Goal: Task Accomplishment & Management: Use online tool/utility

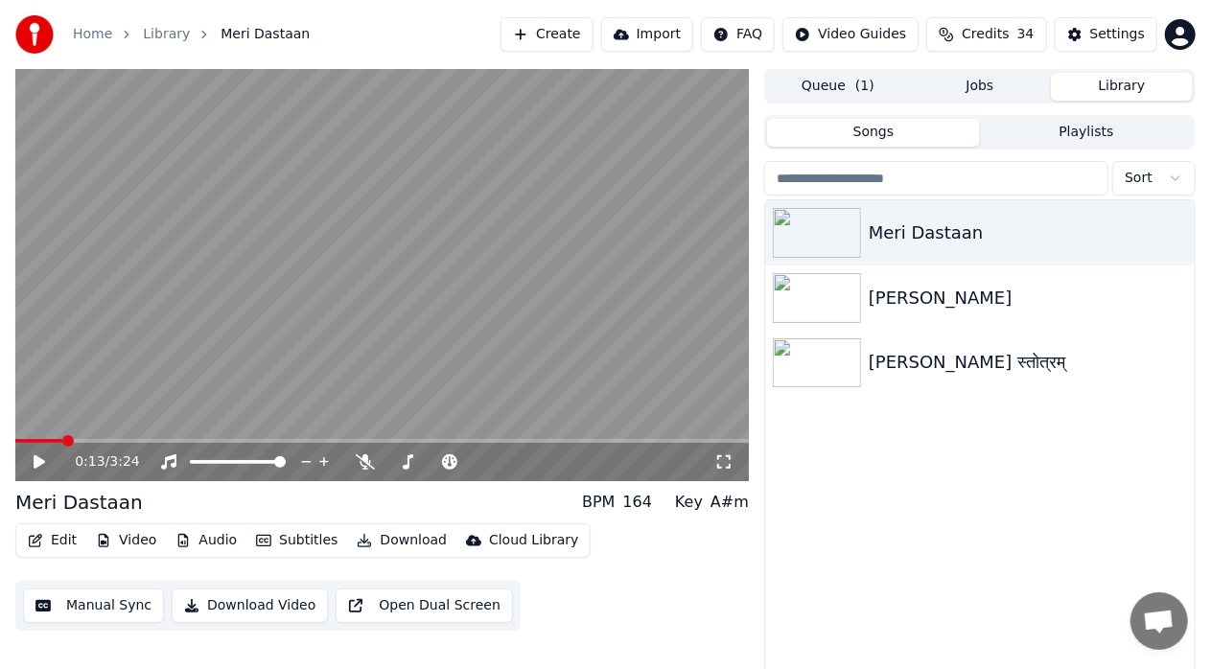
click at [312, 287] on video at bounding box center [382, 275] width 734 height 412
click at [368, 455] on icon at bounding box center [365, 462] width 19 height 15
click at [454, 324] on video at bounding box center [382, 275] width 734 height 412
click at [15, 438] on span at bounding box center [21, 441] width 12 height 12
click at [31, 462] on icon at bounding box center [53, 462] width 44 height 15
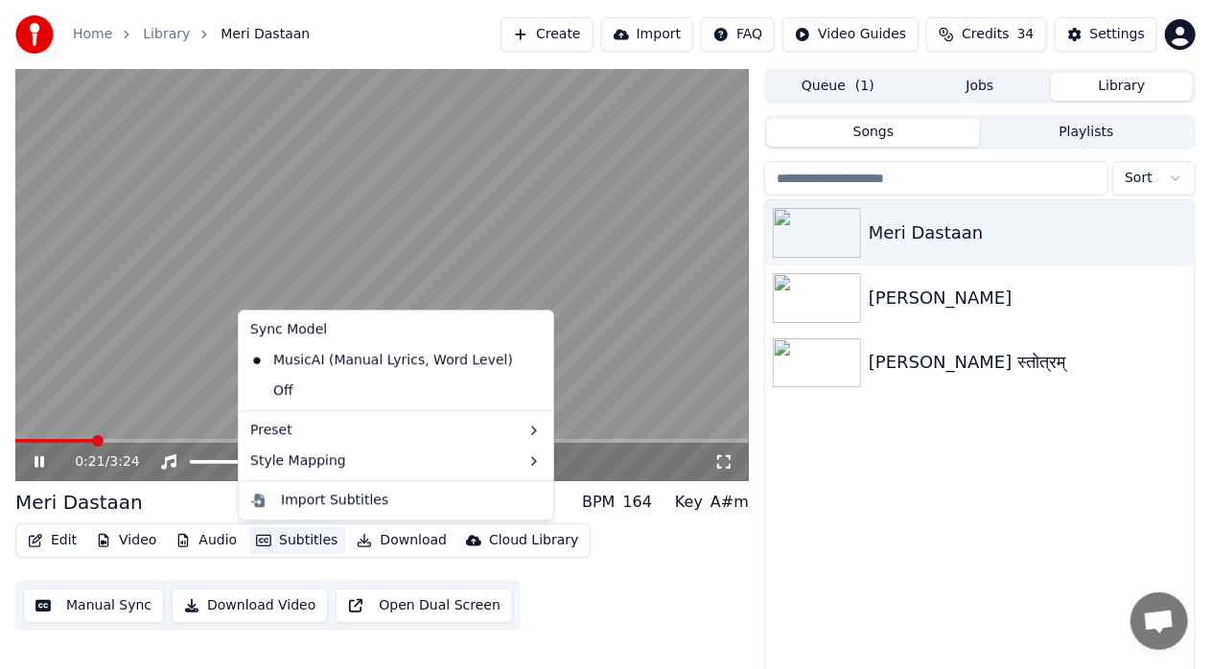
click at [295, 537] on button "Subtitles" at bounding box center [296, 540] width 97 height 27
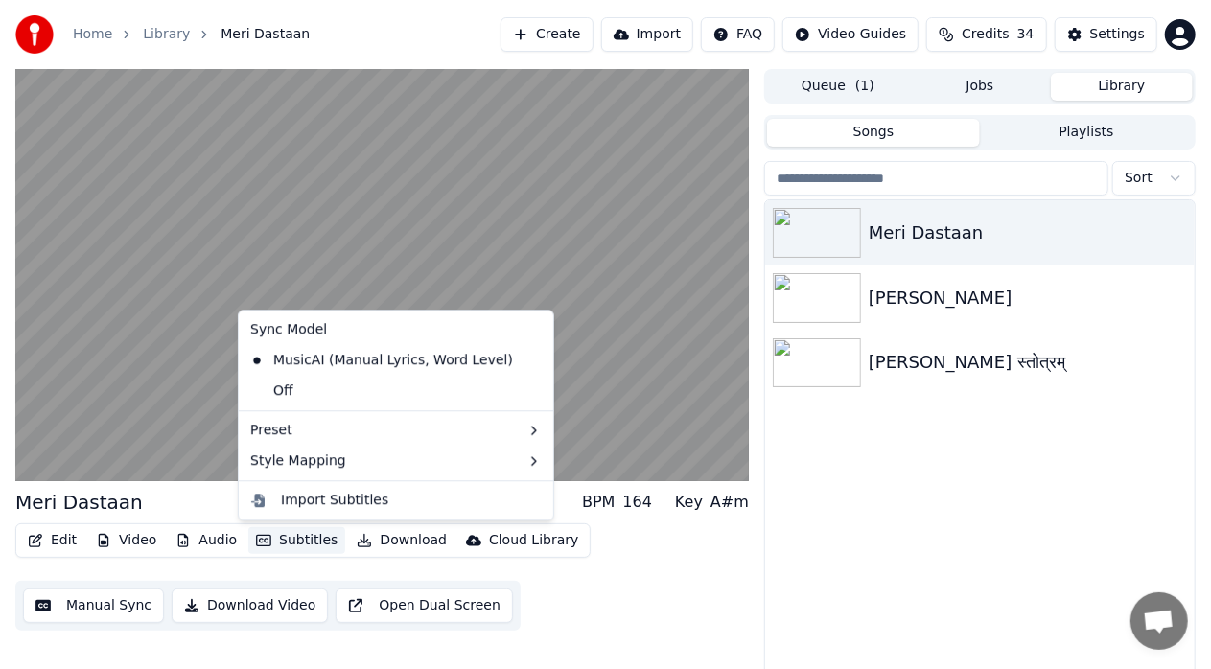
click at [855, 511] on div "Meri Dastaan Tera Mera Pyaar शिव तांडव स्तोत्रम्" at bounding box center [980, 450] width 430 height 501
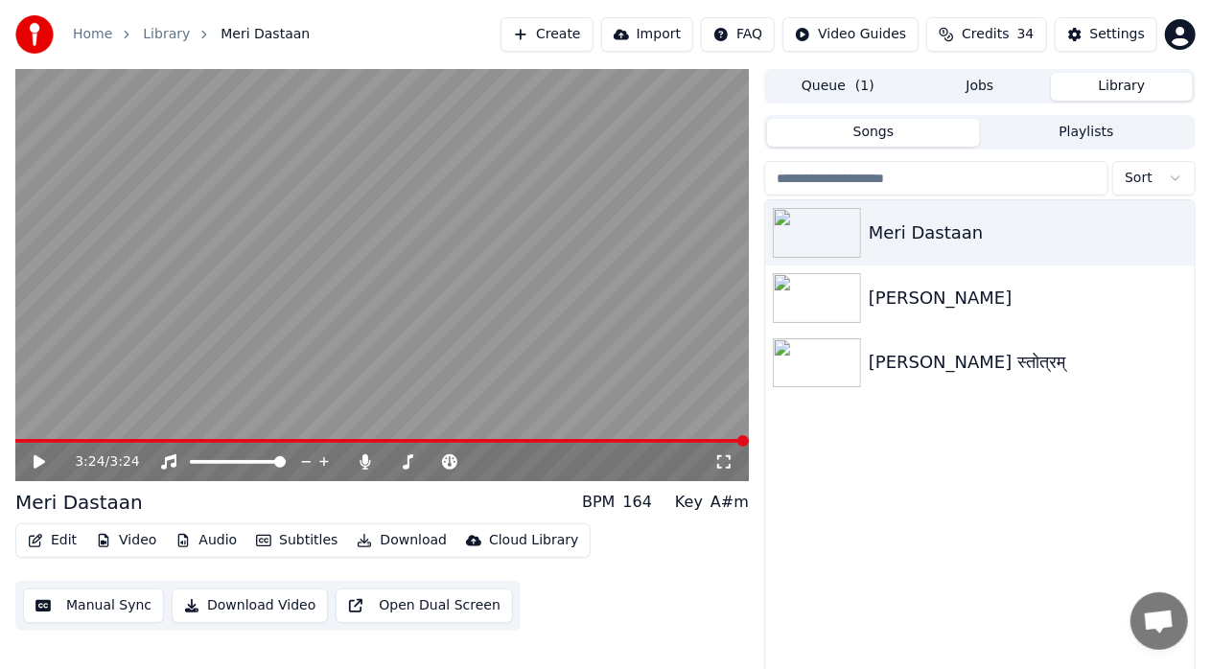
click at [146, 543] on button "Video" at bounding box center [126, 540] width 76 height 27
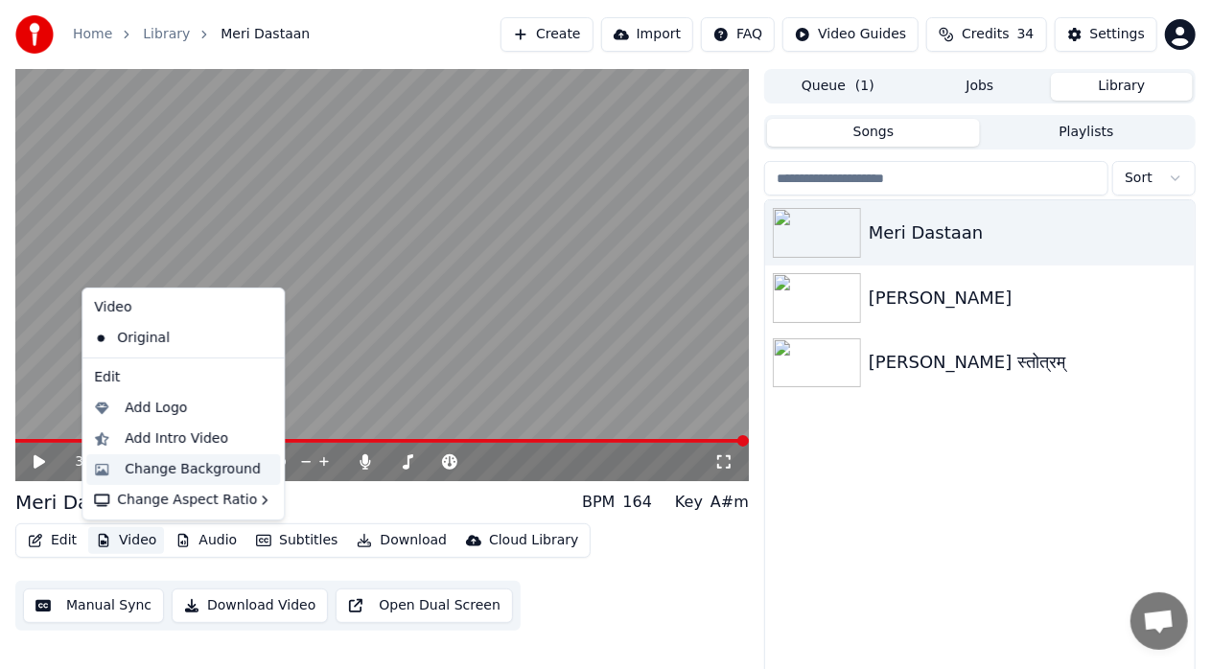
click at [179, 466] on div "Change Background" at bounding box center [193, 469] width 136 height 19
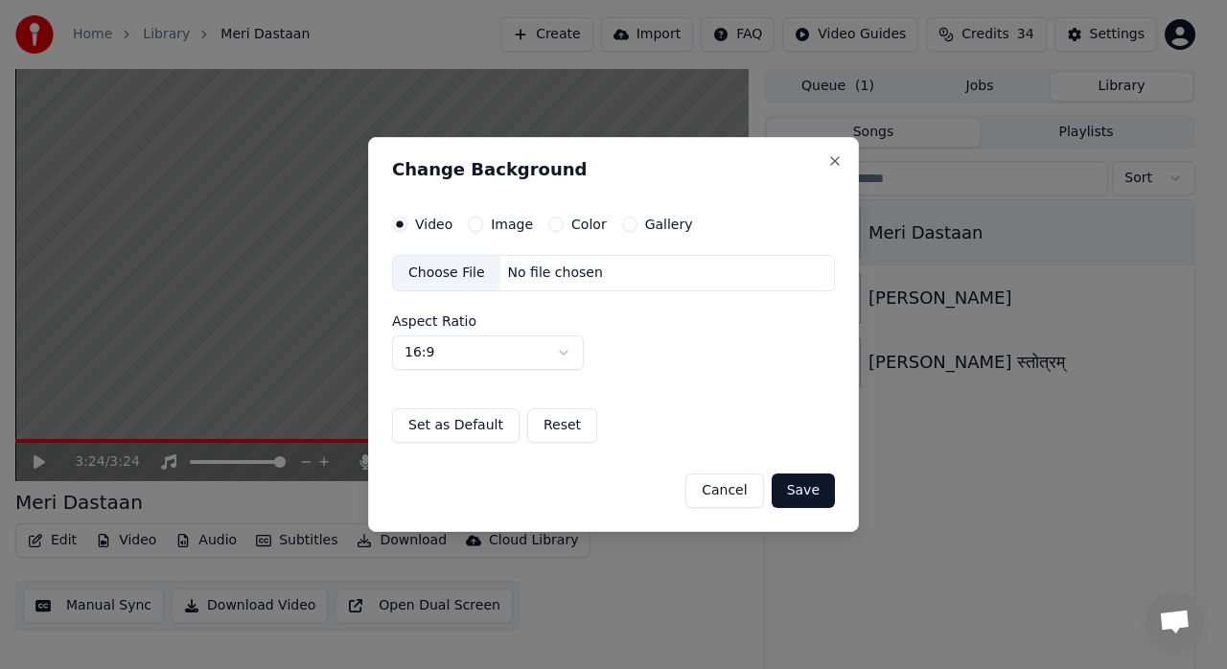
click at [477, 225] on button "Image" at bounding box center [475, 224] width 15 height 15
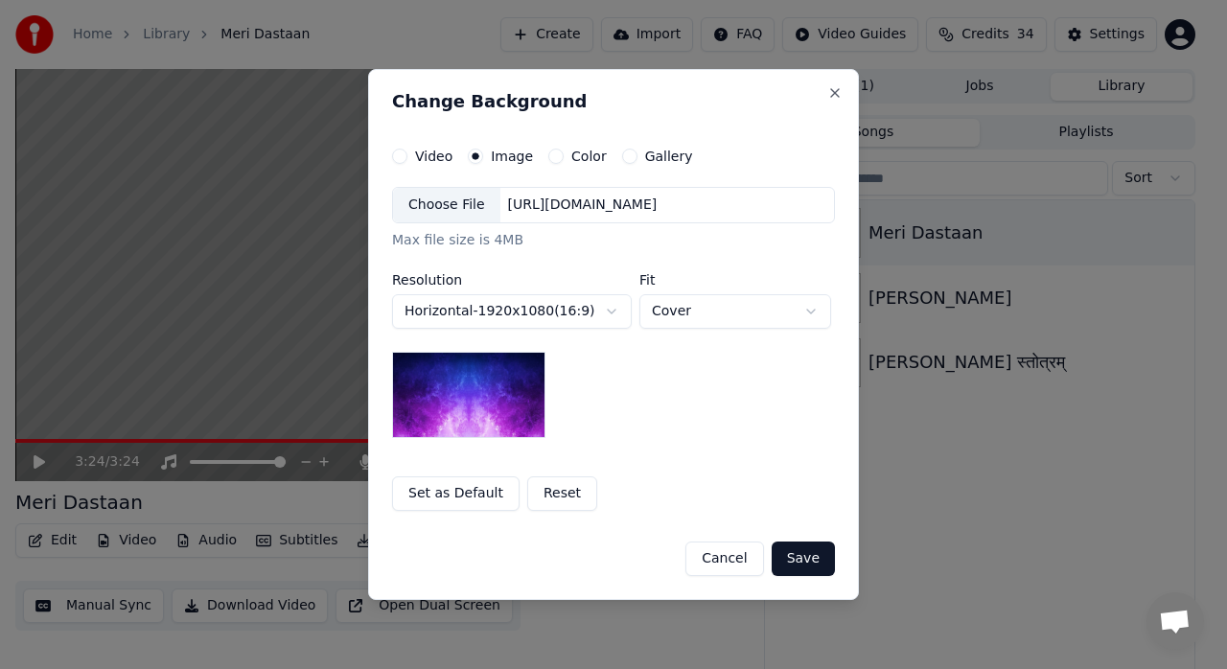
click at [458, 206] on div "Choose File" at bounding box center [446, 205] width 107 height 35
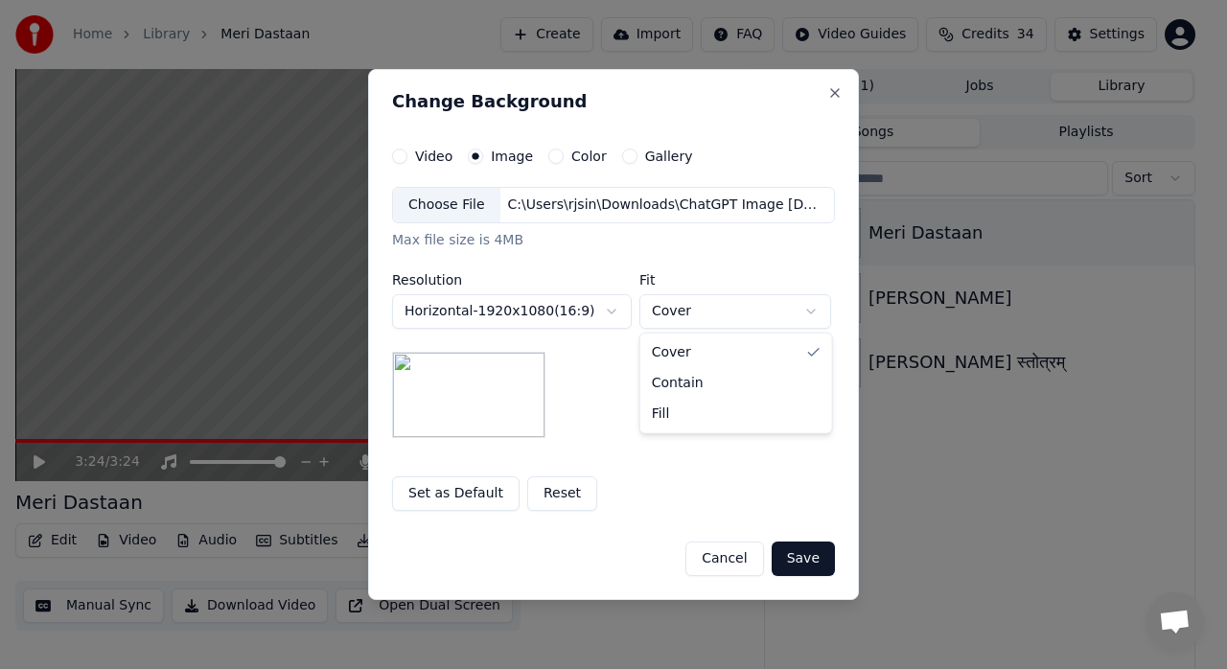
click at [713, 311] on body "**********" at bounding box center [605, 334] width 1211 height 669
click at [712, 319] on body "**********" at bounding box center [605, 334] width 1211 height 669
click at [701, 307] on body "**********" at bounding box center [605, 334] width 1211 height 669
select select "*****"
click at [810, 563] on button "Save" at bounding box center [803, 559] width 63 height 35
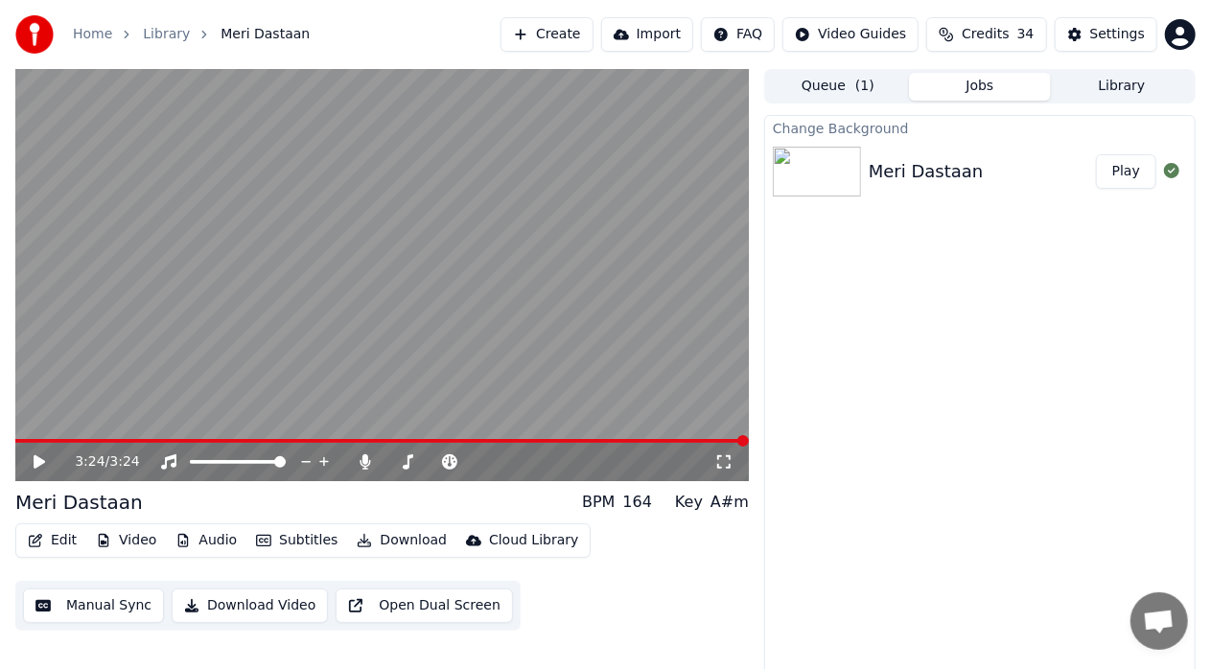
click at [1119, 175] on button "Play" at bounding box center [1126, 171] width 60 height 35
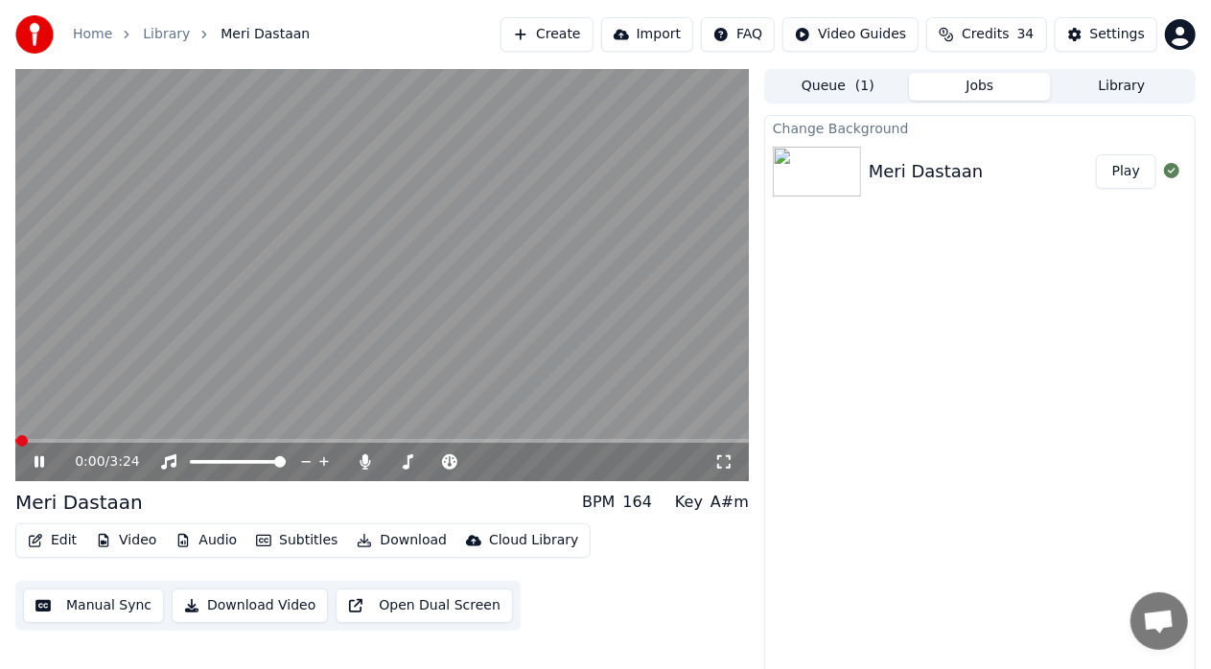
click at [730, 466] on icon at bounding box center [723, 461] width 13 height 13
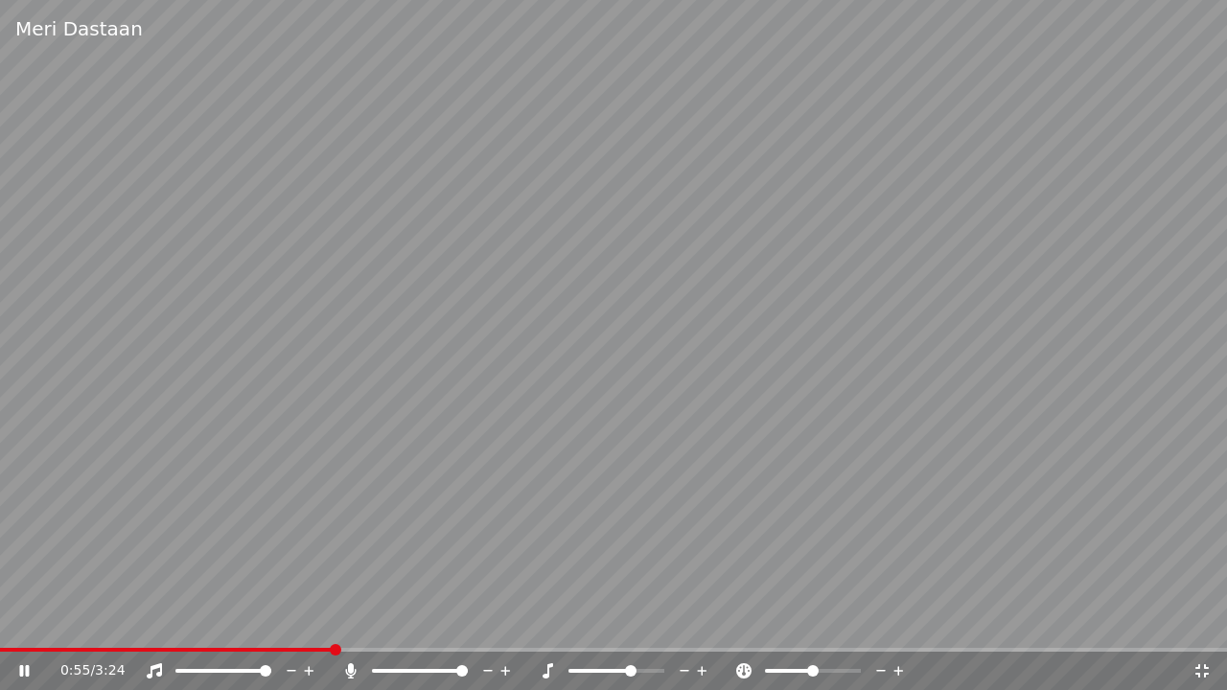
click at [634, 668] on span at bounding box center [617, 671] width 96 height 4
click at [1207, 668] on icon at bounding box center [1202, 671] width 13 height 13
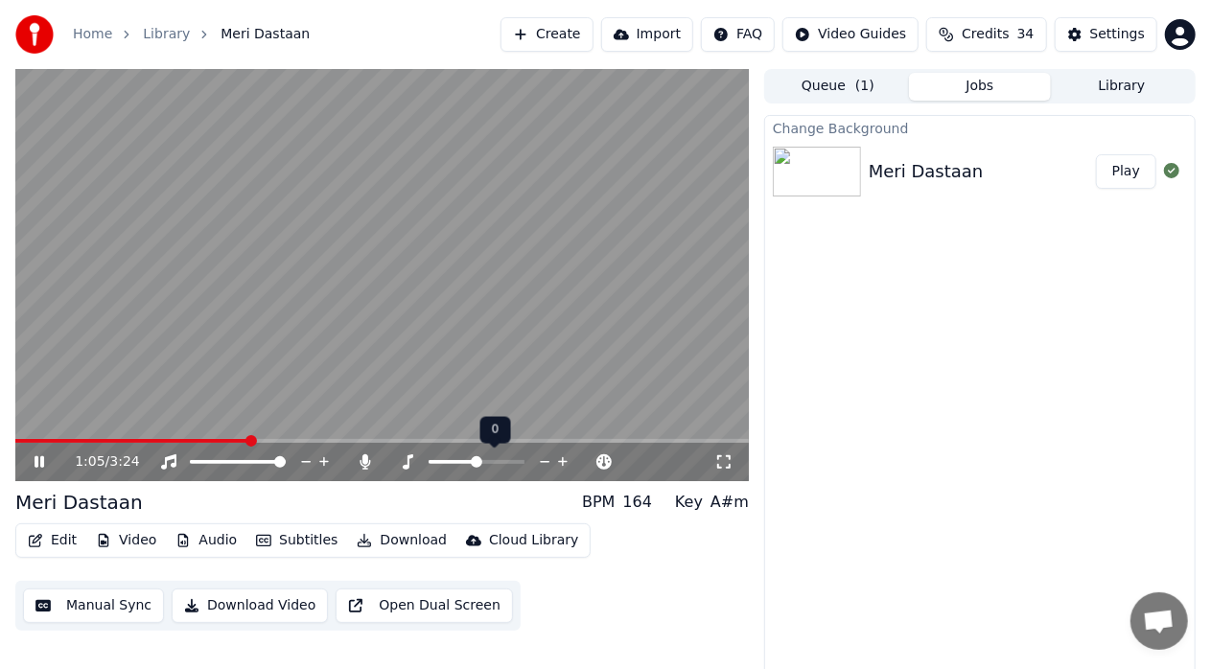
click at [478, 458] on span at bounding box center [477, 462] width 12 height 12
click at [456, 460] on icon at bounding box center [449, 462] width 15 height 15
click at [520, 459] on span at bounding box center [520, 462] width 12 height 12
click at [995, 459] on div "Change Background [PERSON_NAME] Play" at bounding box center [980, 399] width 432 height 569
click at [22, 443] on span at bounding box center [18, 441] width 7 height 4
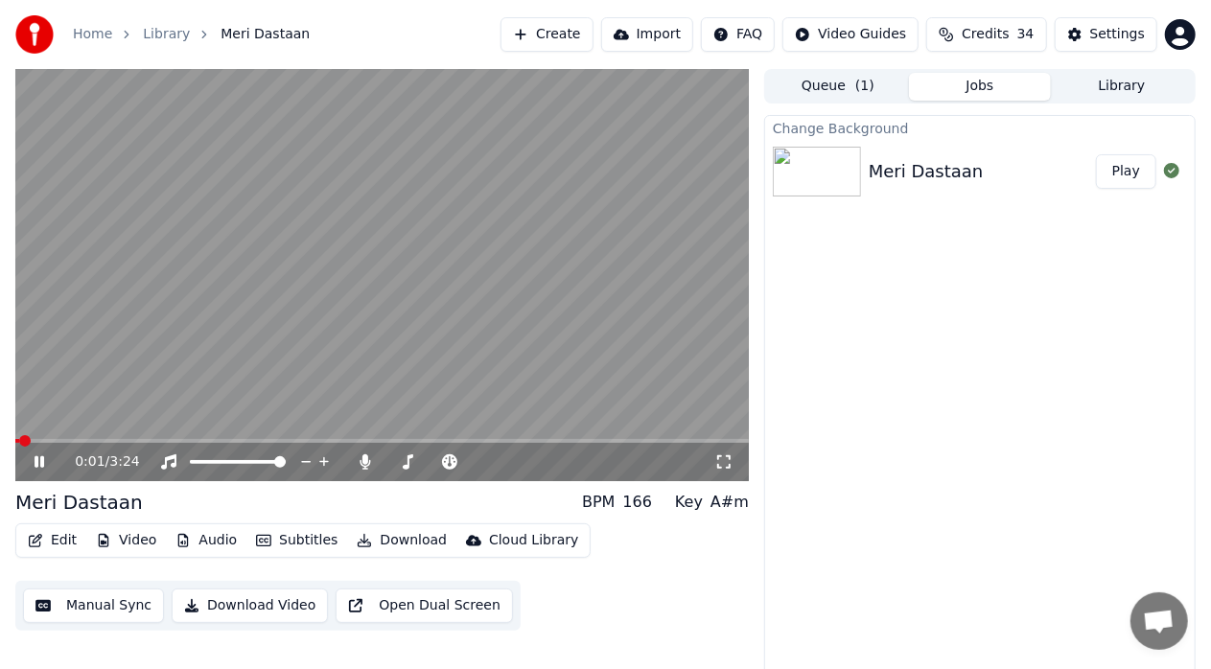
click at [19, 443] on span at bounding box center [25, 441] width 12 height 12
click at [721, 462] on icon at bounding box center [723, 462] width 19 height 15
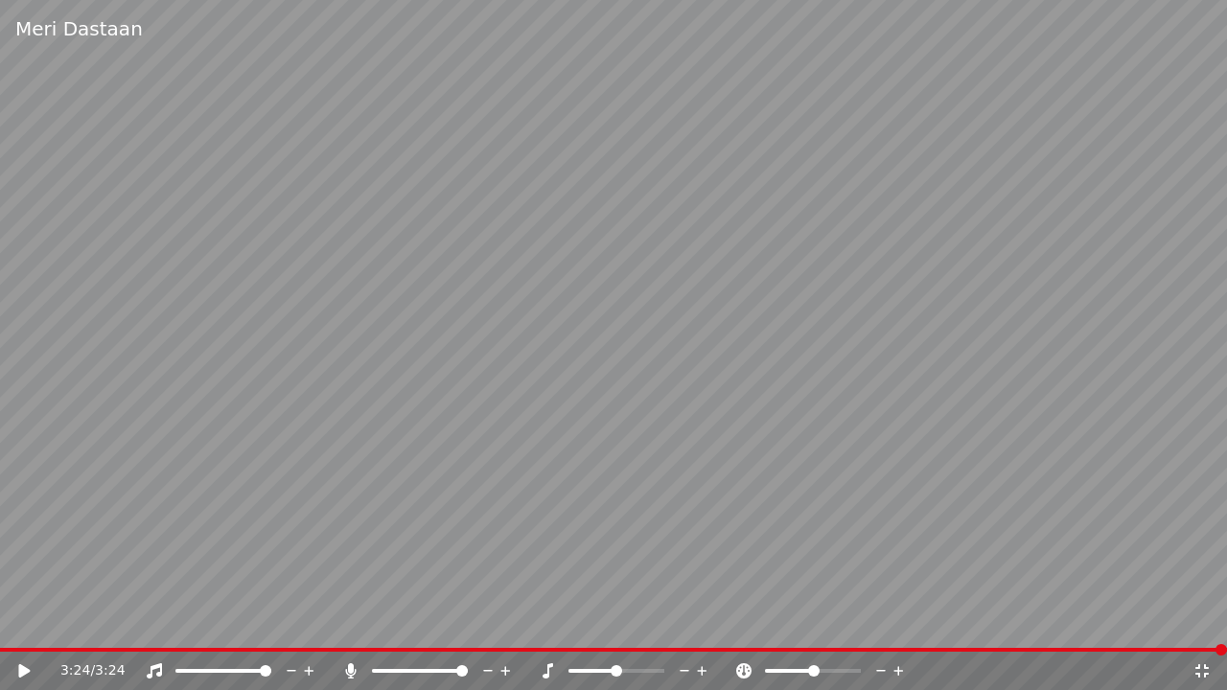
click at [1202, 668] on icon at bounding box center [1202, 671] width 19 height 15
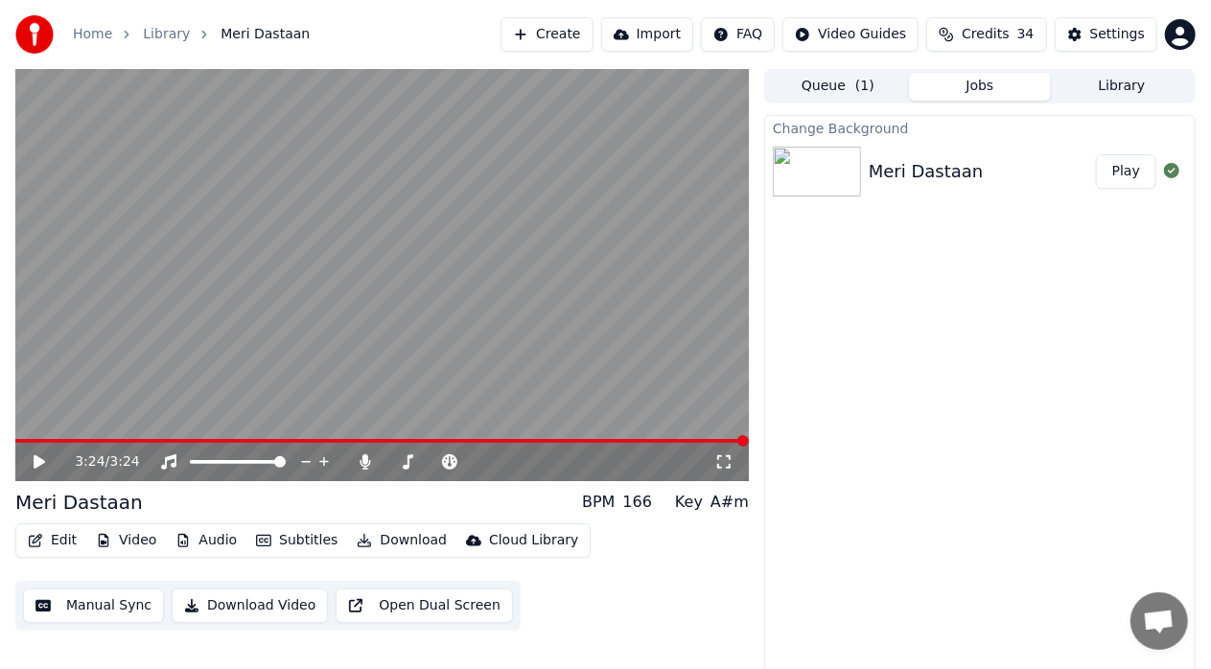
click at [266, 608] on button "Download Video" at bounding box center [250, 606] width 156 height 35
click at [22, 437] on video at bounding box center [382, 275] width 734 height 412
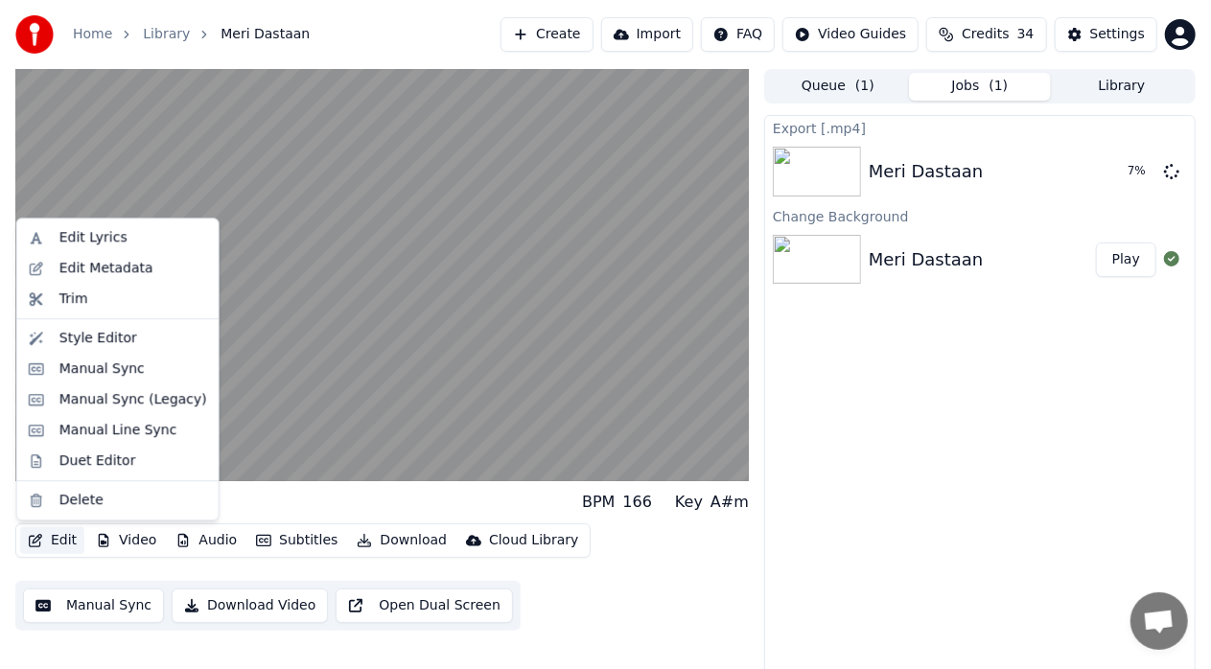
click at [60, 547] on button "Edit" at bounding box center [52, 540] width 64 height 27
click at [109, 243] on div "Edit Lyrics" at bounding box center [93, 237] width 68 height 19
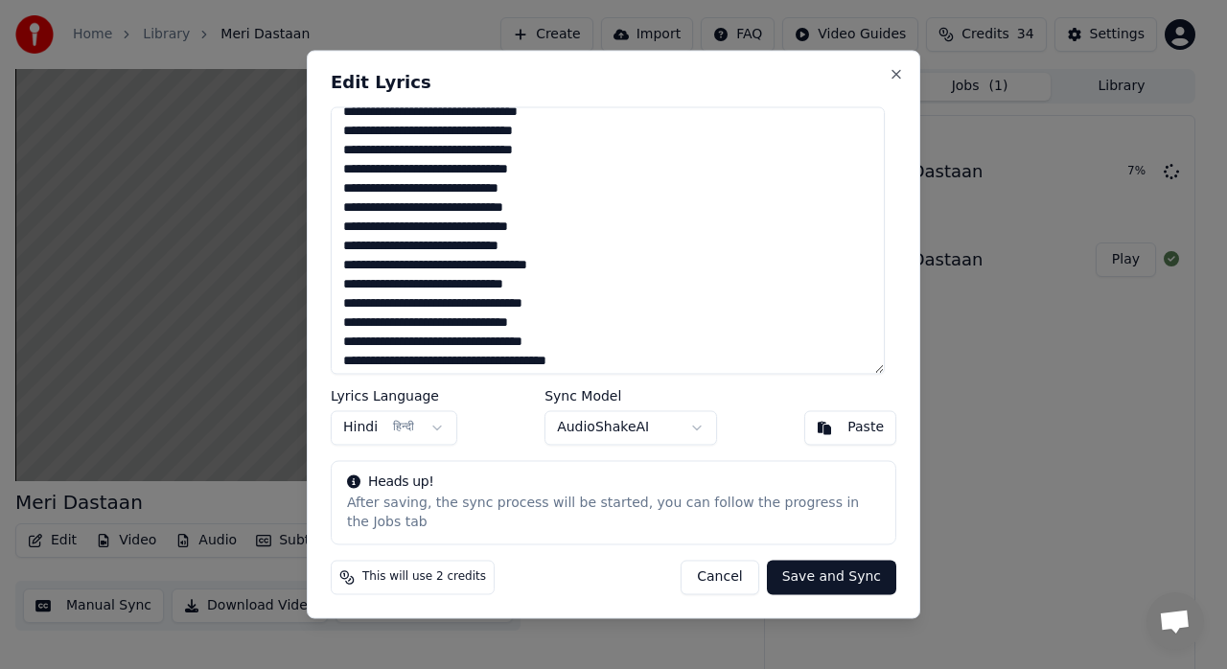
scroll to position [247, 0]
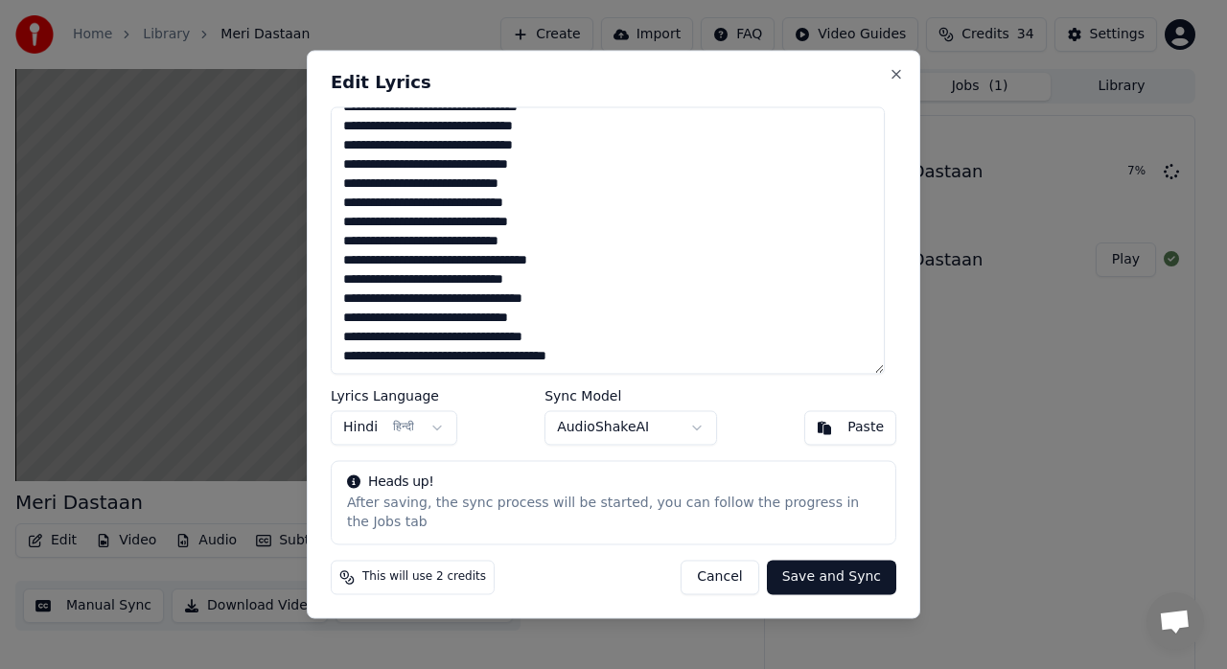
drag, startPoint x: 892, startPoint y: 305, endPoint x: 892, endPoint y: 321, distance: 16.3
click at [892, 321] on div "**********" at bounding box center [614, 334] width 614 height 569
drag, startPoint x: 629, startPoint y: 99, endPoint x: 745, endPoint y: 91, distance: 116.3
click at [745, 91] on h2 "Edit Lyrics" at bounding box center [614, 82] width 566 height 17
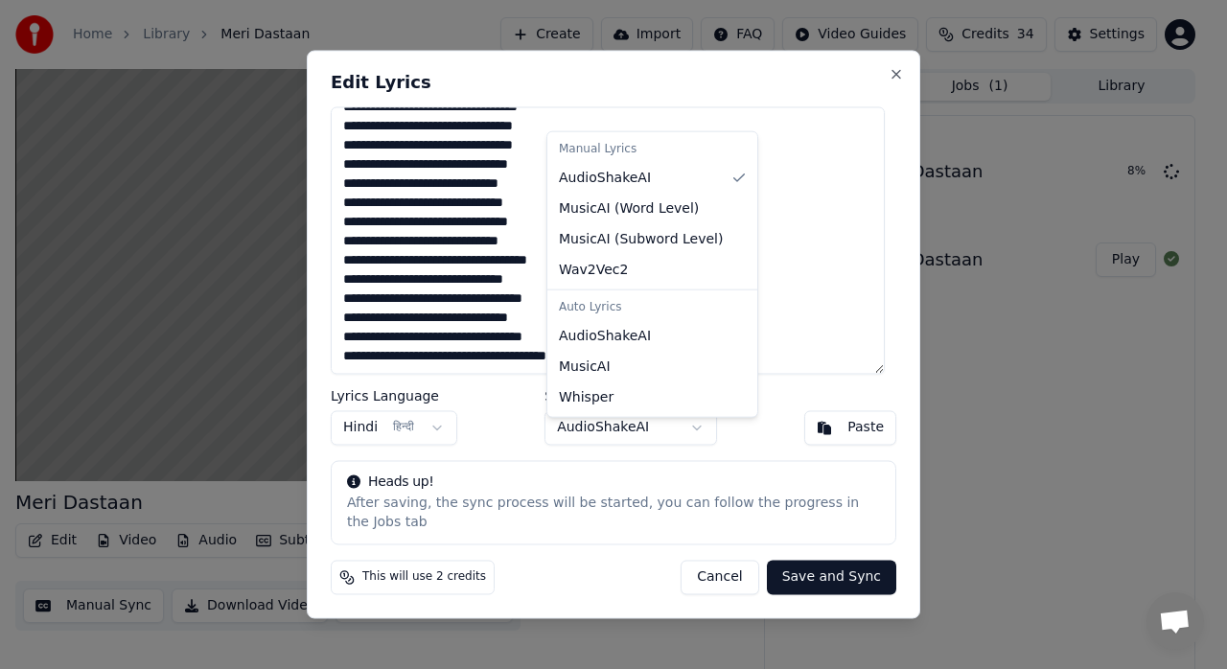
click at [690, 435] on body "Home Library Meri Dastaan Create Import FAQ Video Guides Credits 34 Settings Me…" at bounding box center [605, 334] width 1211 height 669
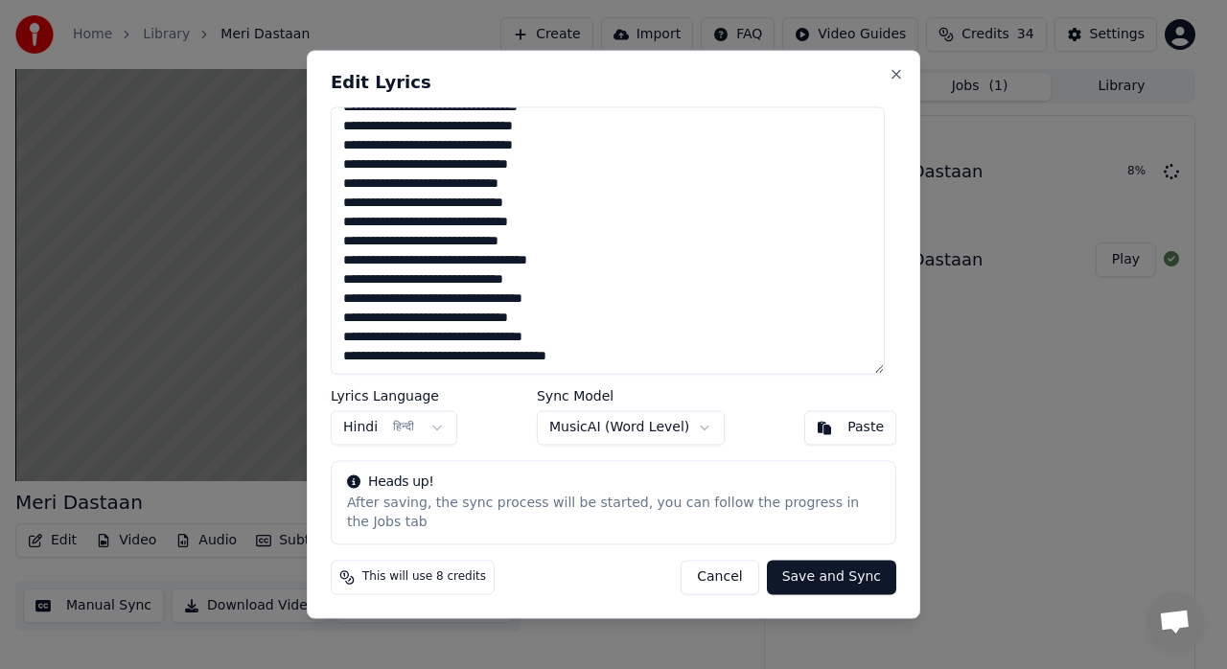
scroll to position [14, 0]
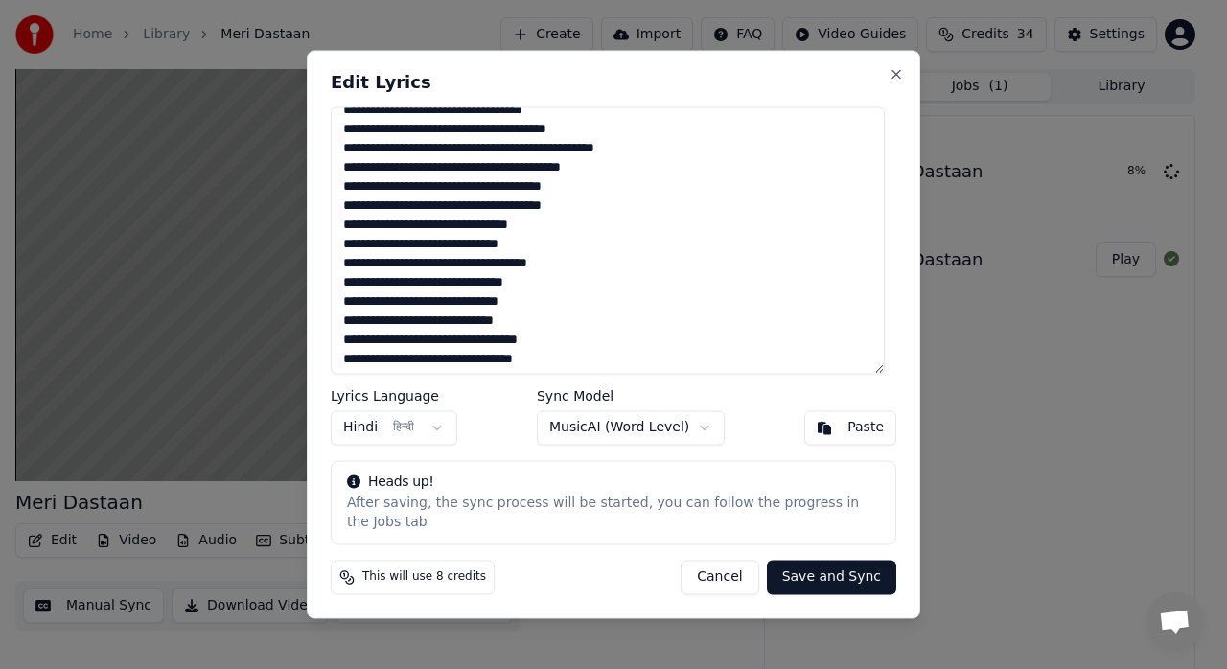
click at [730, 568] on button "Cancel" at bounding box center [720, 578] width 78 height 35
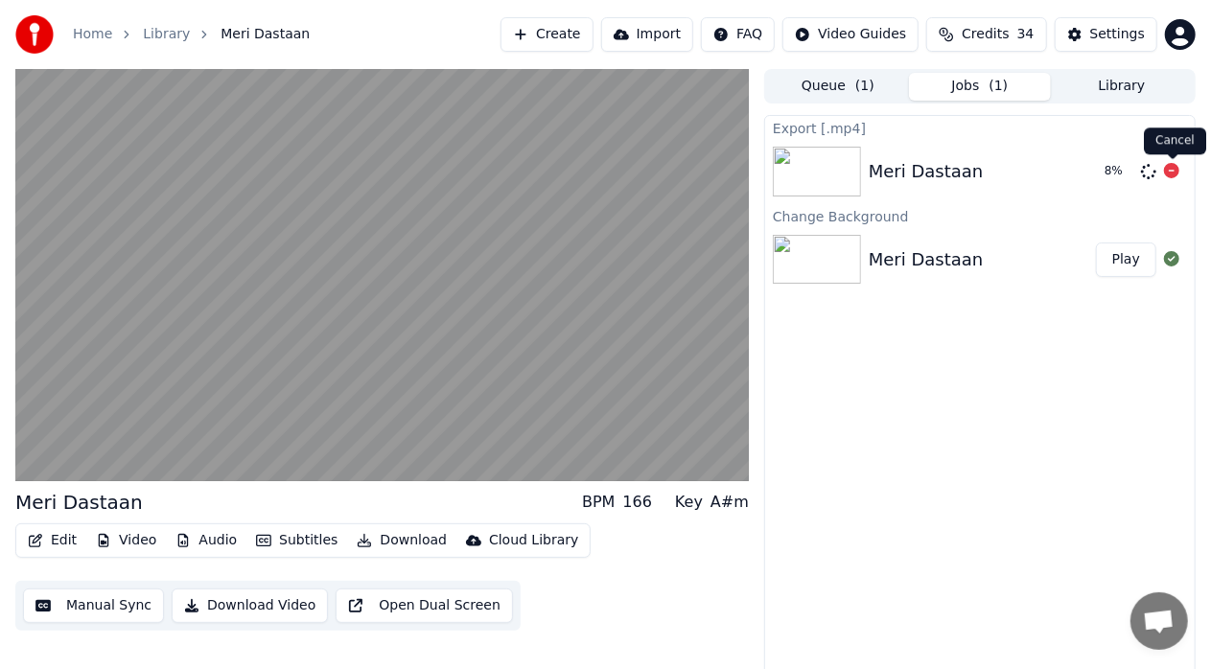
click at [1176, 167] on icon at bounding box center [1171, 170] width 15 height 15
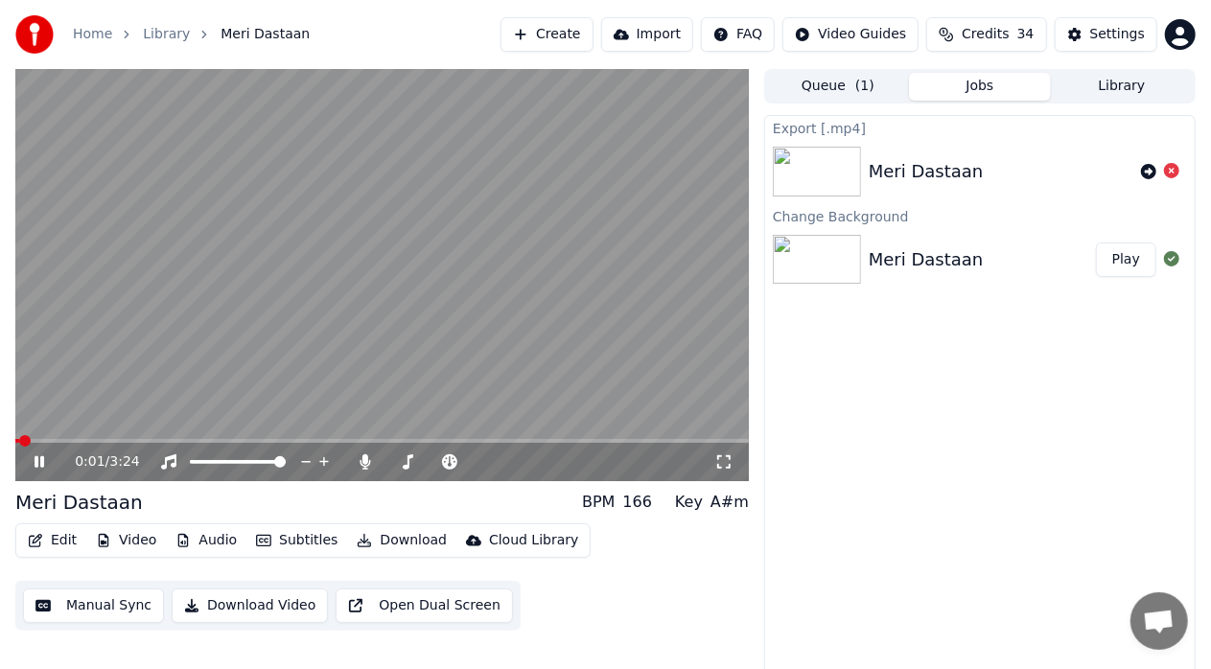
click at [19, 441] on span at bounding box center [17, 441] width 4 height 4
click at [22, 442] on span at bounding box center [28, 441] width 12 height 12
click at [69, 537] on button "Edit" at bounding box center [52, 540] width 64 height 27
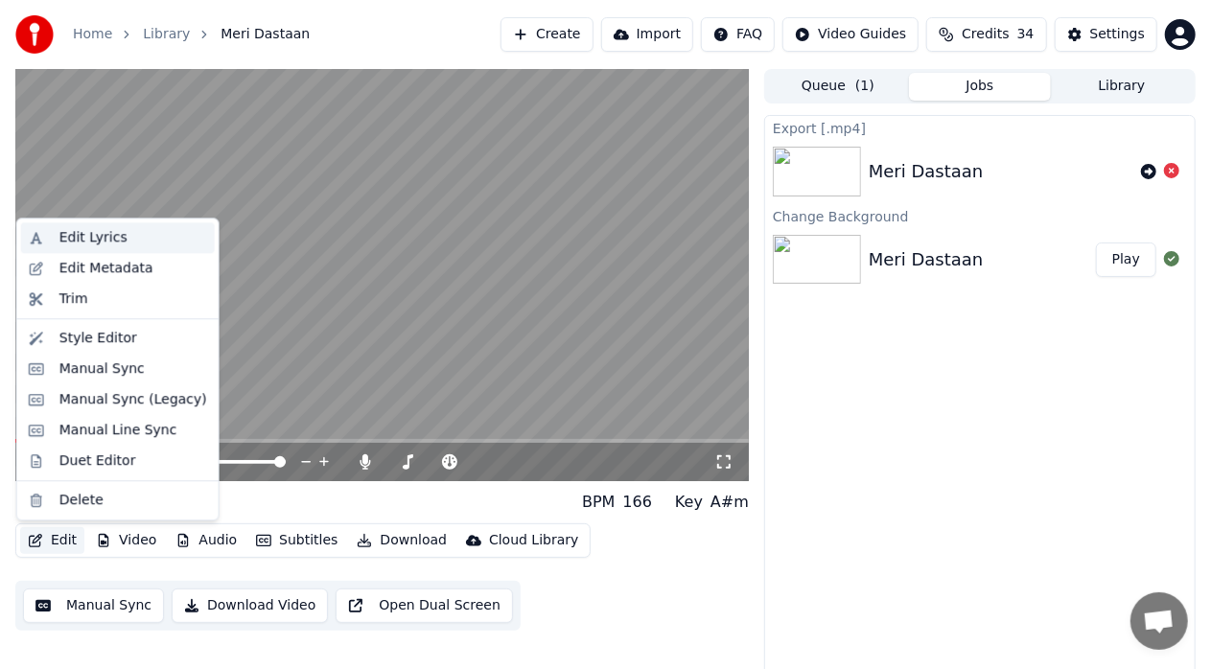
click at [122, 237] on div "Edit Lyrics" at bounding box center [133, 237] width 148 height 19
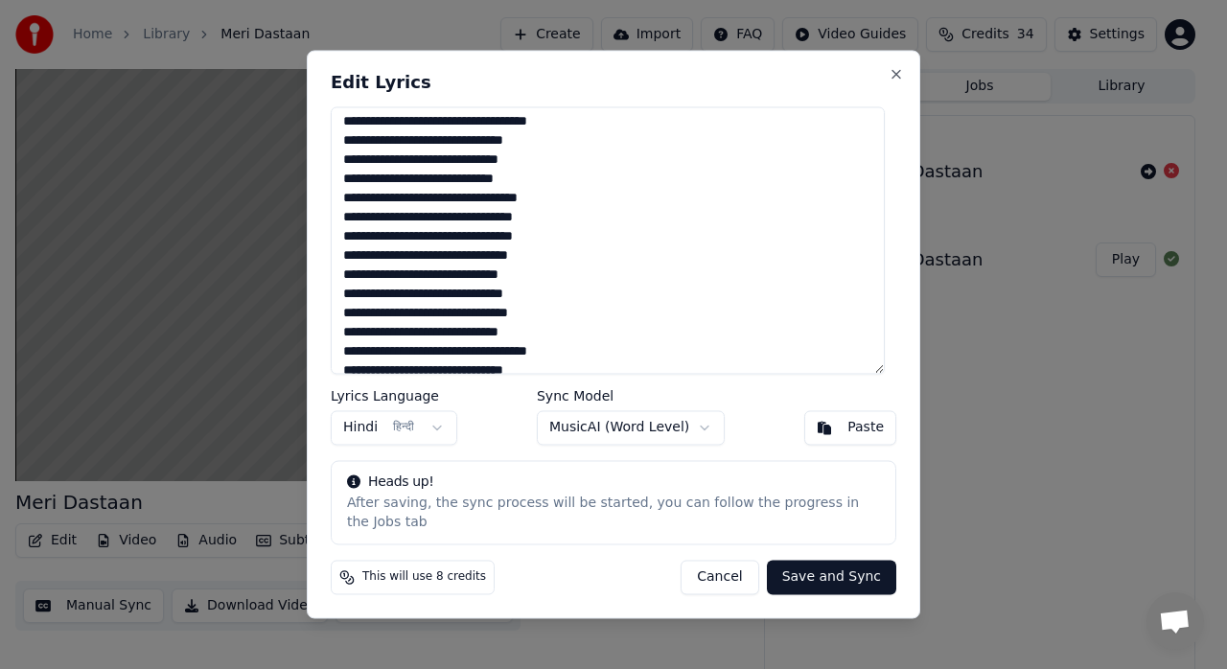
scroll to position [247, 0]
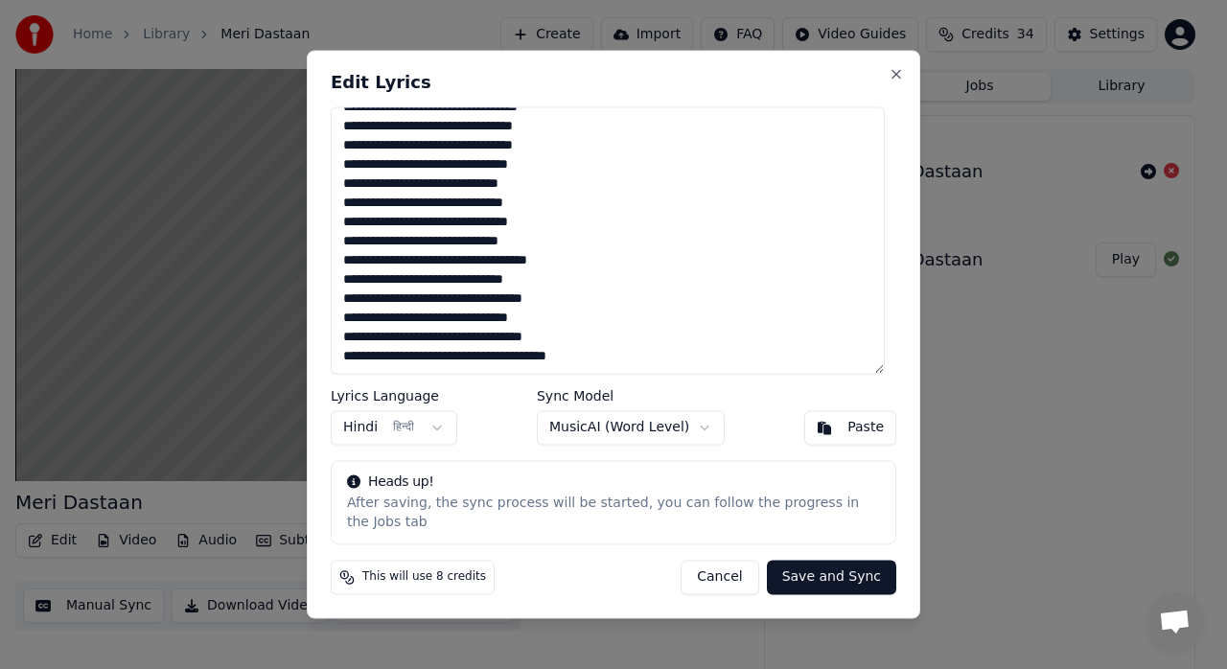
click at [741, 570] on button "Cancel" at bounding box center [720, 578] width 78 height 35
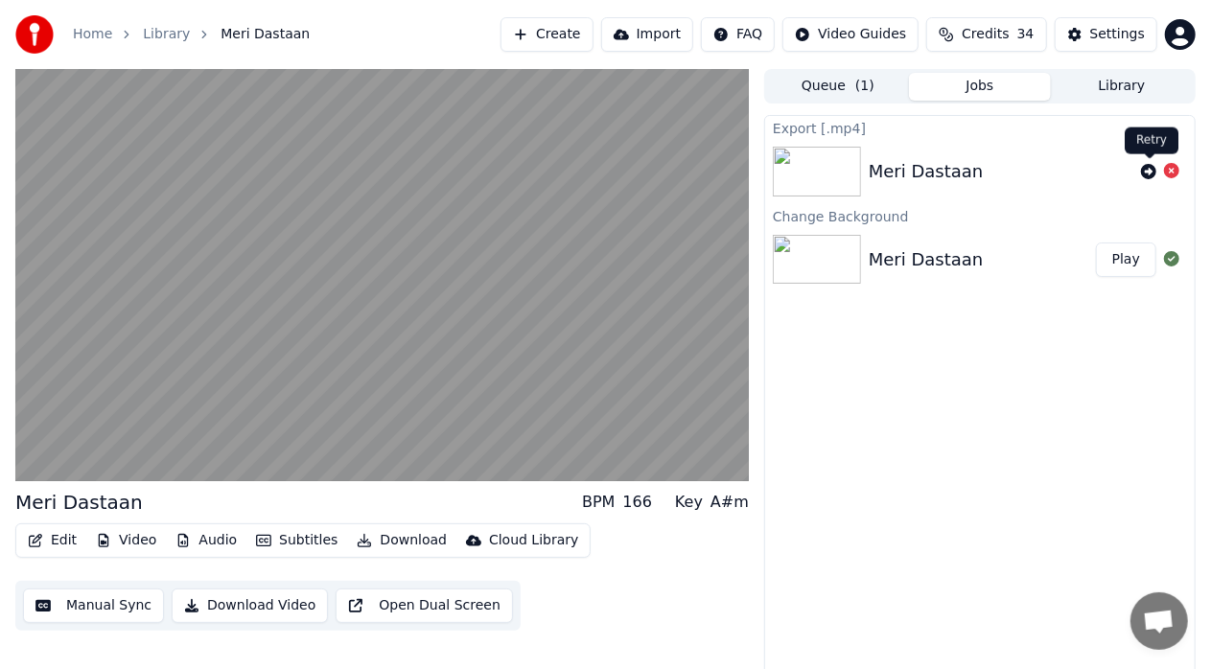
click at [1153, 168] on icon at bounding box center [1148, 171] width 15 height 15
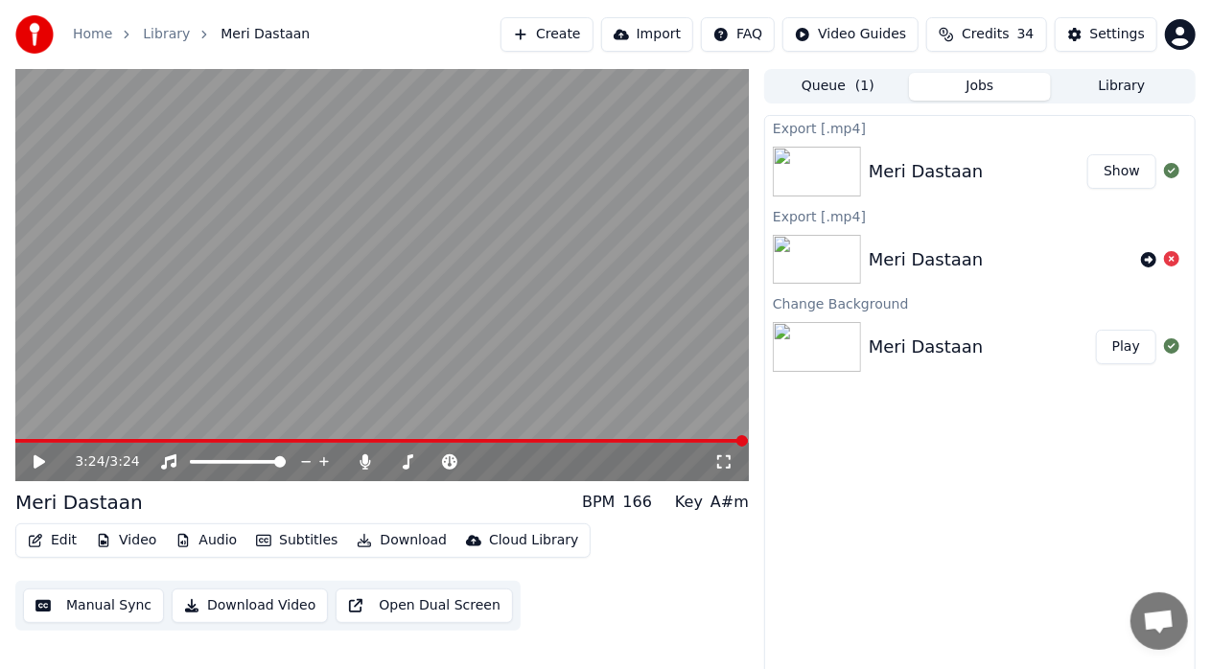
click at [572, 40] on button "Create" at bounding box center [547, 34] width 93 height 35
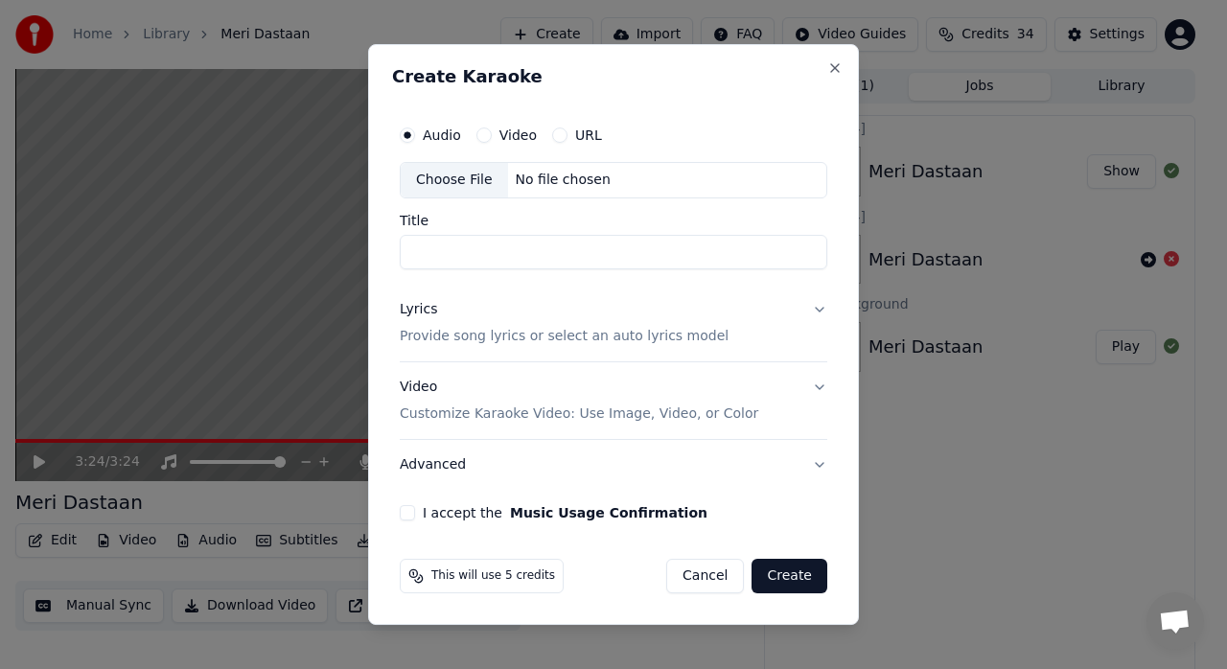
click at [473, 188] on div "Choose File" at bounding box center [454, 180] width 107 height 35
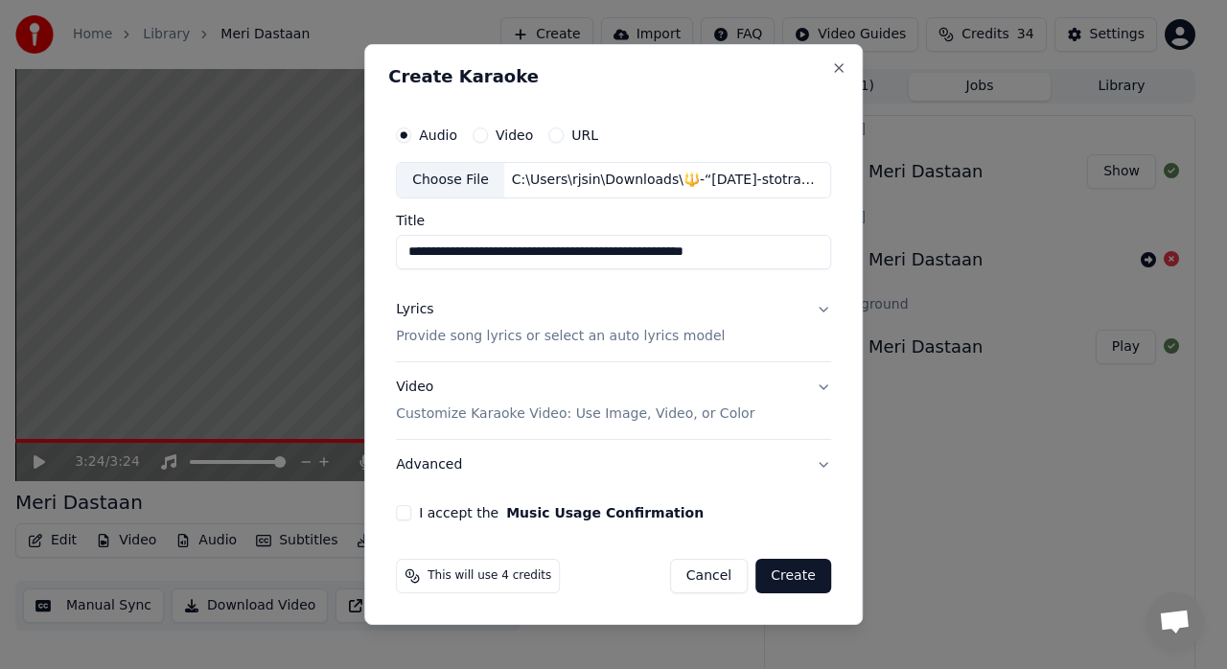
type input "**********"
click at [811, 319] on button "Lyrics Provide song lyrics or select an auto lyrics model" at bounding box center [613, 323] width 435 height 77
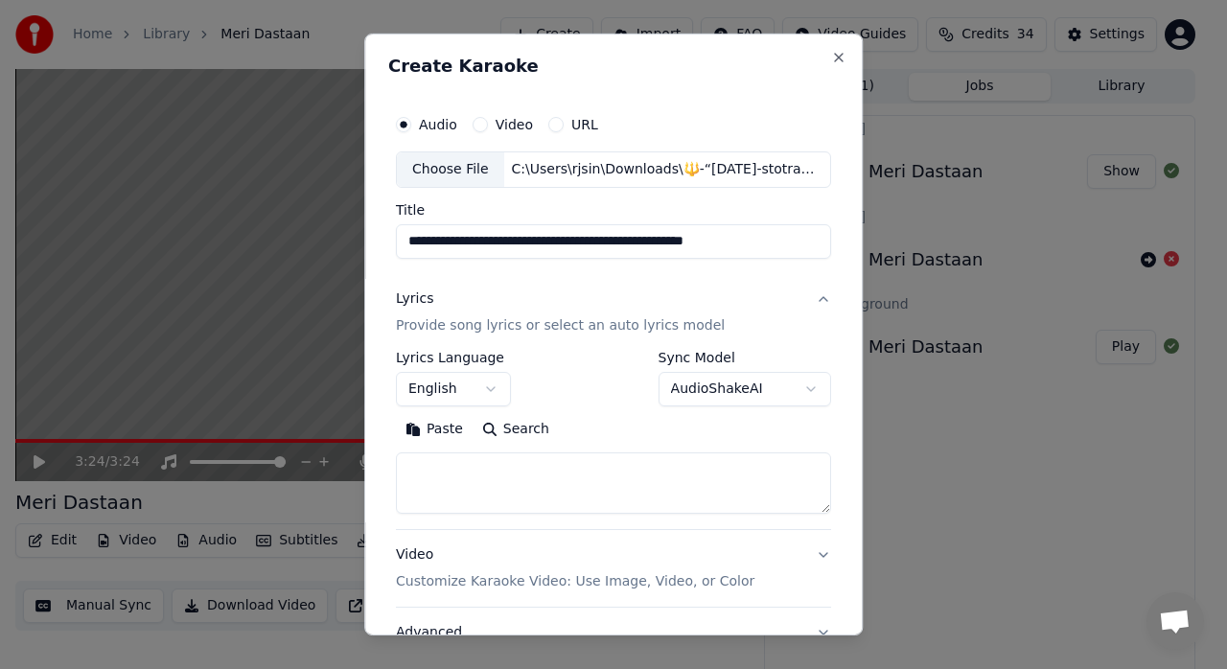
click at [496, 381] on body "**********" at bounding box center [605, 334] width 1211 height 669
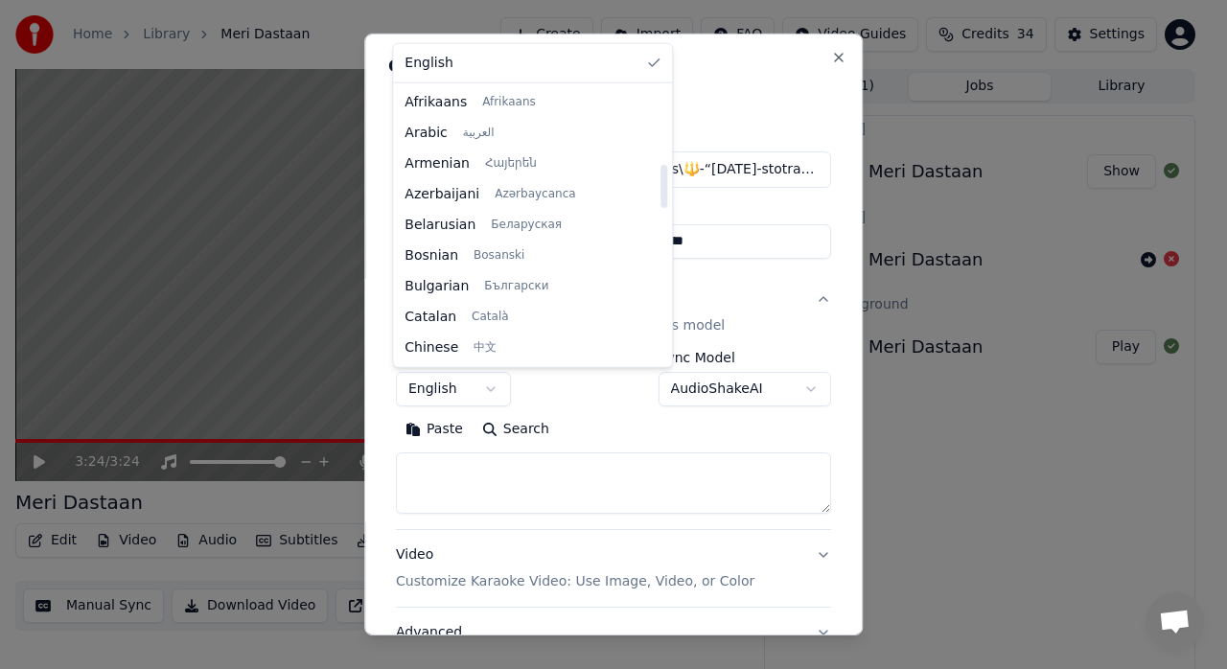
scroll to position [491, 0]
select select "**"
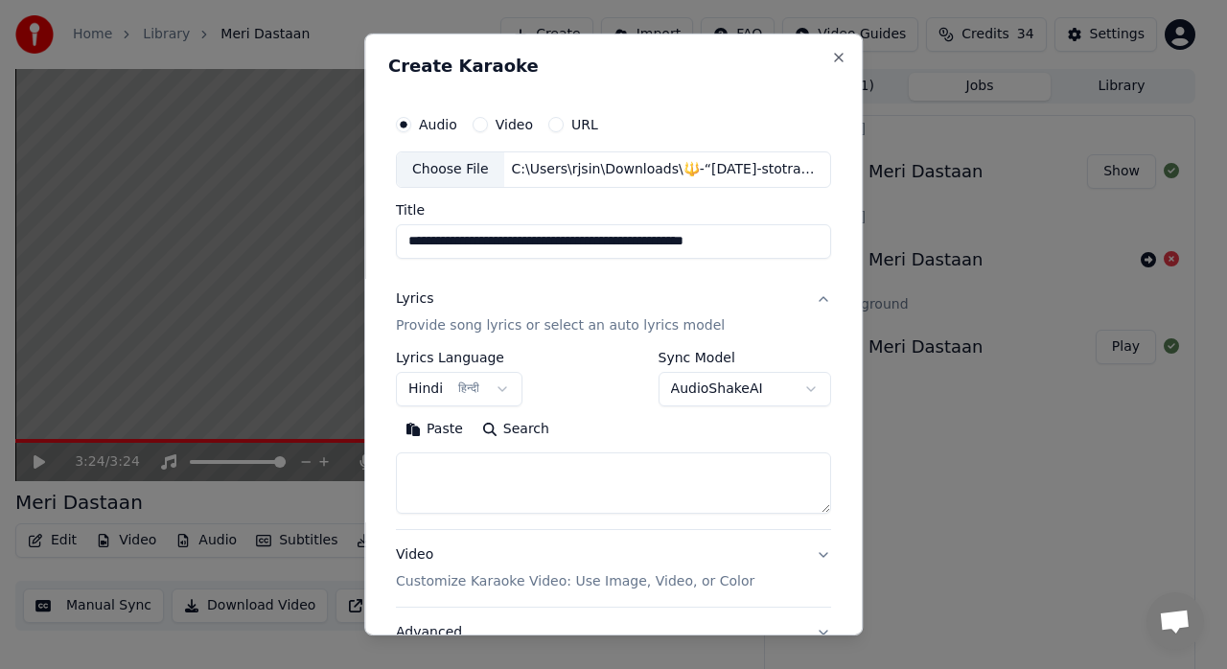
click at [554, 472] on textarea at bounding box center [613, 483] width 435 height 61
paste textarea "**********"
type textarea "**********"
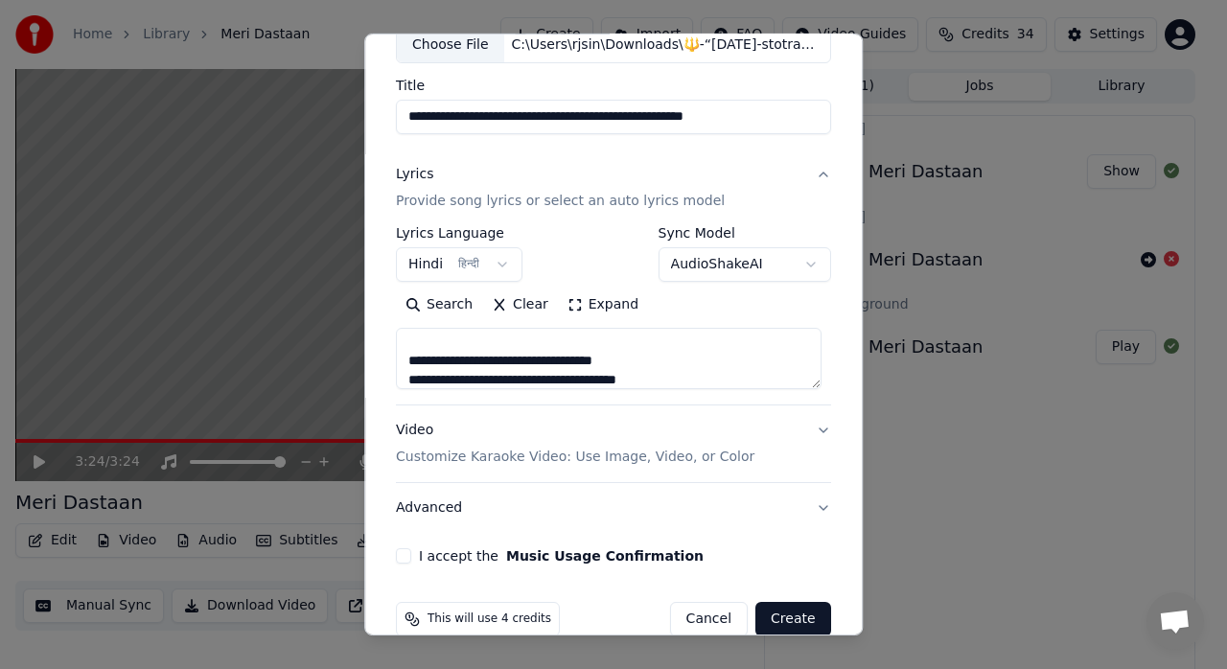
scroll to position [154, 0]
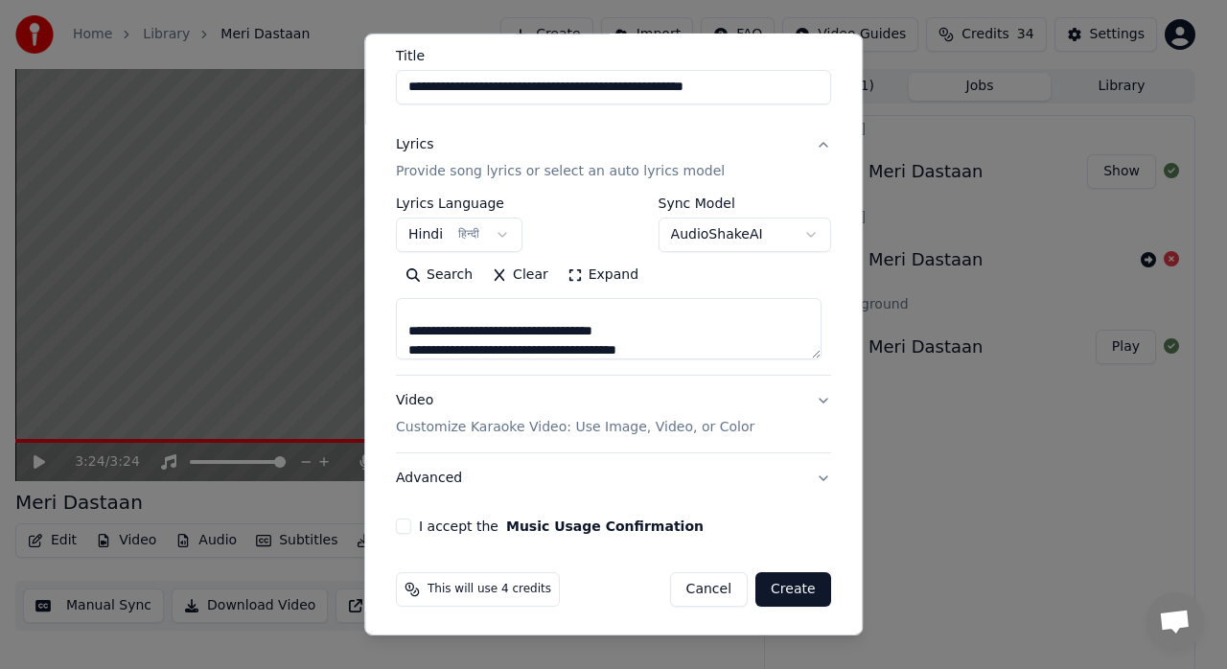
click at [792, 408] on button "Video Customize Karaoke Video: Use Image, Video, or Color" at bounding box center [613, 414] width 435 height 77
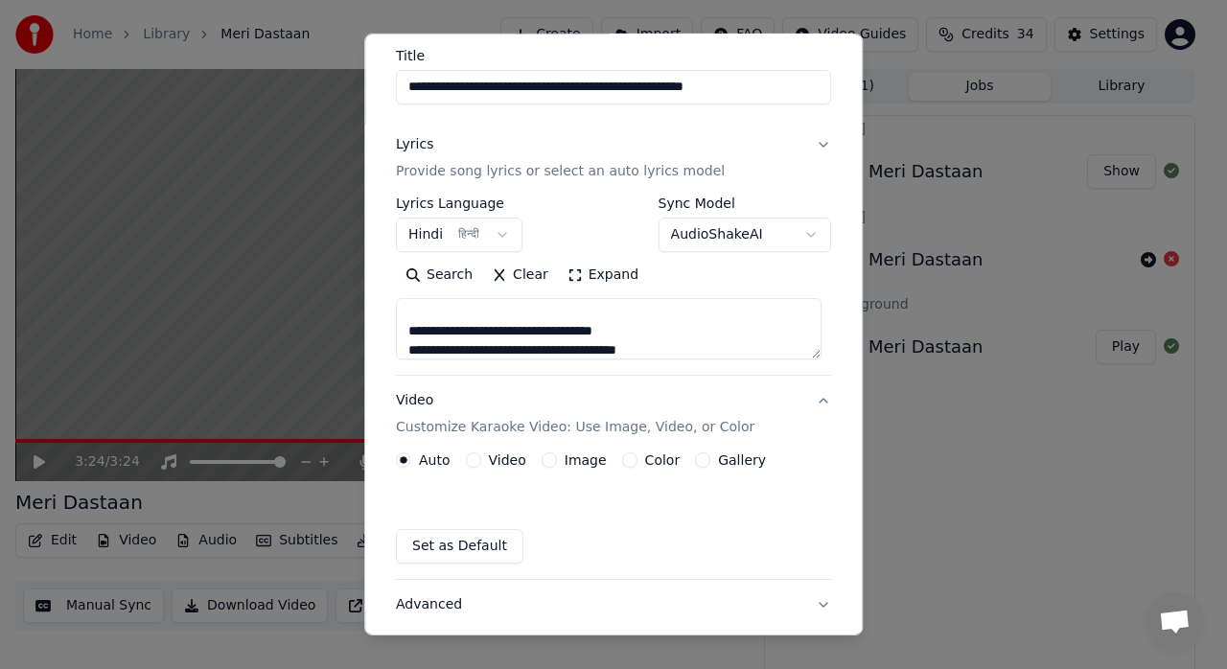
scroll to position [104, 0]
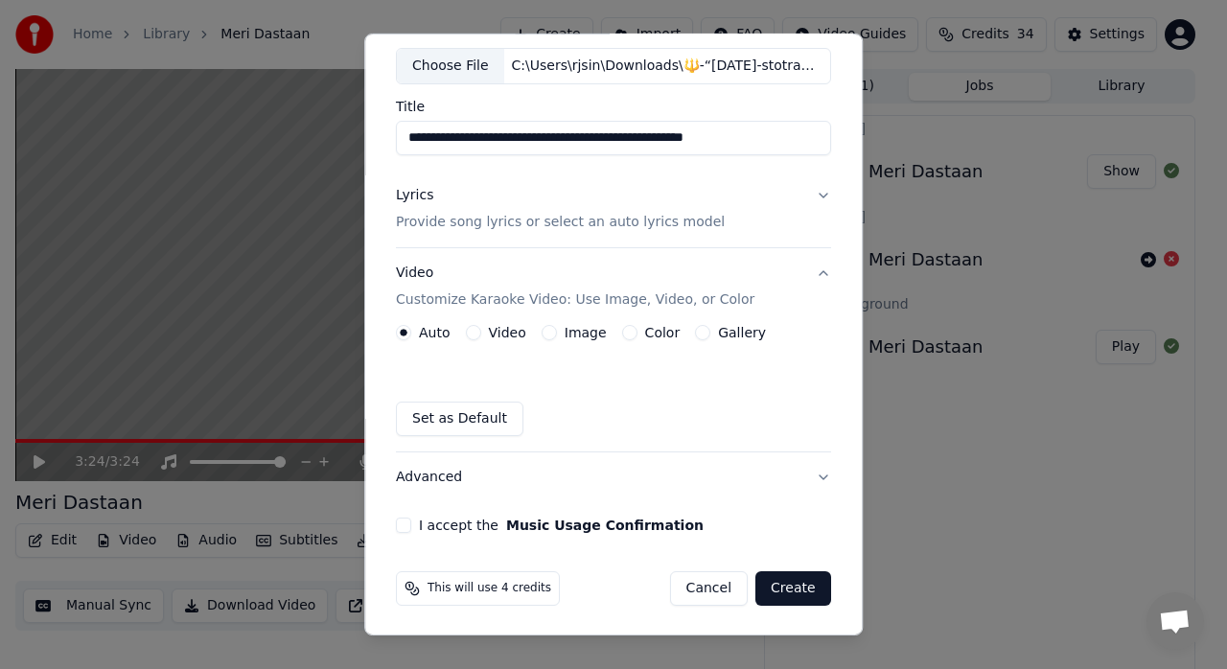
click at [548, 337] on div "Image" at bounding box center [574, 332] width 65 height 15
click at [543, 329] on button "Image" at bounding box center [549, 332] width 15 height 15
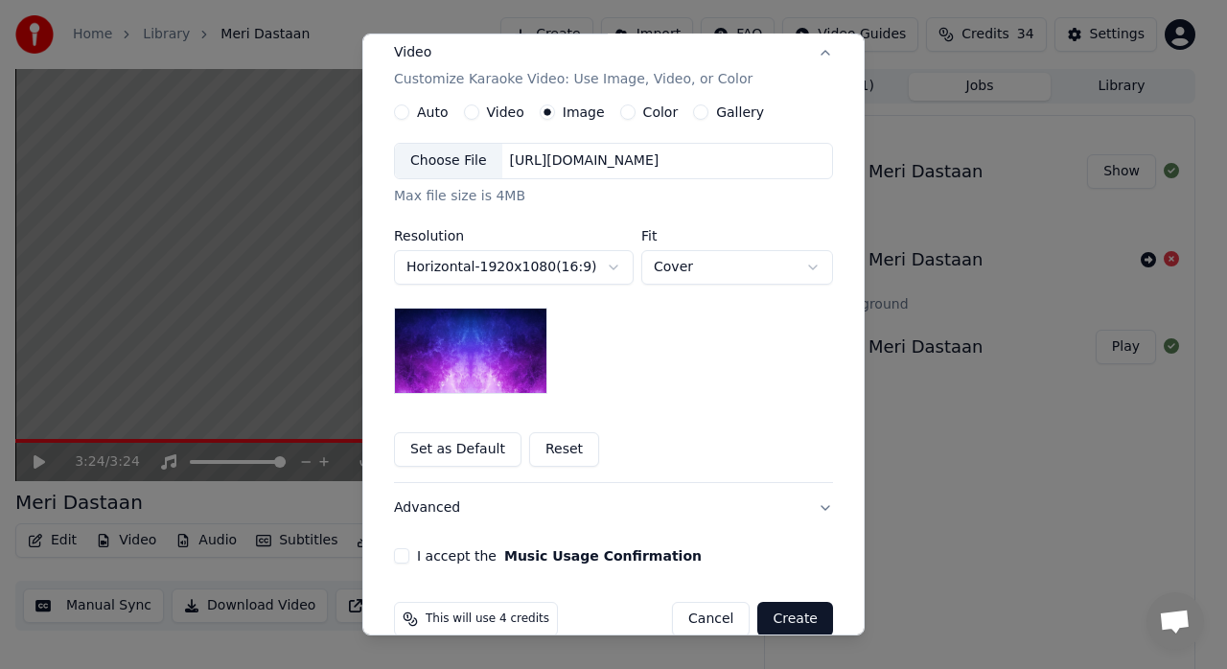
scroll to position [339, 0]
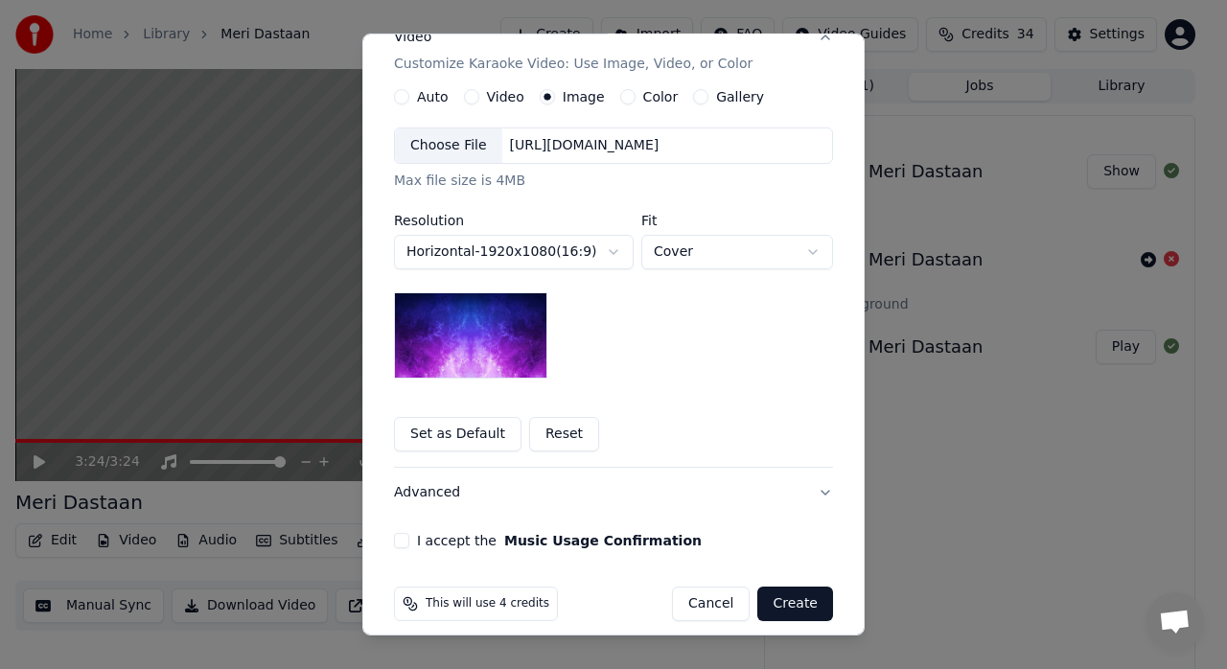
click at [397, 537] on button "I accept the Music Usage Confirmation" at bounding box center [401, 540] width 15 height 15
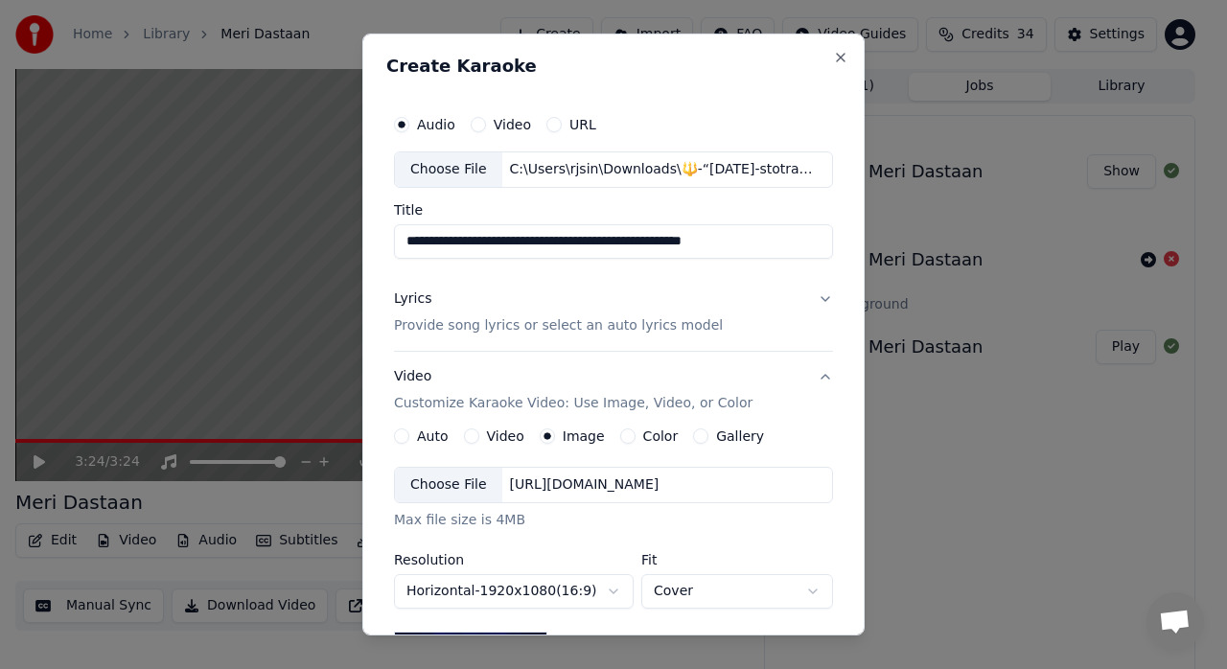
click at [823, 375] on button "Video Customize Karaoke Video: Use Image, Video, or Color" at bounding box center [613, 390] width 439 height 77
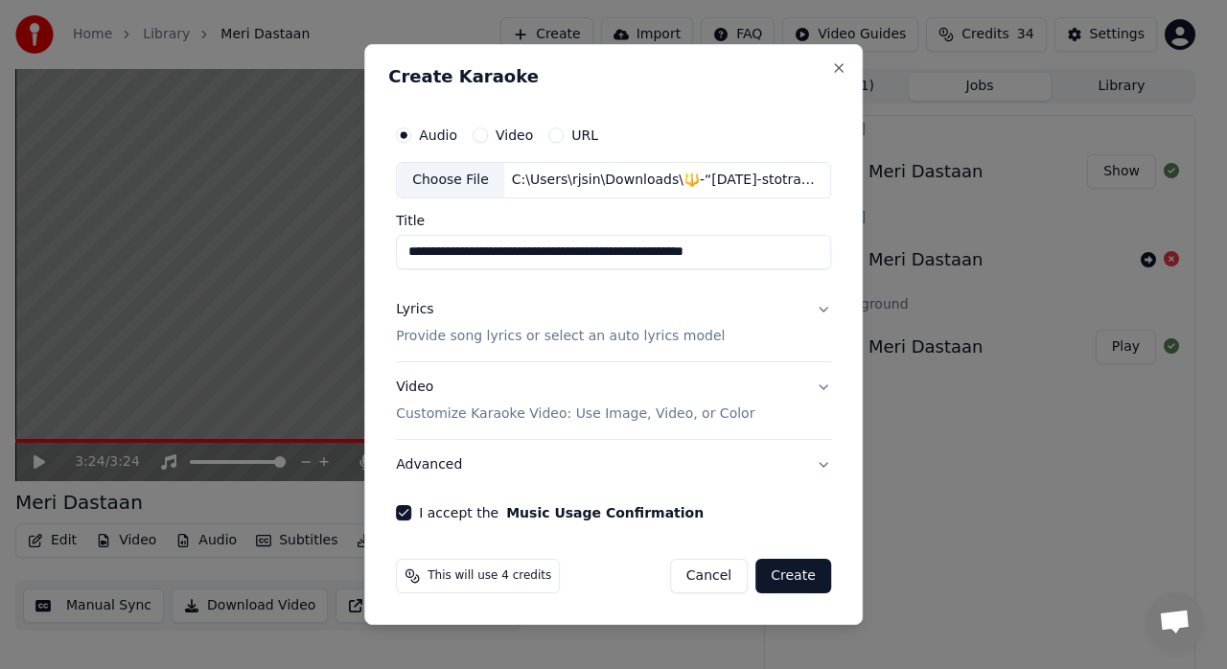
click at [813, 309] on button "Lyrics Provide song lyrics or select an auto lyrics model" at bounding box center [613, 323] width 435 height 77
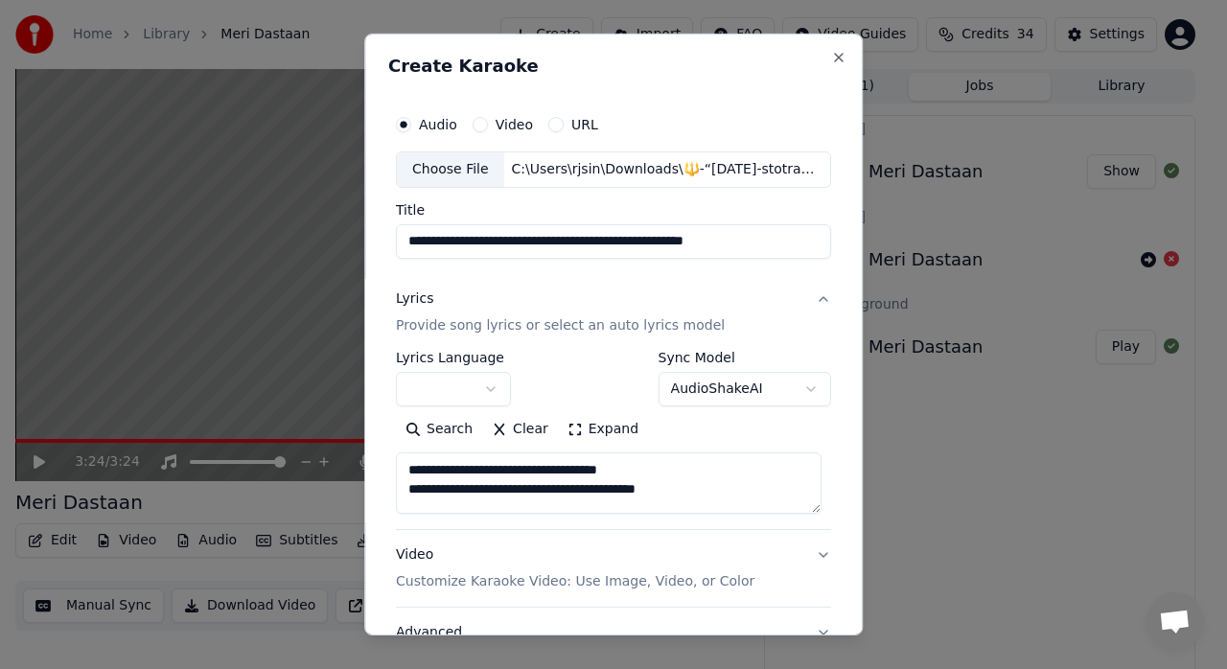
scroll to position [154, 0]
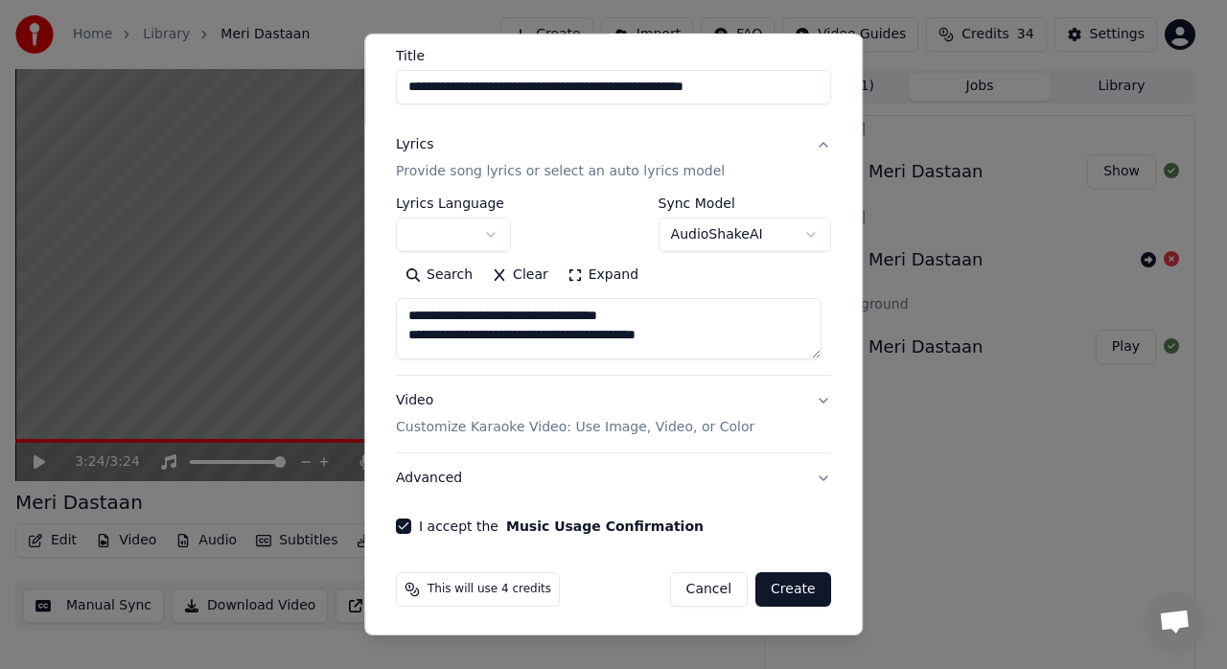
click at [784, 592] on button "Create" at bounding box center [794, 589] width 76 height 35
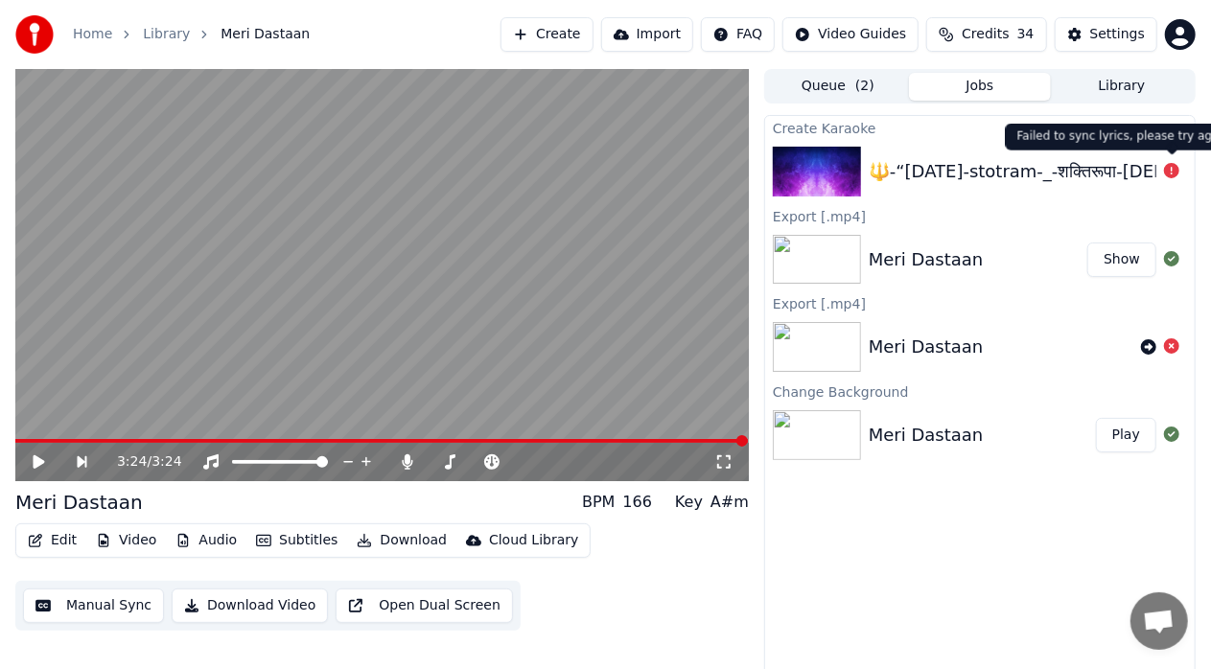
click at [1171, 175] on icon at bounding box center [1171, 170] width 15 height 15
click at [1061, 159] on div "🔱-“[DATE]-stotram-_-शक्तिरूपा-[DEMOGRAPHIC_DATA][PERSON_NAME]-के-पावन-श्लोक" at bounding box center [1214, 171] width 690 height 27
click at [926, 190] on div "🔱-“[DATE]-stotram-_-शक्तिरूपा-[DEMOGRAPHIC_DATA][PERSON_NAME]-के-पावन-श्लोक" at bounding box center [980, 171] width 430 height 65
click at [927, 175] on div "🔱-“[DATE]-stotram-_-शक्तिरूपा-[DEMOGRAPHIC_DATA][PERSON_NAME]-के-पावन-श्लोक" at bounding box center [1214, 171] width 690 height 27
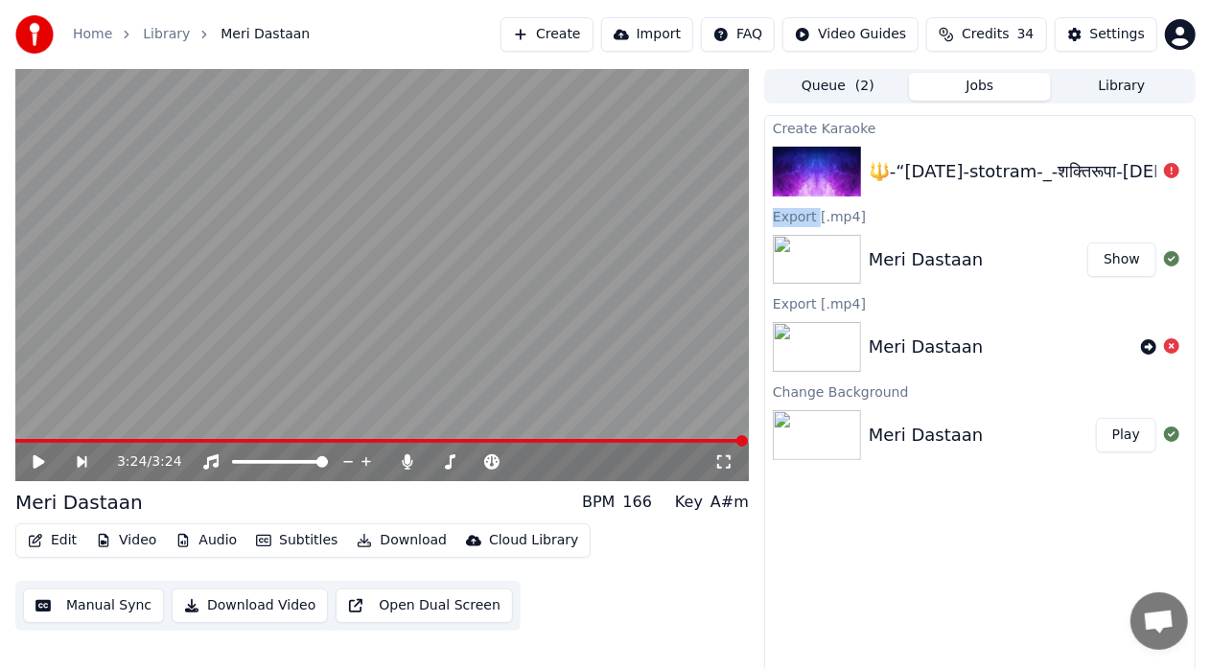
click at [589, 31] on button "Create" at bounding box center [547, 34] width 93 height 35
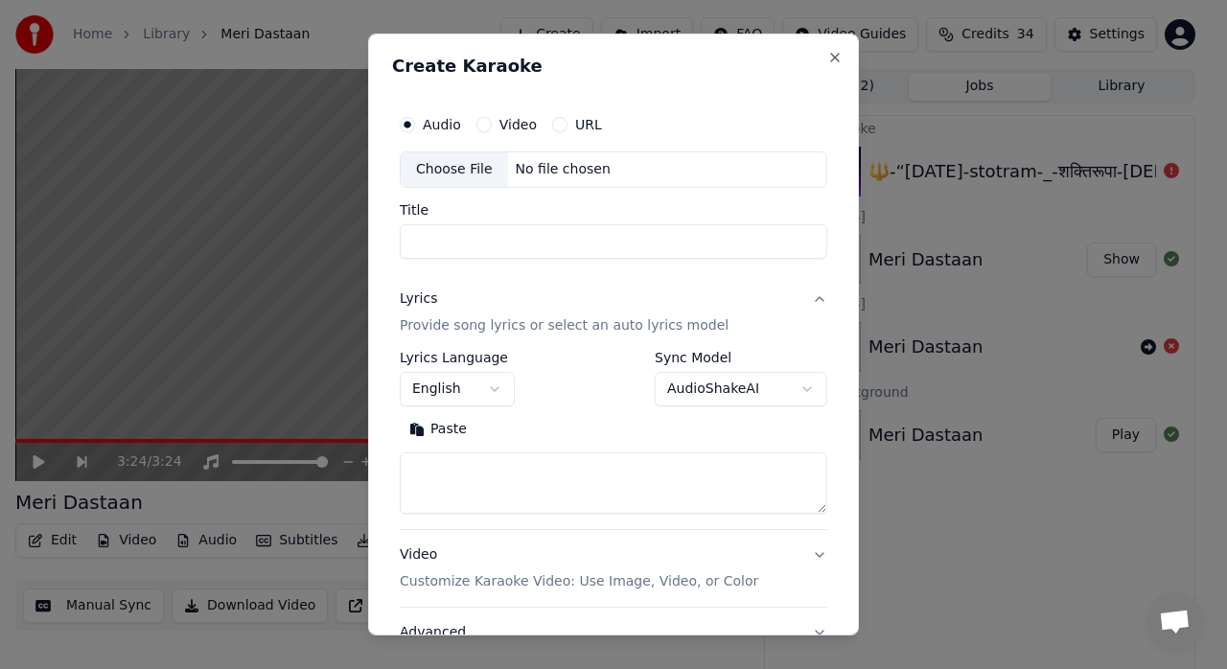
click at [462, 163] on div "Choose File" at bounding box center [454, 169] width 107 height 35
type input "**********"
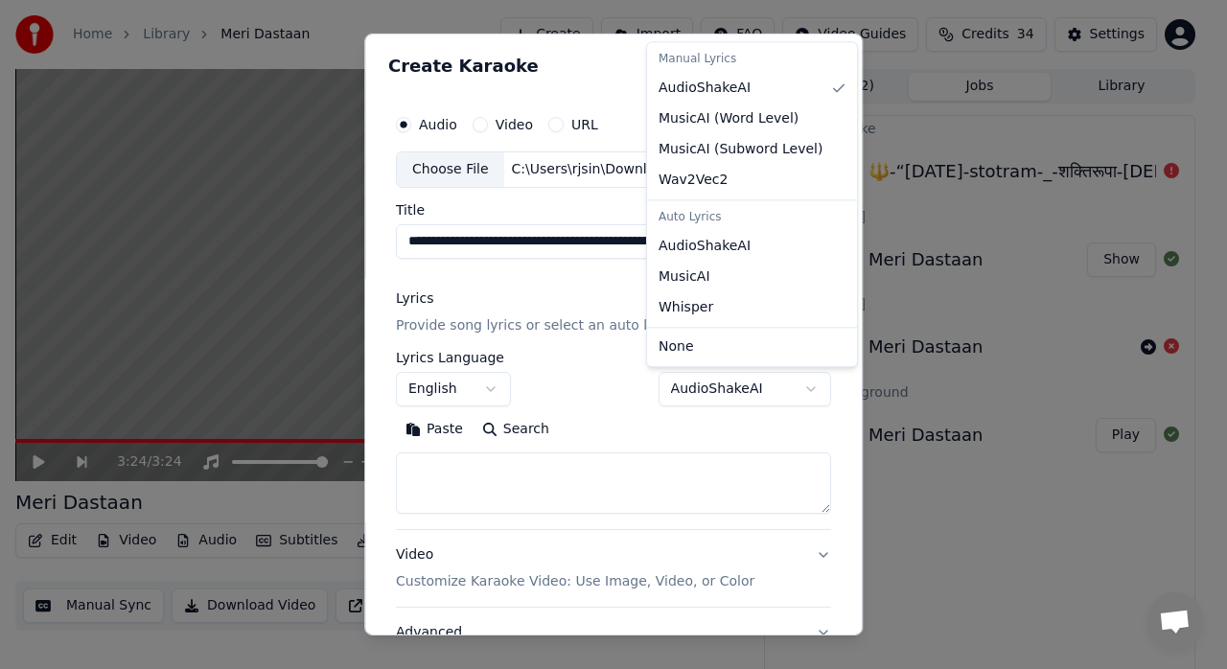
click at [746, 390] on body "**********" at bounding box center [605, 334] width 1211 height 669
select select "**********"
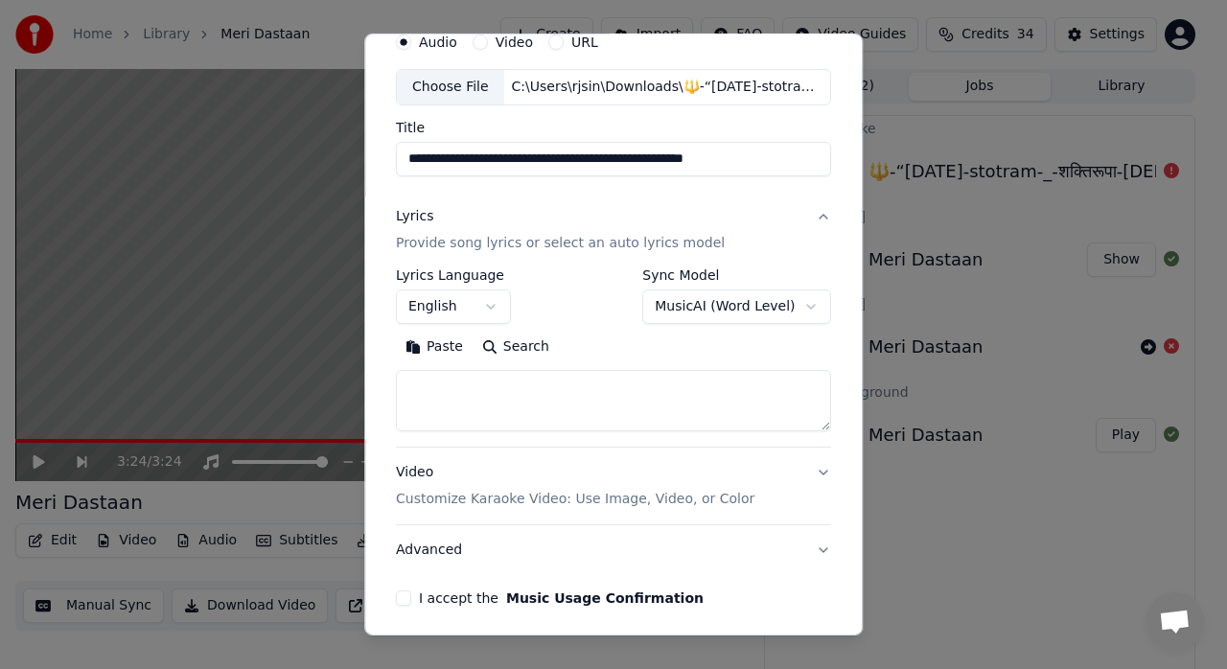
scroll to position [88, 0]
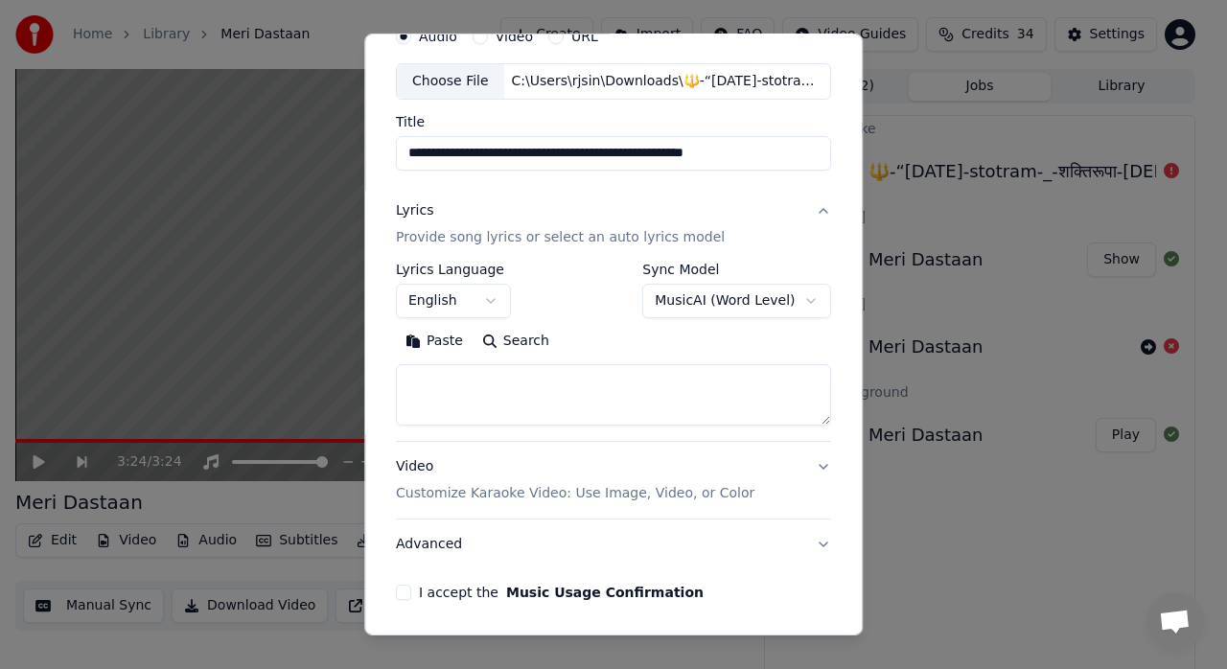
click at [489, 316] on div "**********" at bounding box center [613, 344] width 435 height 163
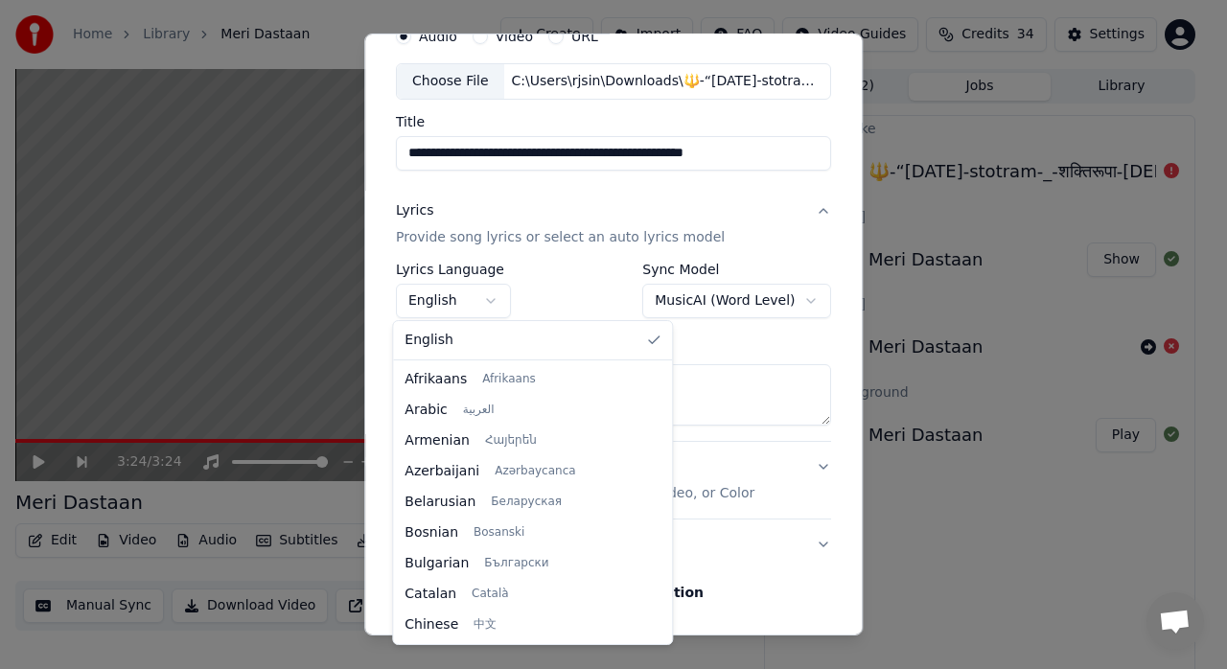
click at [488, 297] on body "**********" at bounding box center [605, 334] width 1211 height 669
click at [660, 487] on div at bounding box center [665, 502] width 10 height 276
select select "**"
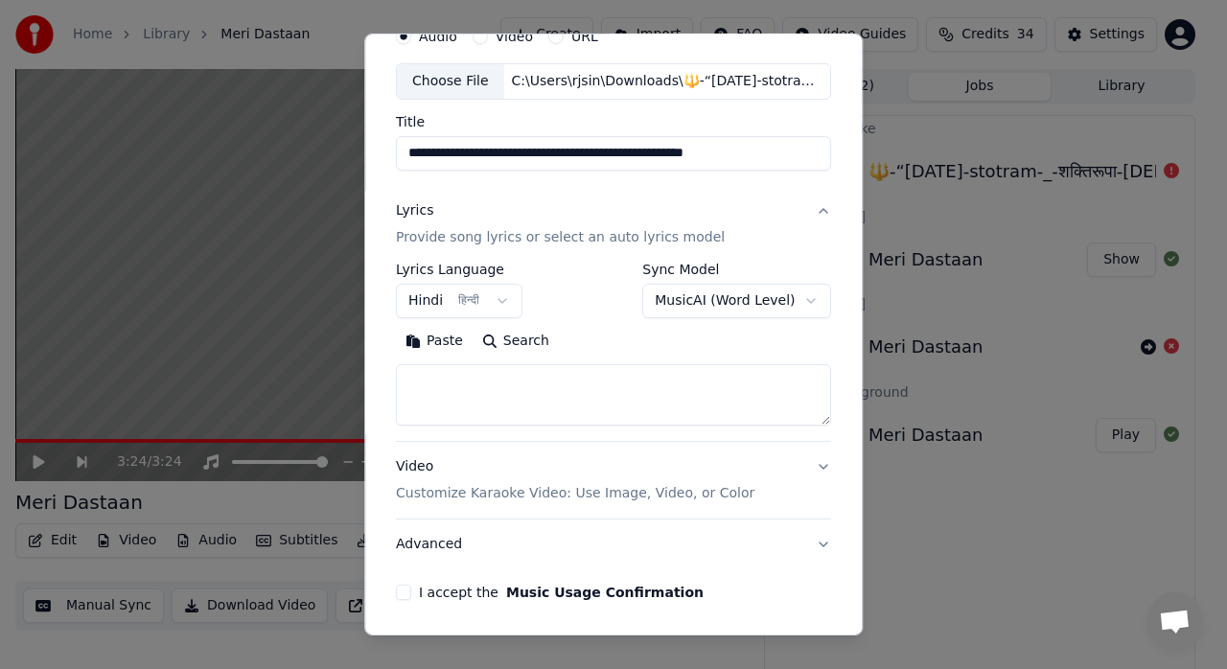
click at [545, 400] on textarea at bounding box center [613, 394] width 435 height 61
paste textarea "**********"
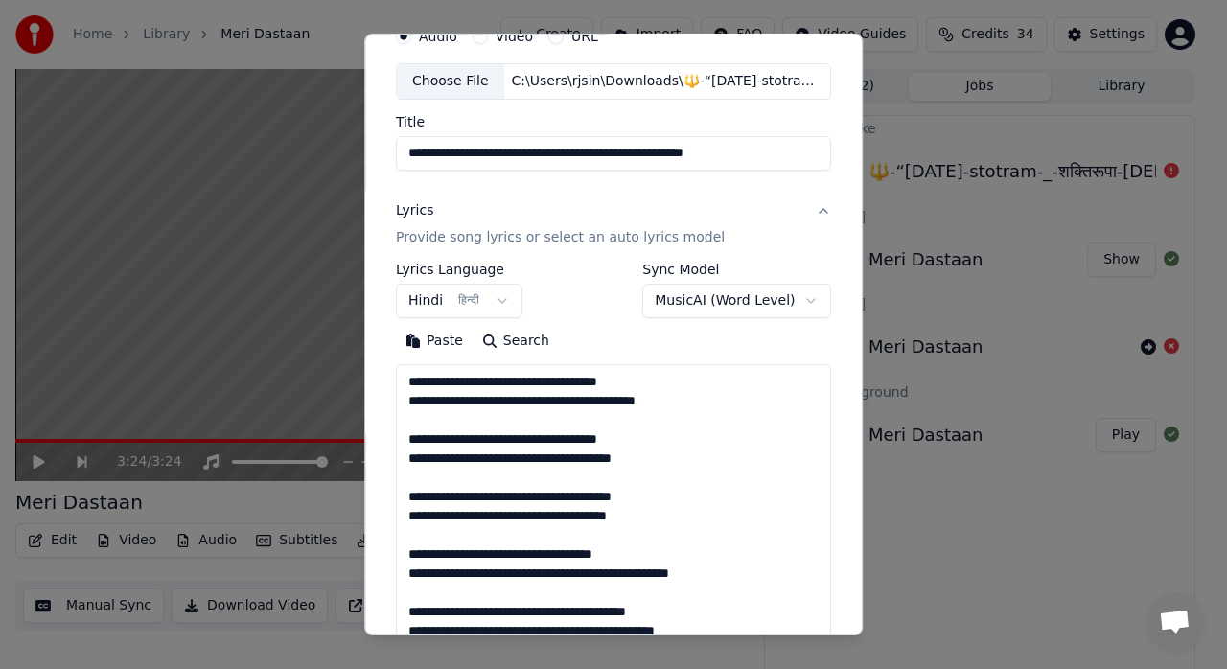
scroll to position [445, 0]
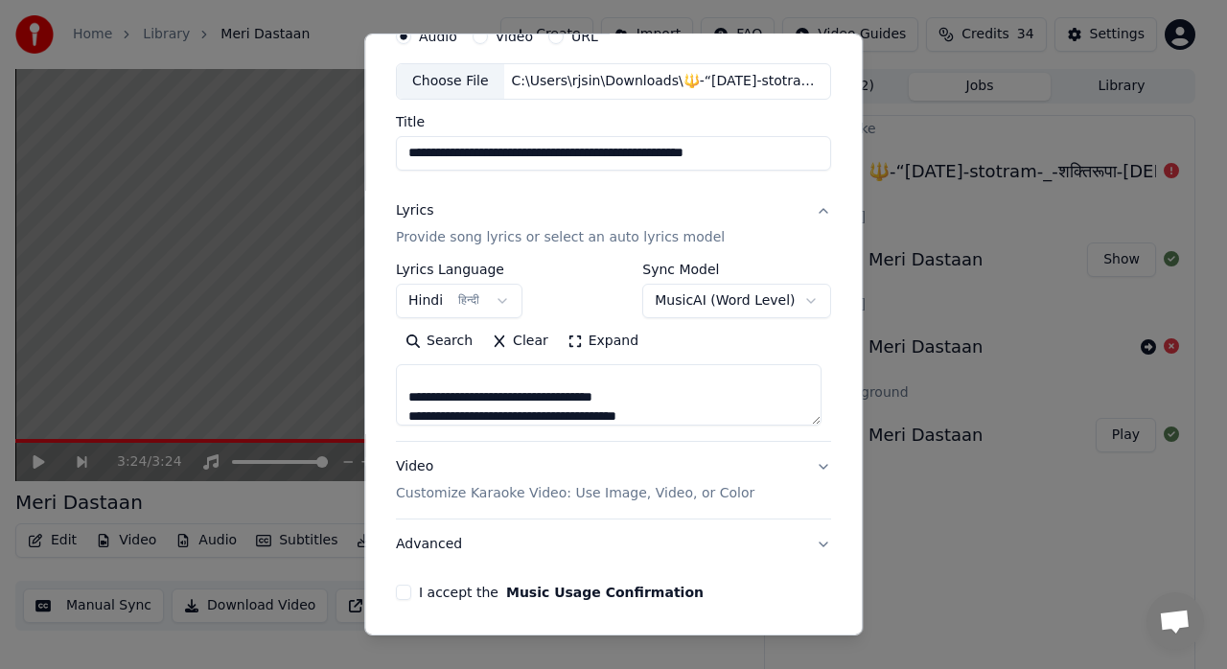
type textarea "**********"
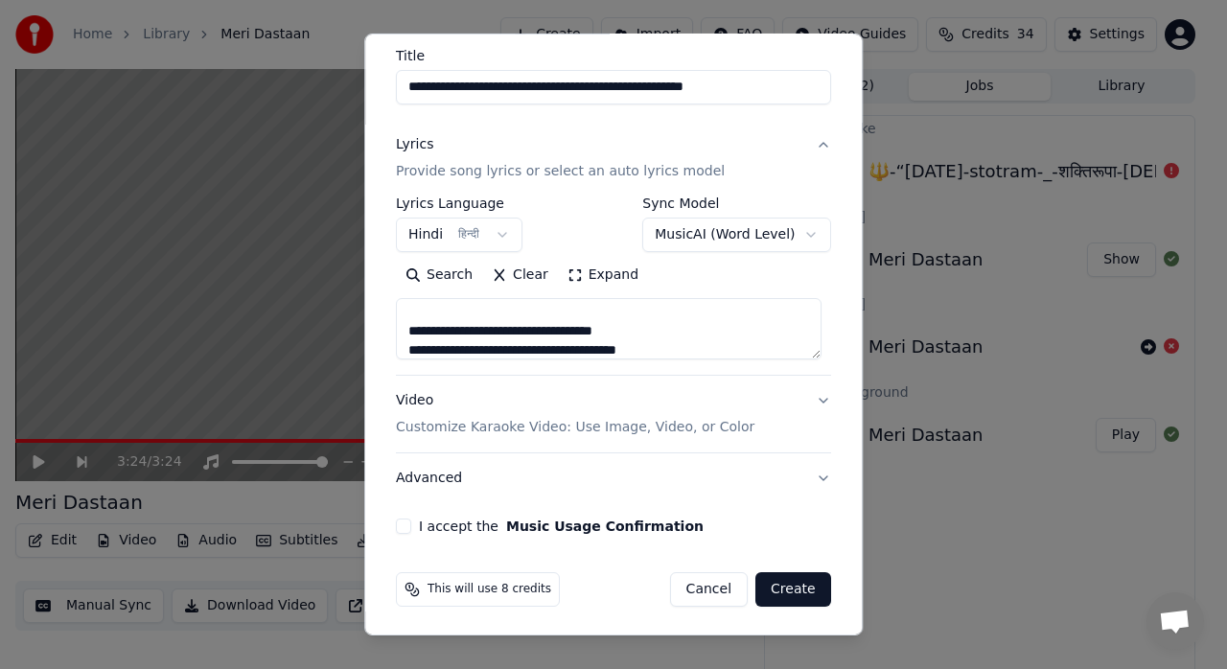
click at [403, 527] on button "I accept the Music Usage Confirmation" at bounding box center [403, 526] width 15 height 15
click at [812, 430] on button "Video Customize Karaoke Video: Use Image, Video, or Color" at bounding box center [613, 414] width 435 height 77
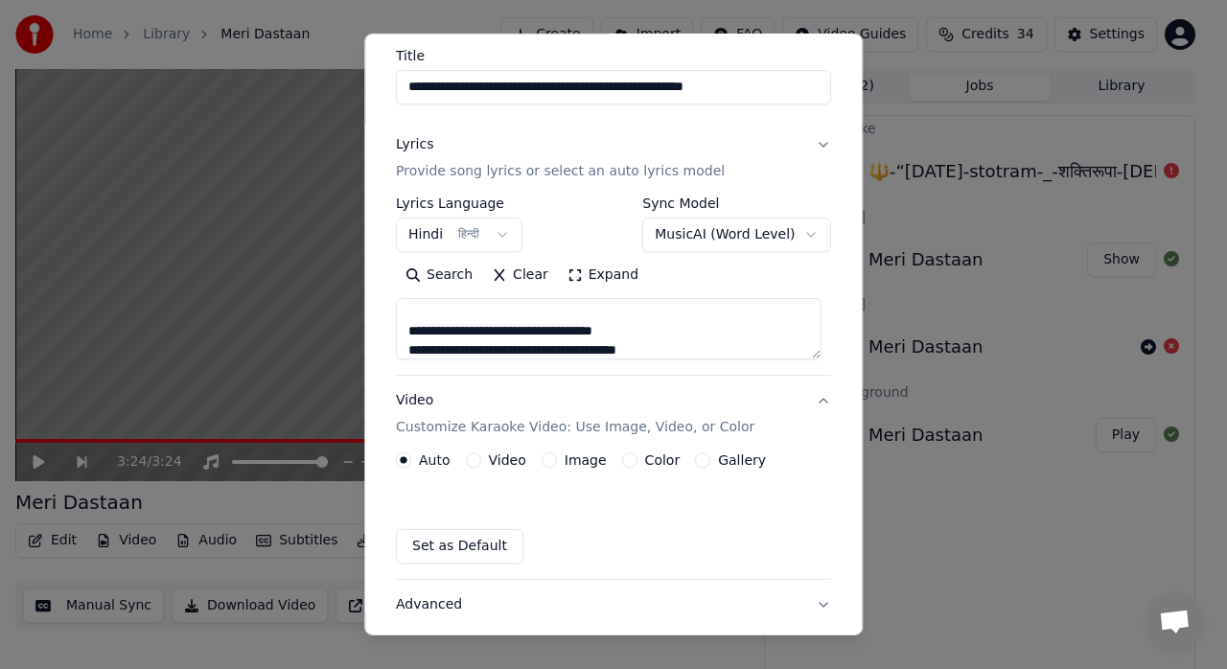
scroll to position [104, 0]
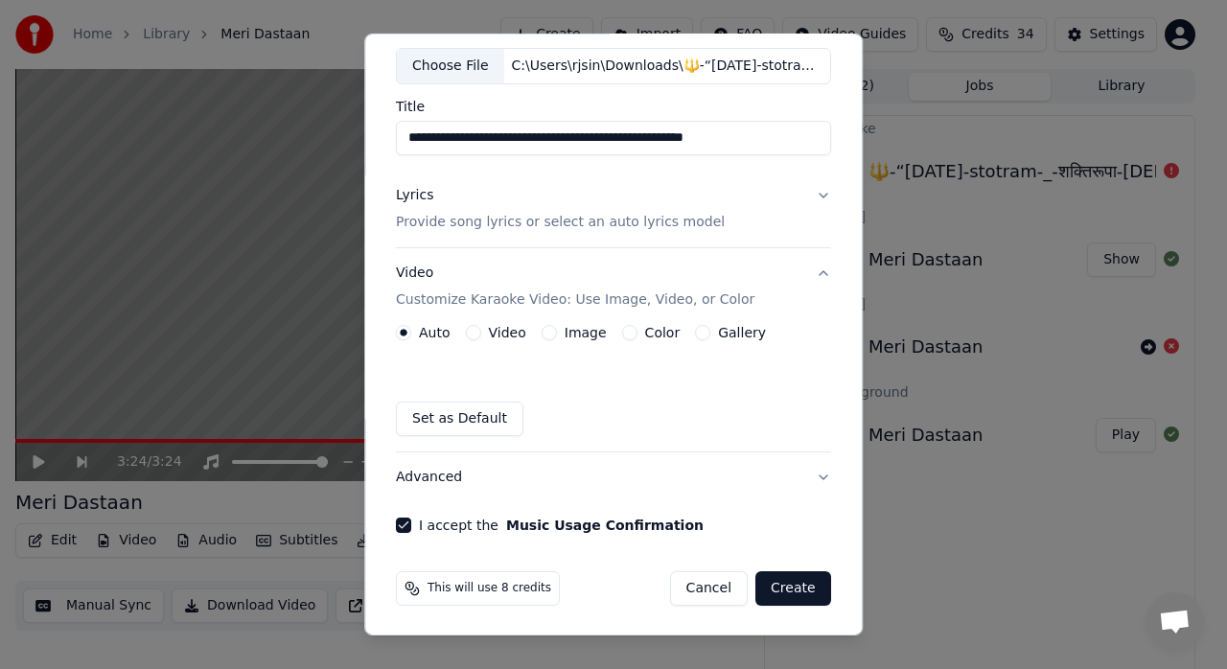
click at [549, 334] on button "Image" at bounding box center [549, 332] width 15 height 15
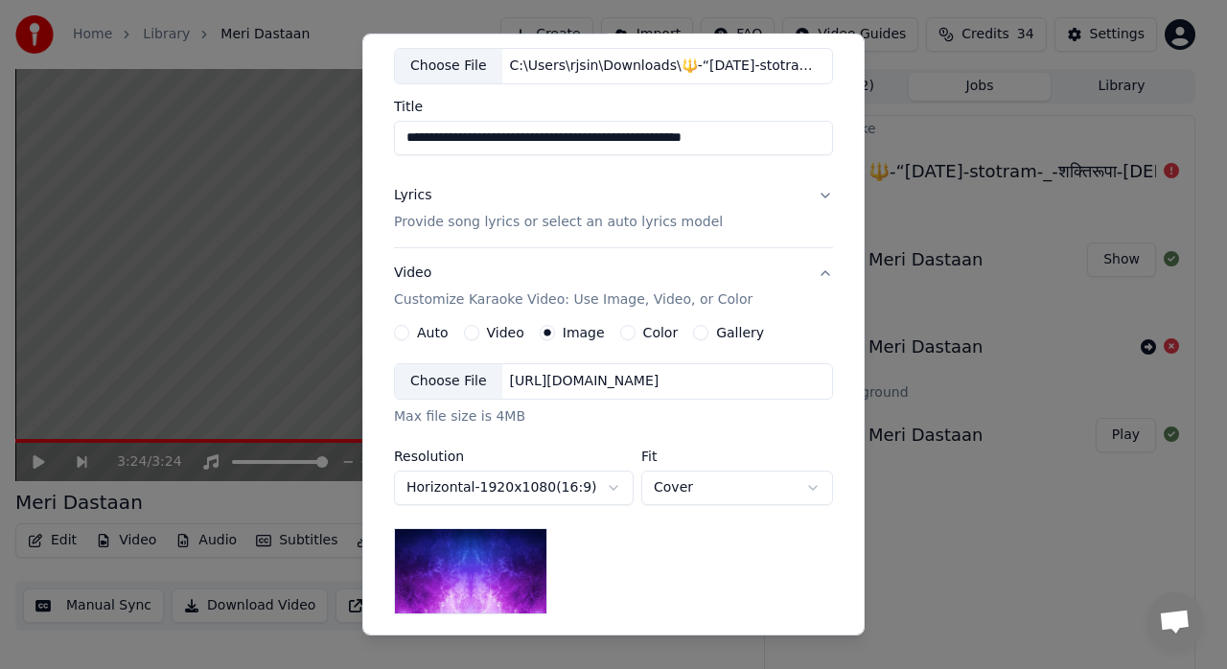
click at [464, 385] on div "Choose File" at bounding box center [448, 381] width 107 height 35
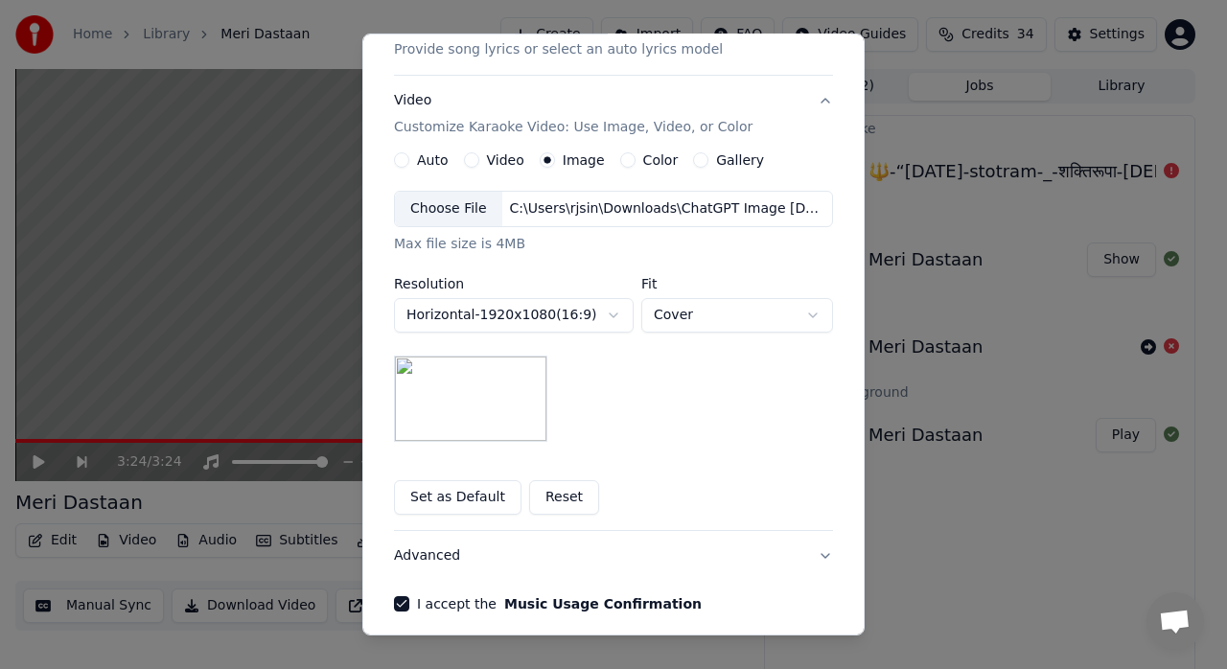
scroll to position [292, 0]
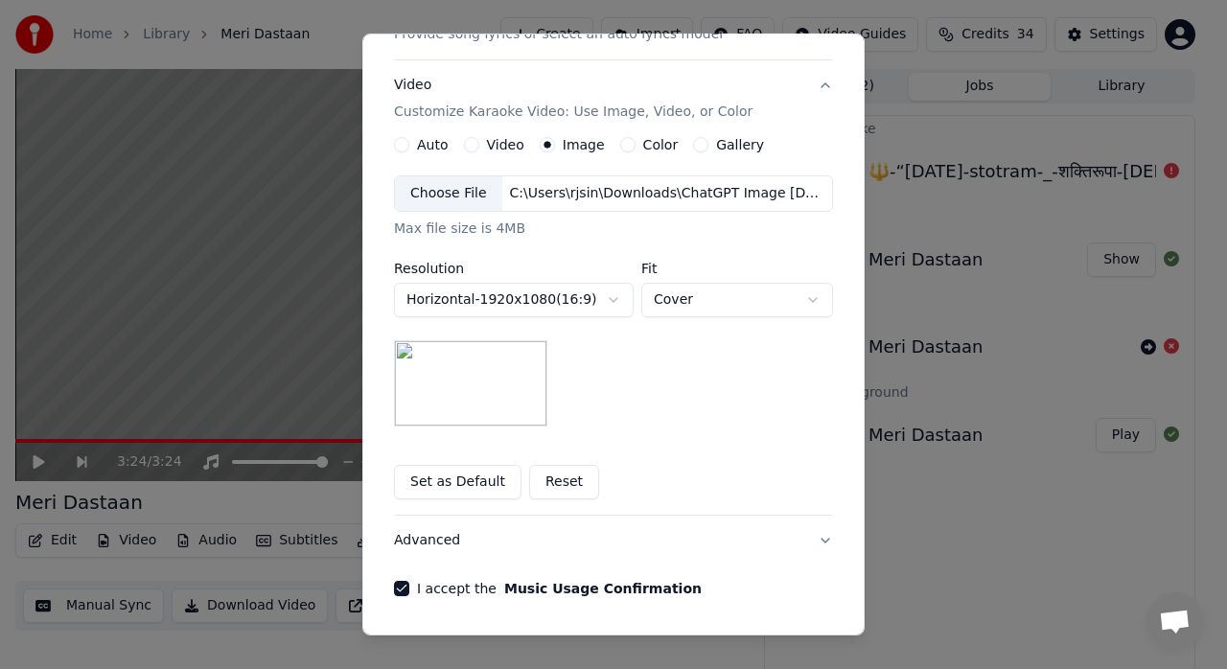
click at [491, 374] on img at bounding box center [470, 383] width 153 height 86
click at [436, 191] on div "Choose File" at bounding box center [448, 193] width 107 height 35
click at [455, 184] on div "Choose File" at bounding box center [448, 193] width 107 height 35
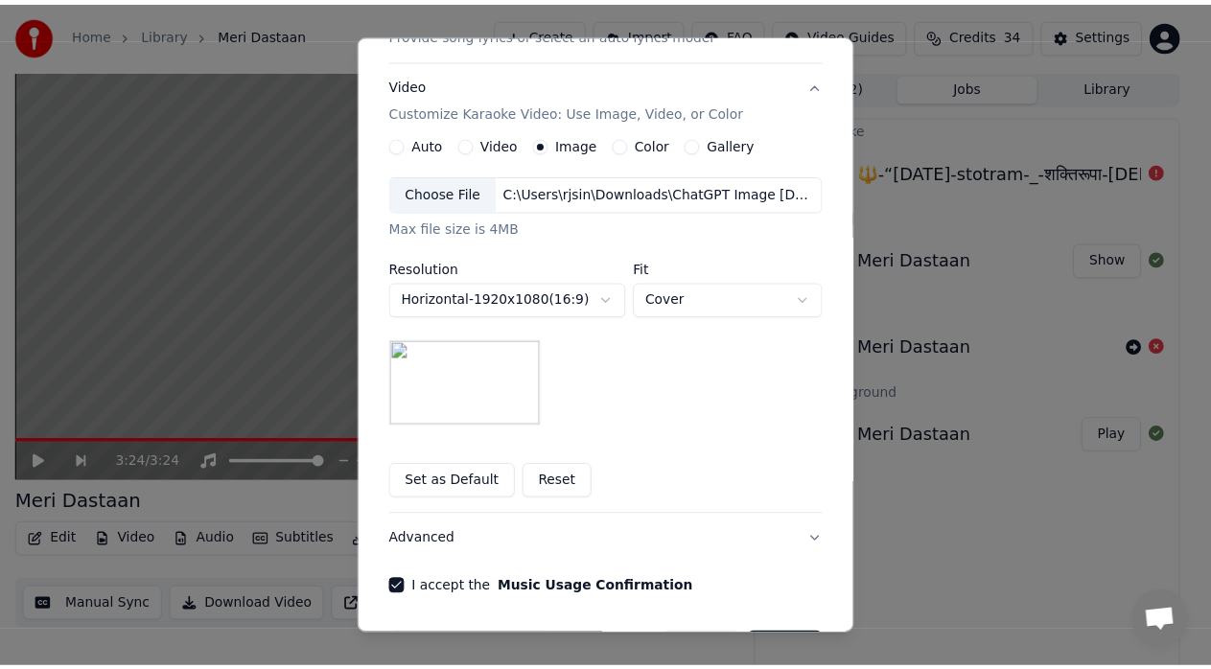
scroll to position [353, 0]
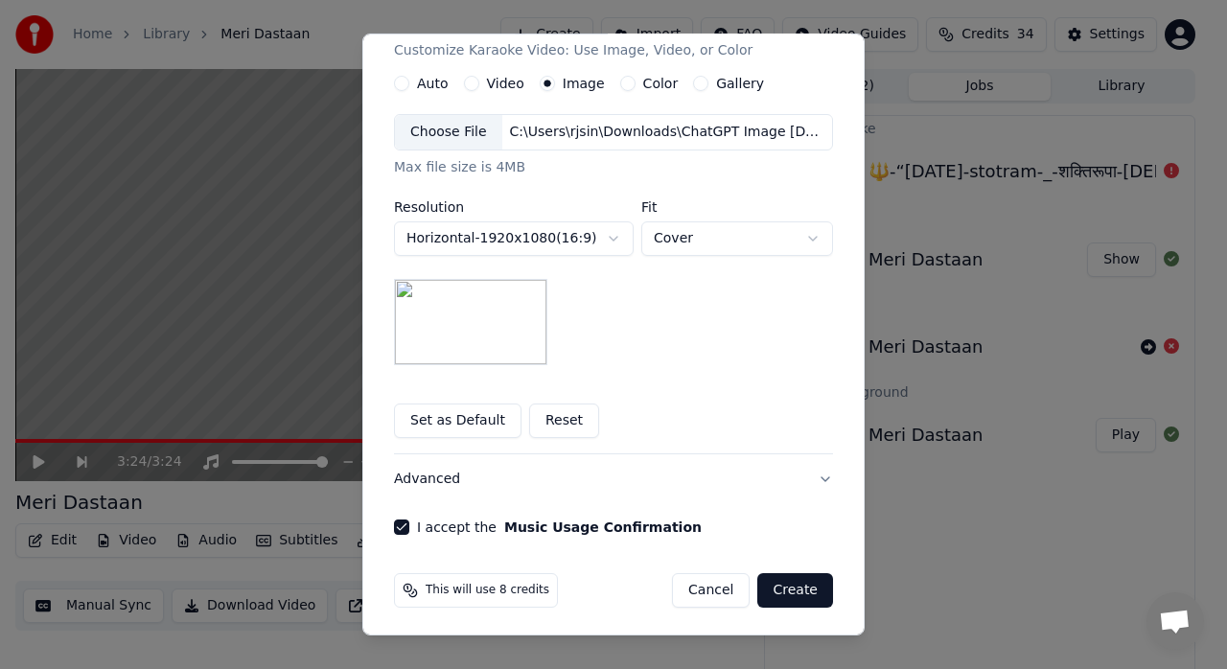
click at [792, 591] on button "Create" at bounding box center [796, 590] width 76 height 35
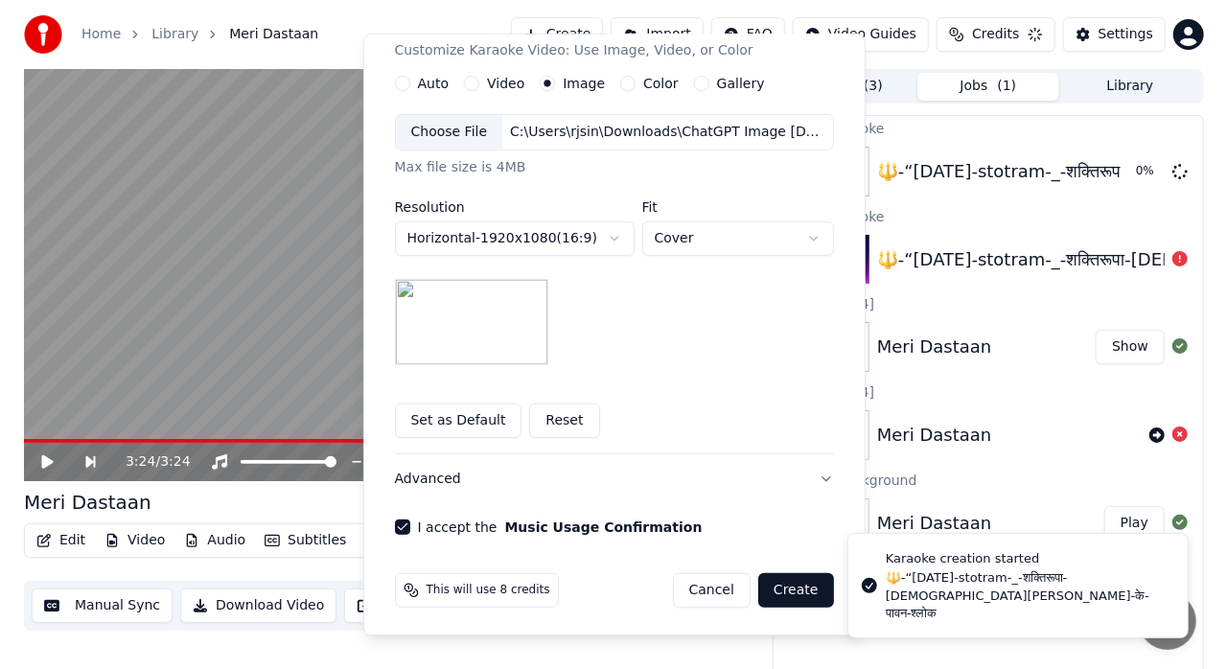
scroll to position [104, 0]
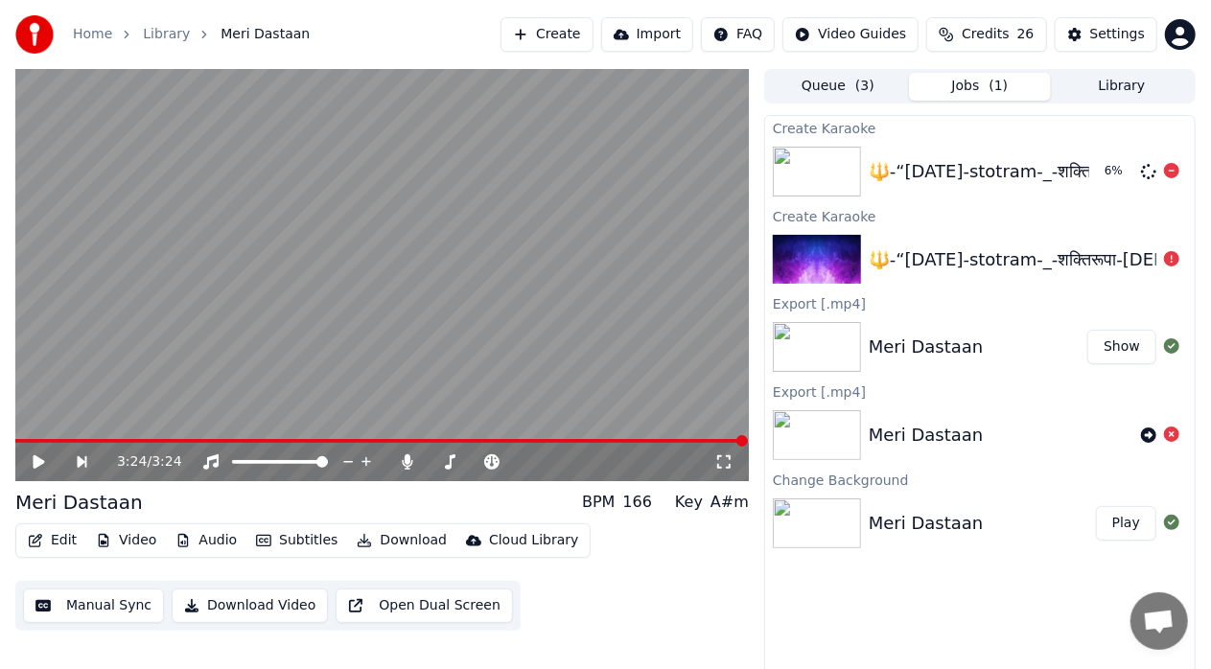
click at [1026, 167] on div "🔱-“[DATE]-stotram-_-शक्तिरूपा-[DEMOGRAPHIC_DATA][PERSON_NAME]-के-पावन-श्लोक" at bounding box center [1214, 171] width 690 height 27
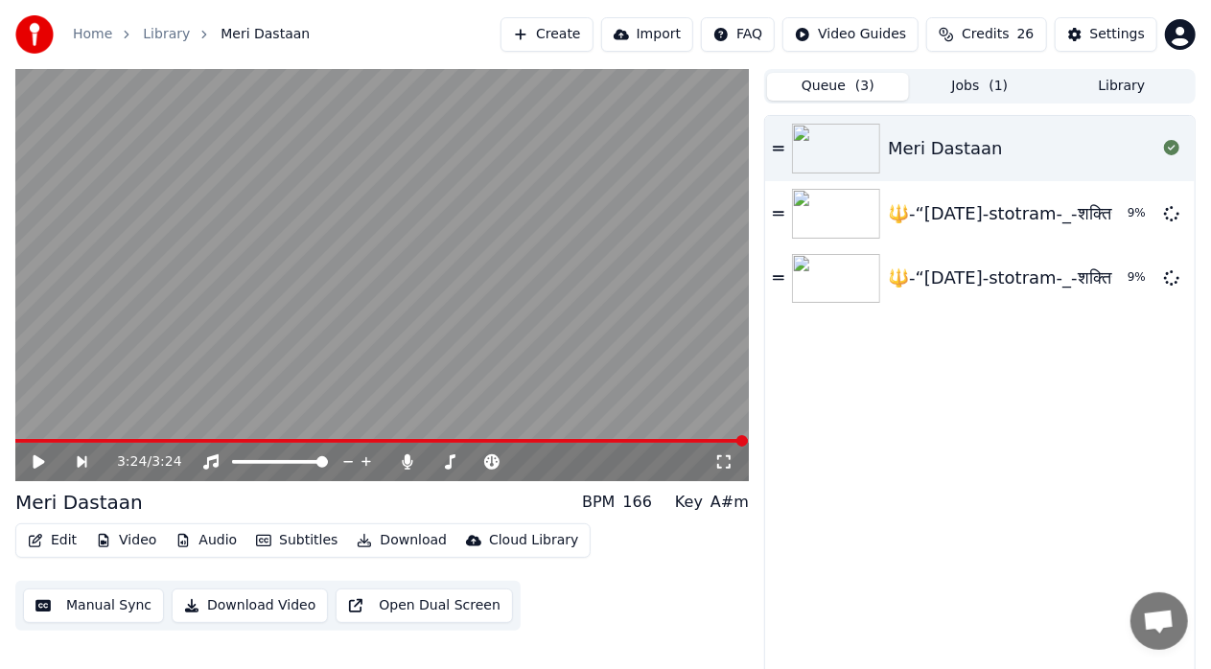
click at [853, 81] on button "Queue ( 3 )" at bounding box center [838, 87] width 142 height 28
click at [960, 100] on div "Queue ( 3 ) Jobs ( 1 ) Library" at bounding box center [980, 86] width 432 height 35
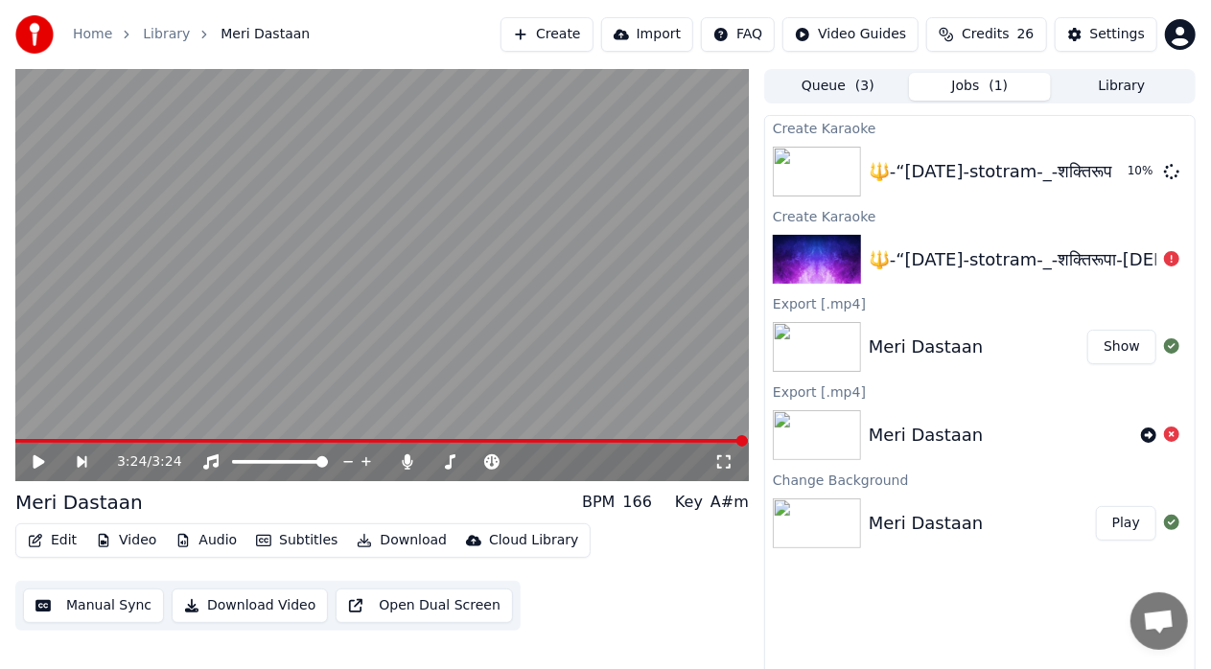
click at [964, 92] on button "Jobs ( 1 )" at bounding box center [980, 87] width 142 height 28
click at [1126, 82] on button "Library" at bounding box center [1122, 87] width 142 height 28
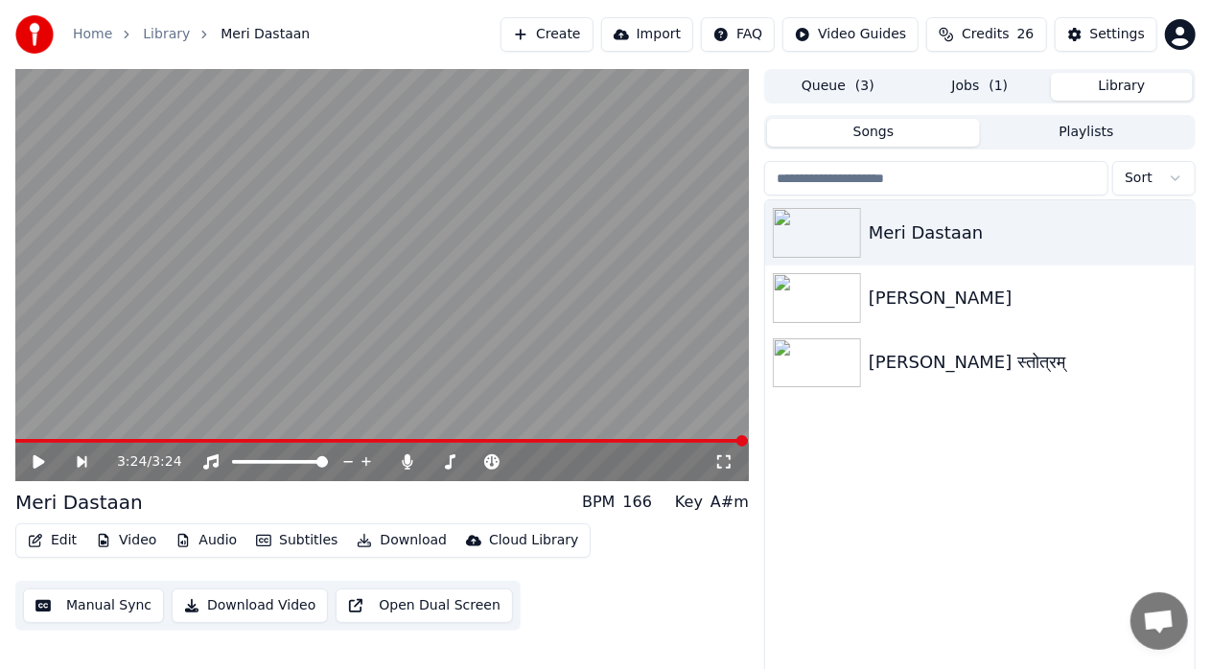
click at [974, 84] on button "Jobs ( 1 )" at bounding box center [980, 87] width 142 height 28
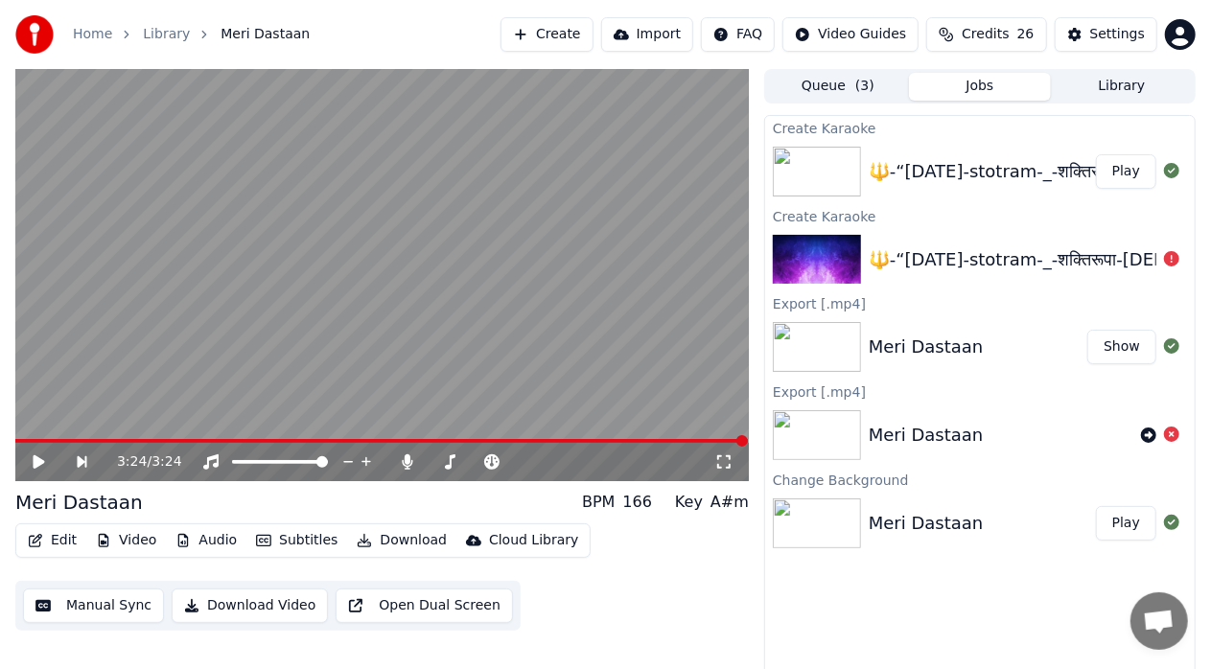
click at [1137, 174] on button "Play" at bounding box center [1126, 171] width 60 height 35
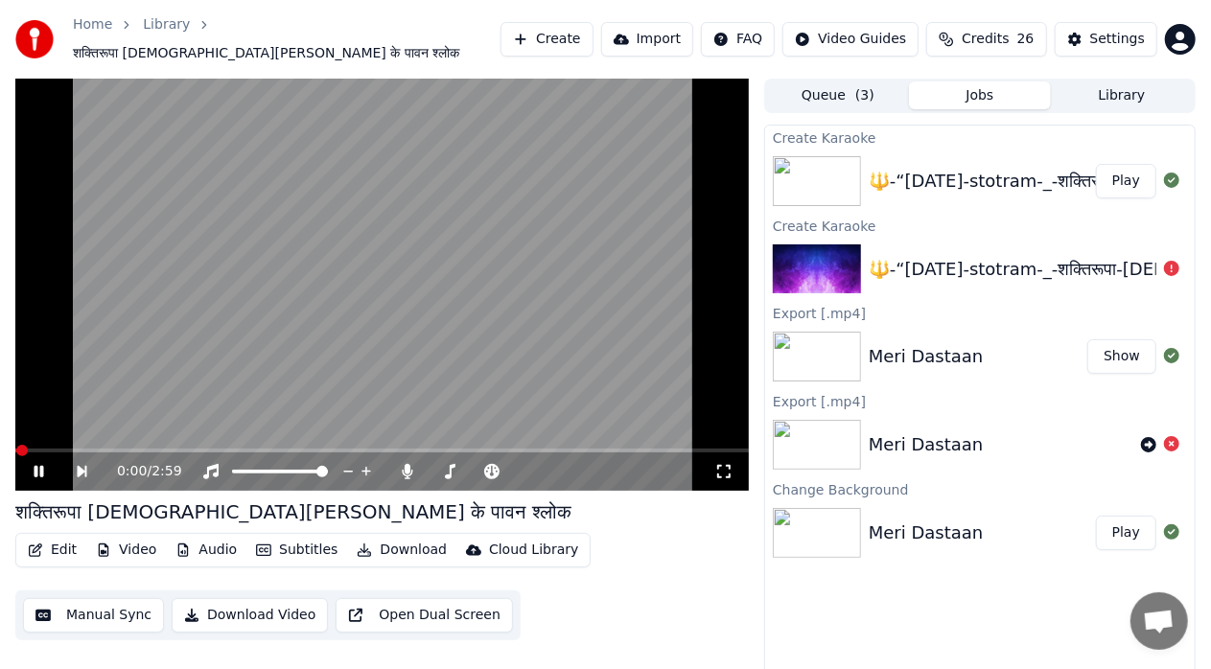
click at [723, 464] on icon at bounding box center [723, 471] width 19 height 15
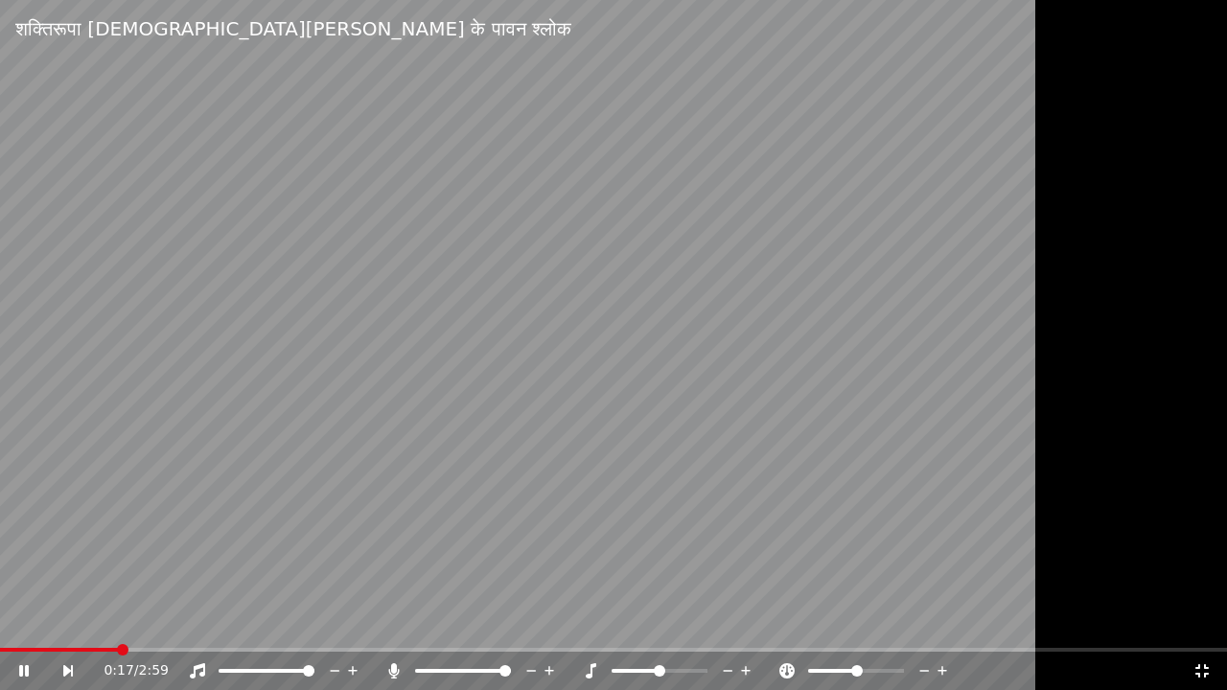
click at [1202, 668] on icon at bounding box center [1202, 671] width 19 height 15
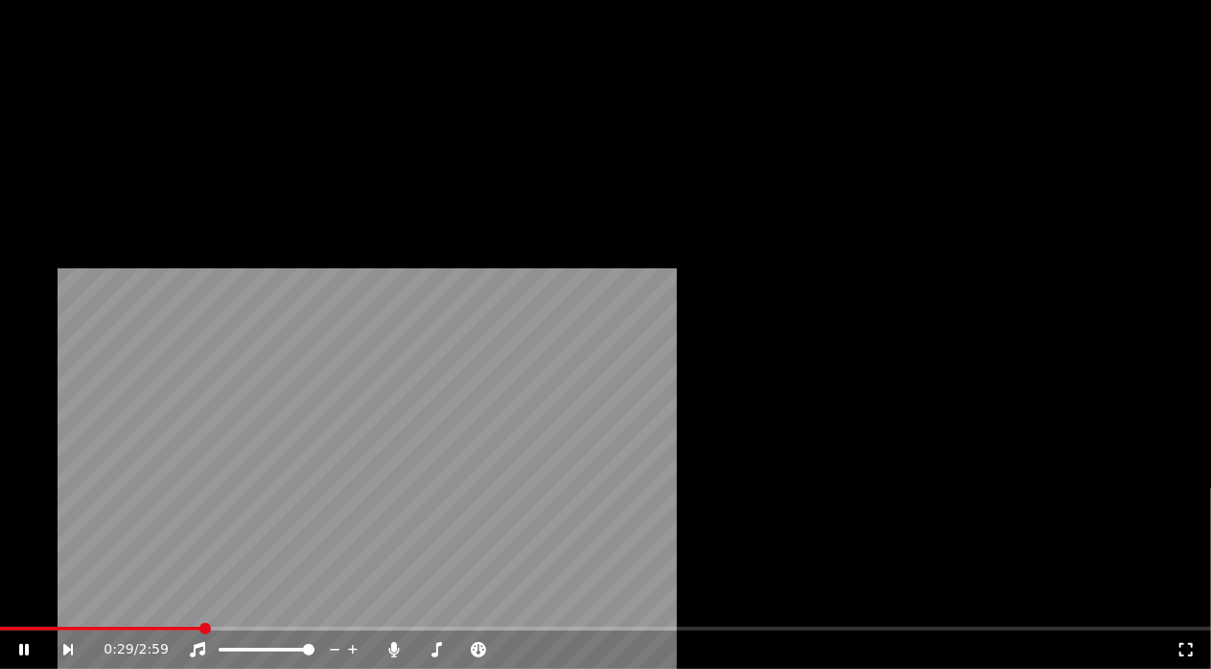
click at [57, 152] on button "Edit" at bounding box center [52, 138] width 64 height 27
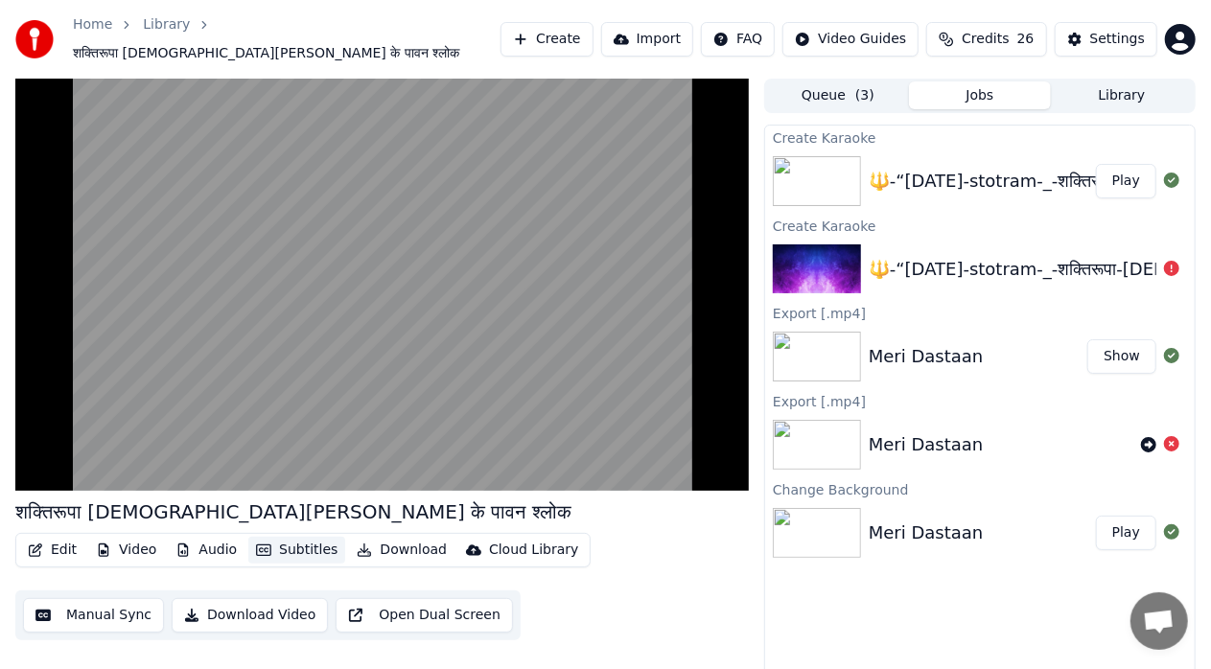
click at [280, 548] on button "Subtitles" at bounding box center [296, 550] width 97 height 27
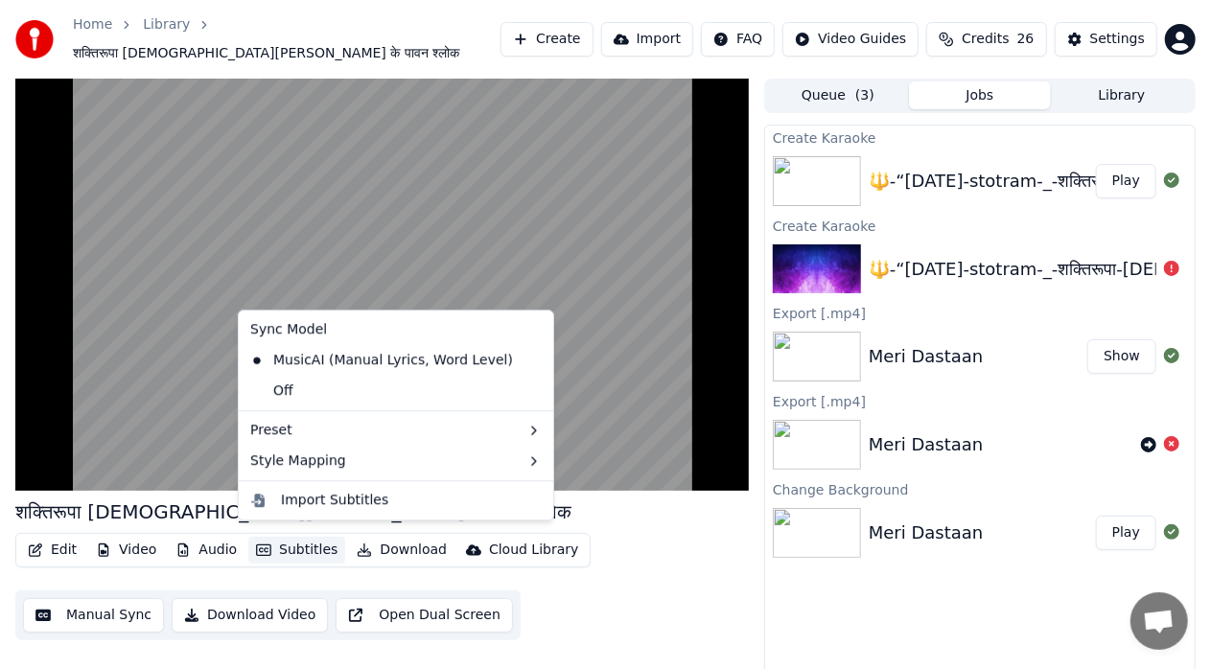
click at [280, 548] on button "Subtitles" at bounding box center [296, 550] width 97 height 27
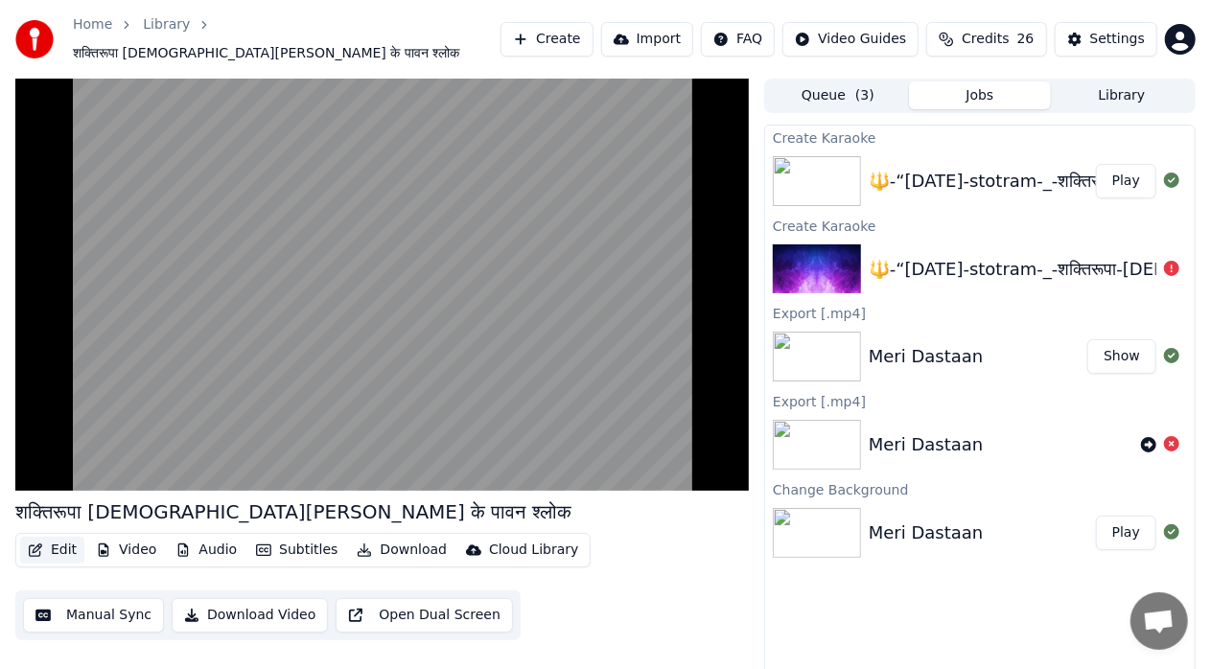
click at [58, 540] on button "Edit" at bounding box center [52, 550] width 64 height 27
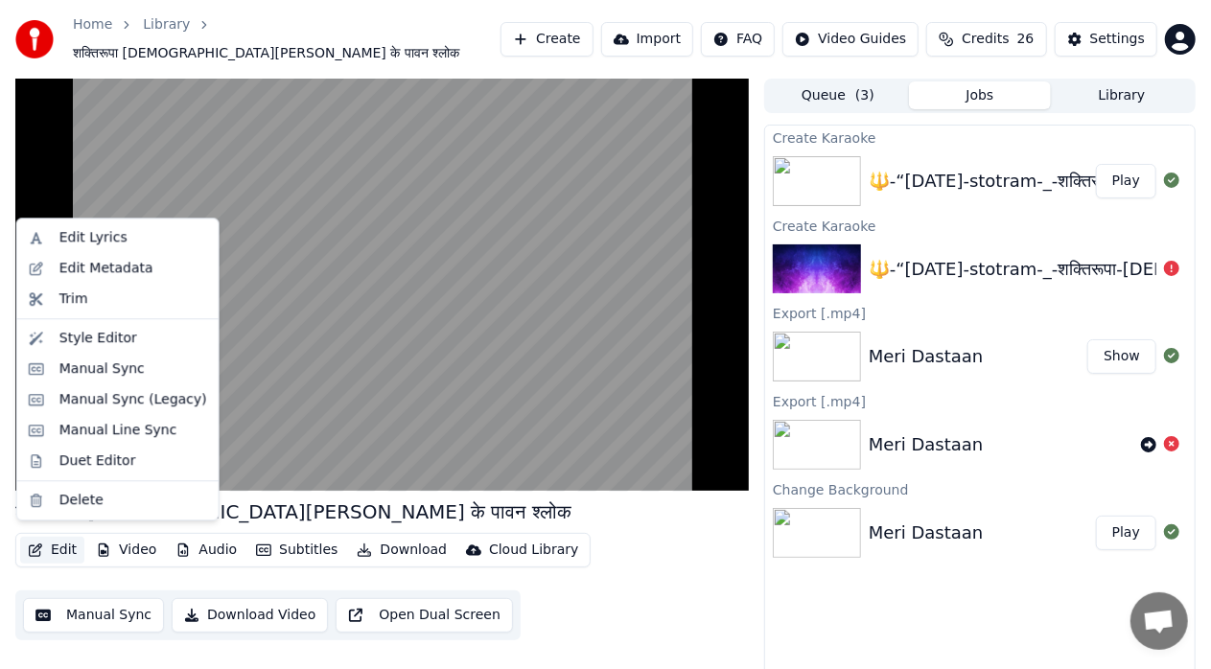
click at [56, 546] on button "Edit" at bounding box center [52, 550] width 64 height 27
click at [93, 239] on div "Edit Lyrics" at bounding box center [93, 237] width 68 height 19
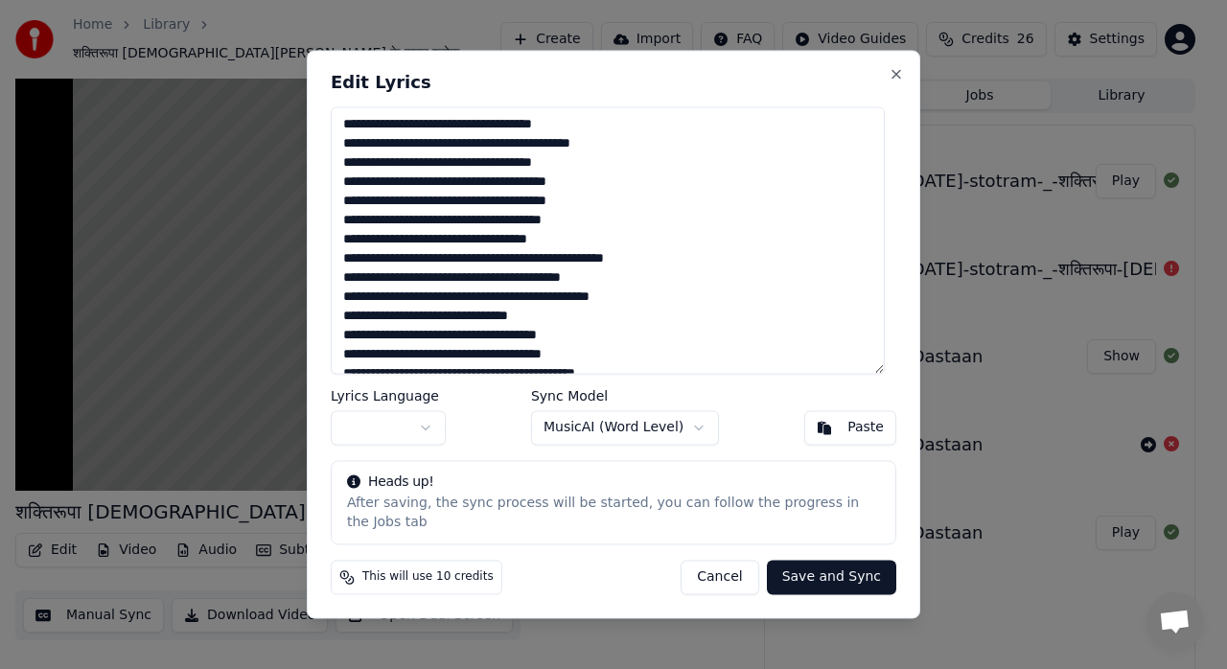
click at [703, 315] on textarea "**********" at bounding box center [608, 240] width 554 height 268
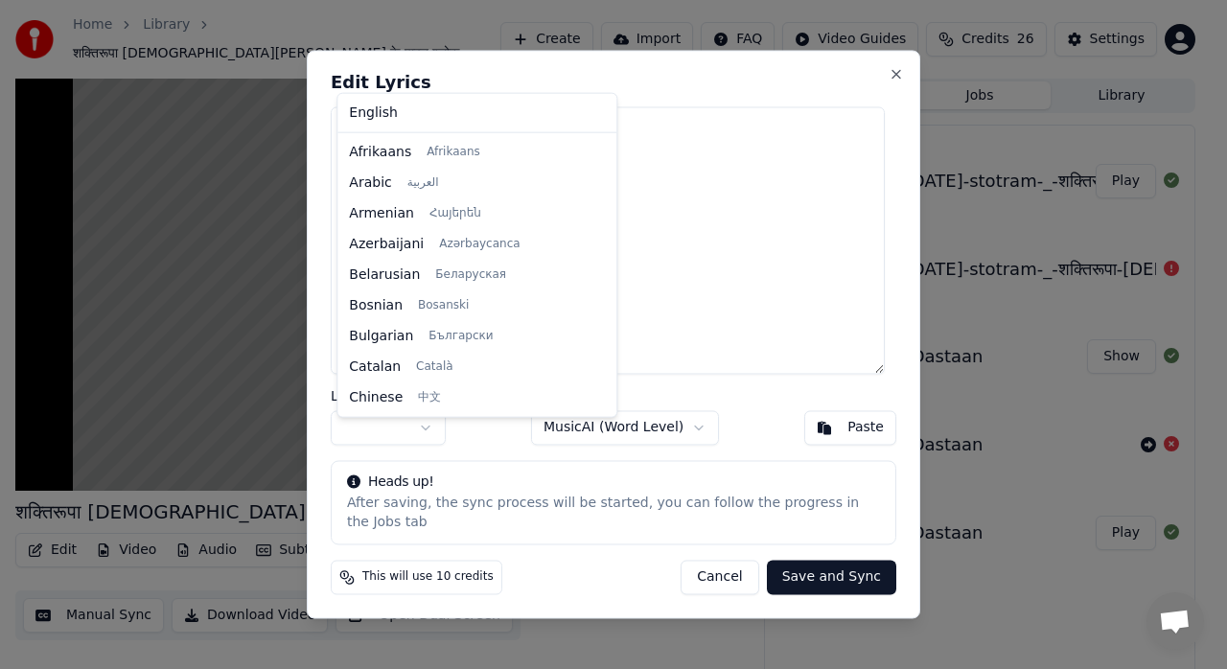
click at [435, 445] on body "Home Library शक्तिरूपा माँ [PERSON_NAME] के पावन श्लोक Create Import FAQ Video …" at bounding box center [605, 334] width 1211 height 669
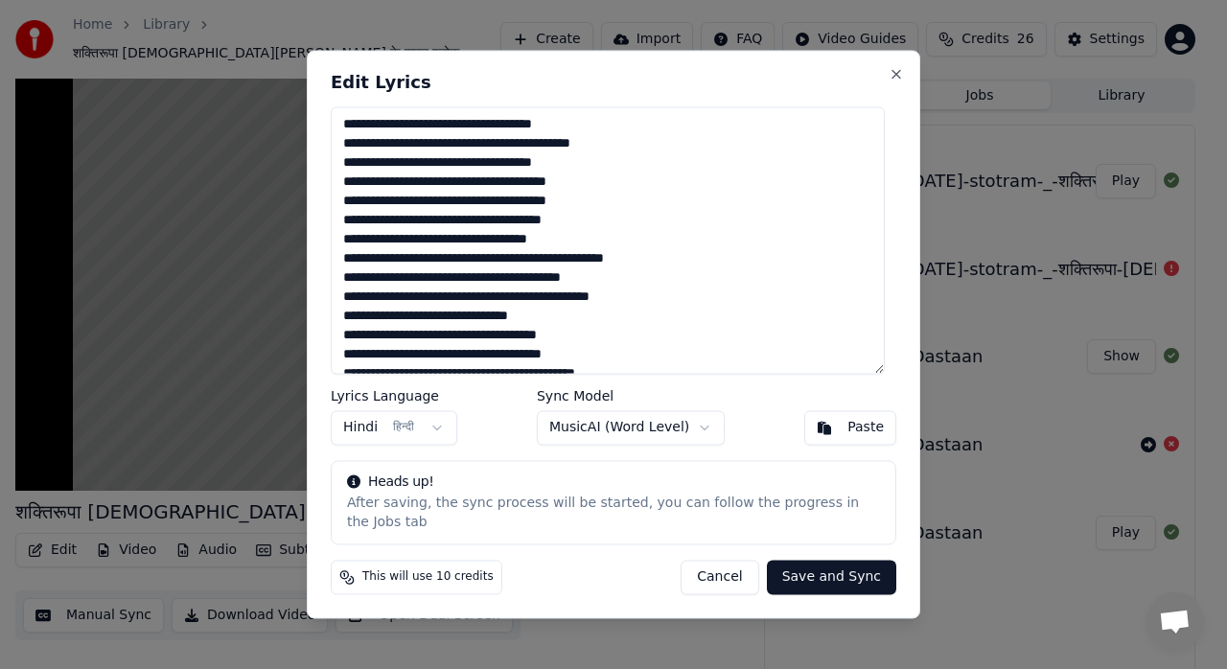
click at [628, 299] on textarea "**********" at bounding box center [608, 240] width 554 height 268
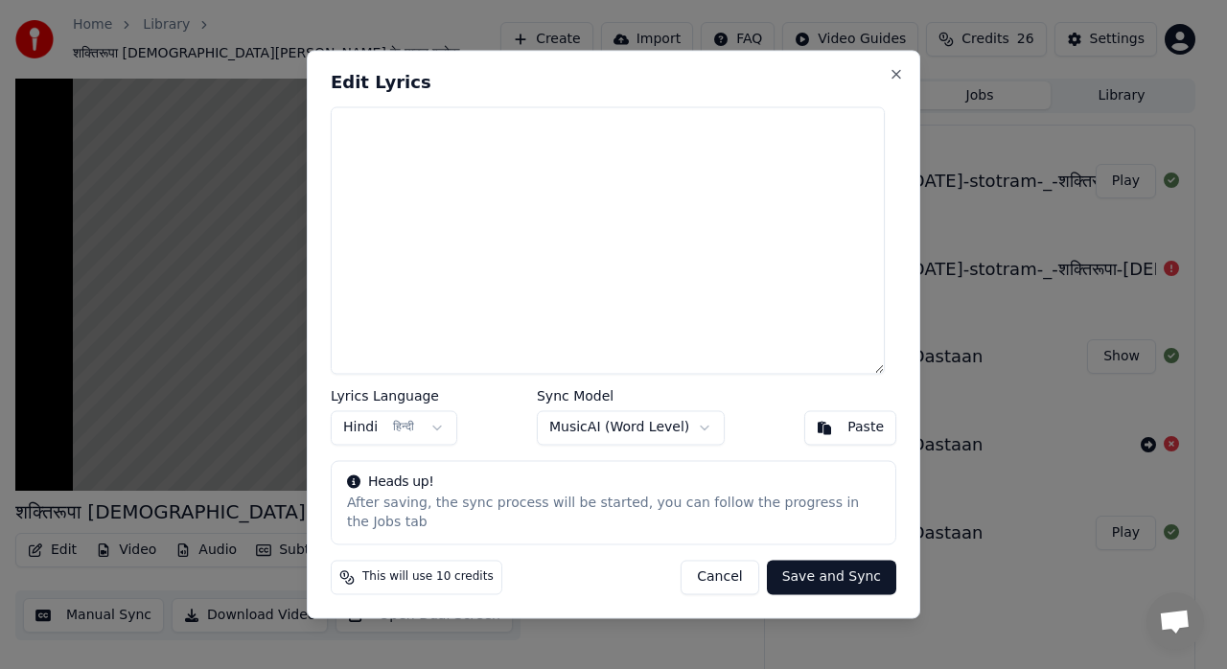
paste textarea "**********"
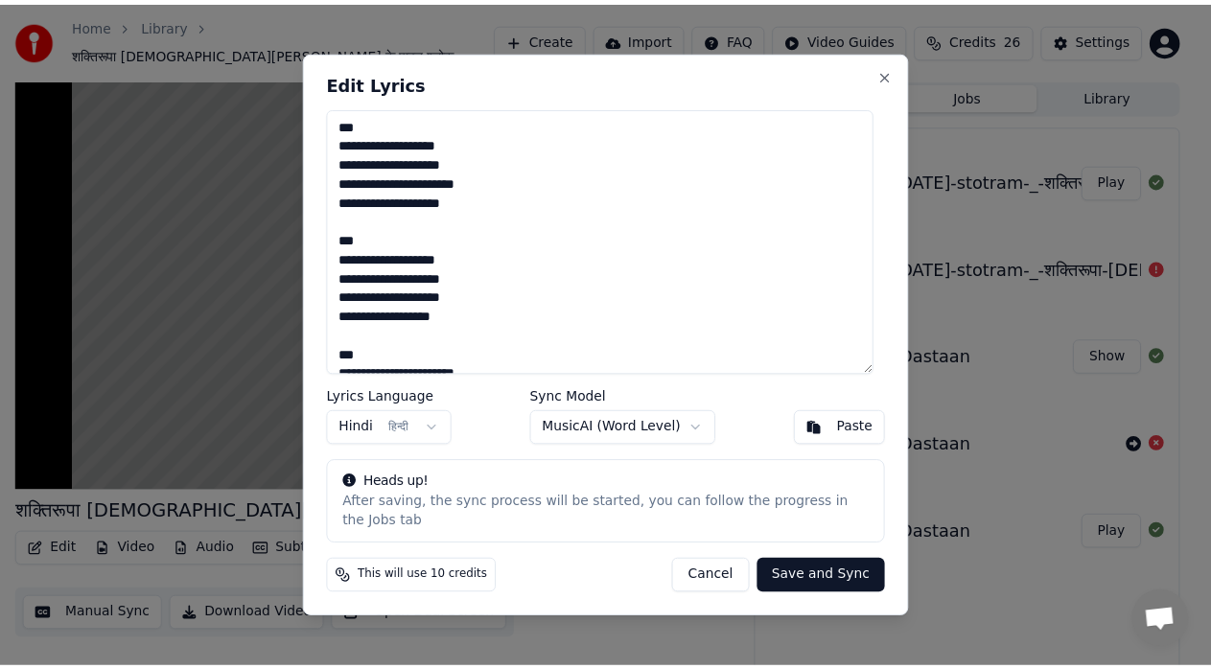
scroll to position [764, 0]
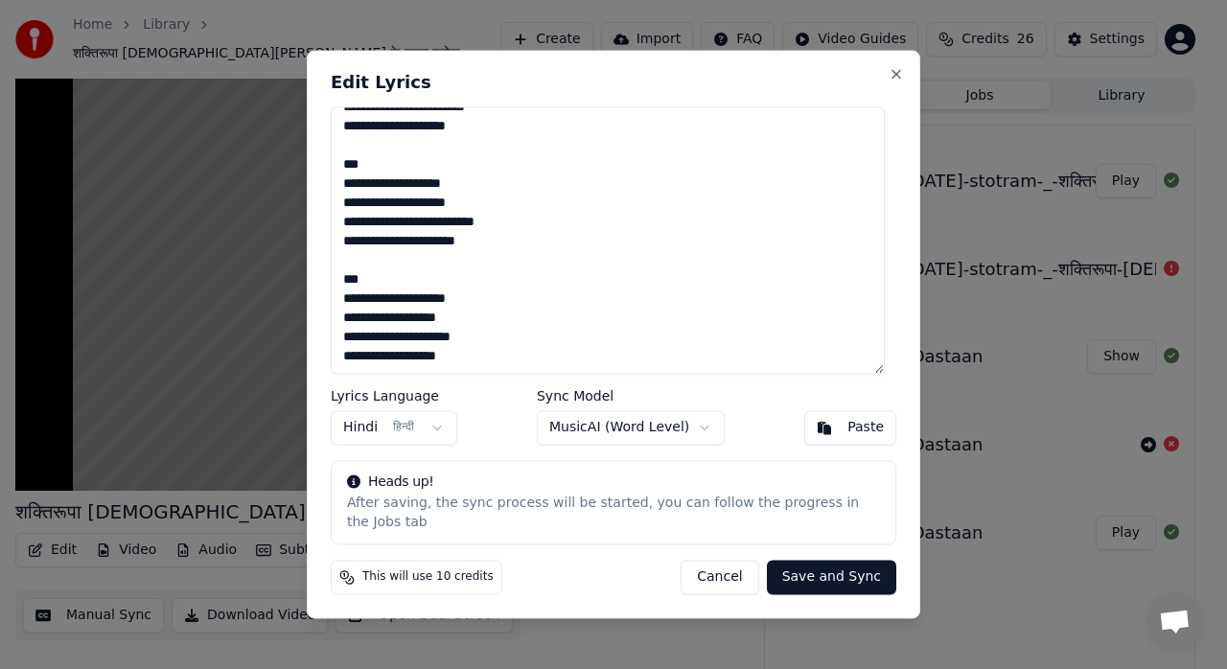
type textarea "**********"
click at [830, 573] on button "Save and Sync" at bounding box center [831, 578] width 129 height 35
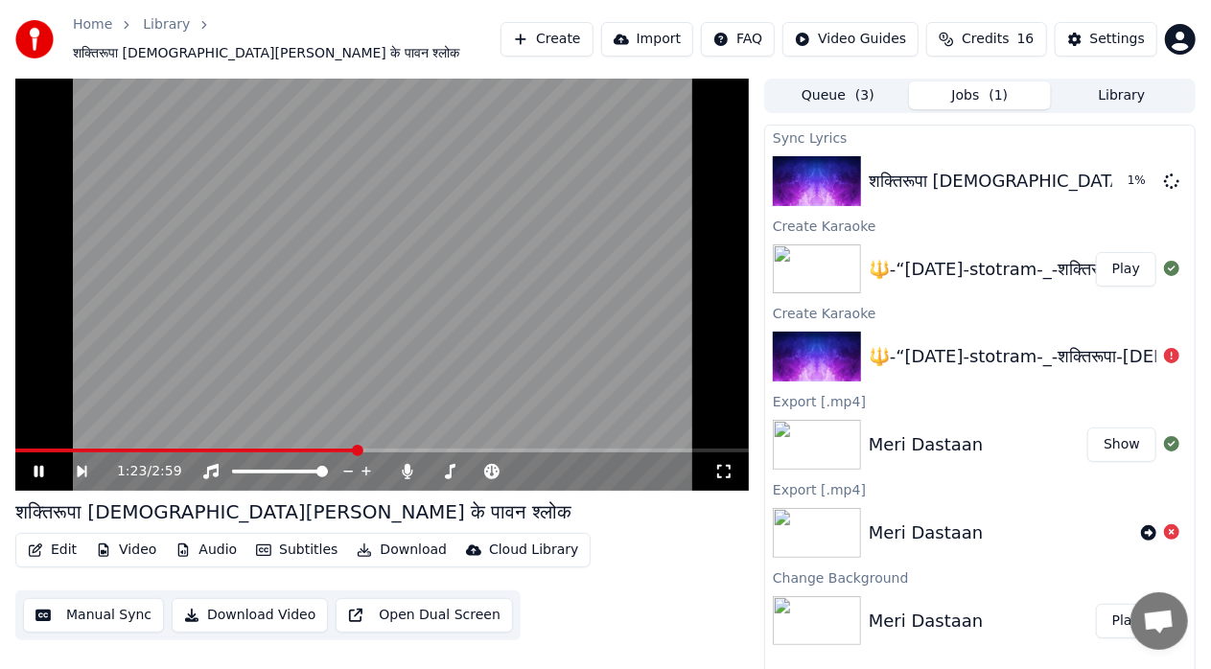
click at [40, 468] on icon at bounding box center [52, 471] width 43 height 15
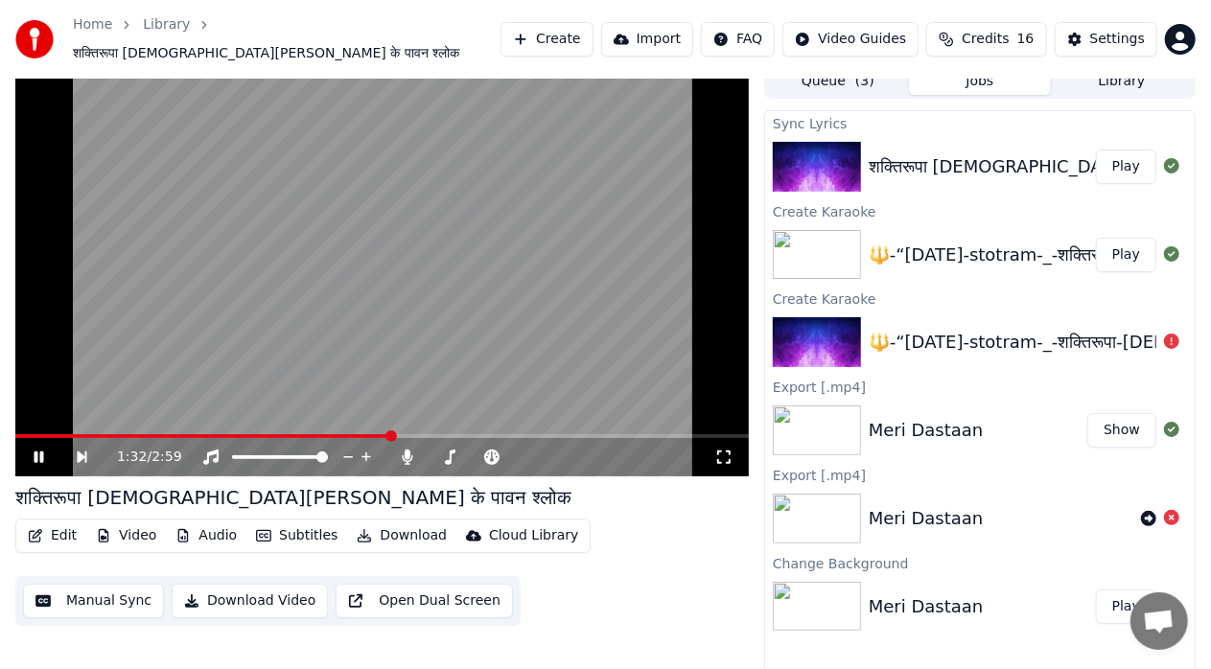
click at [29, 438] on div "1:32 / 2:59" at bounding box center [382, 457] width 734 height 38
click at [23, 431] on span at bounding box center [29, 437] width 12 height 12
click at [15, 431] on span at bounding box center [21, 437] width 12 height 12
click at [1130, 159] on button "Play" at bounding box center [1126, 167] width 60 height 35
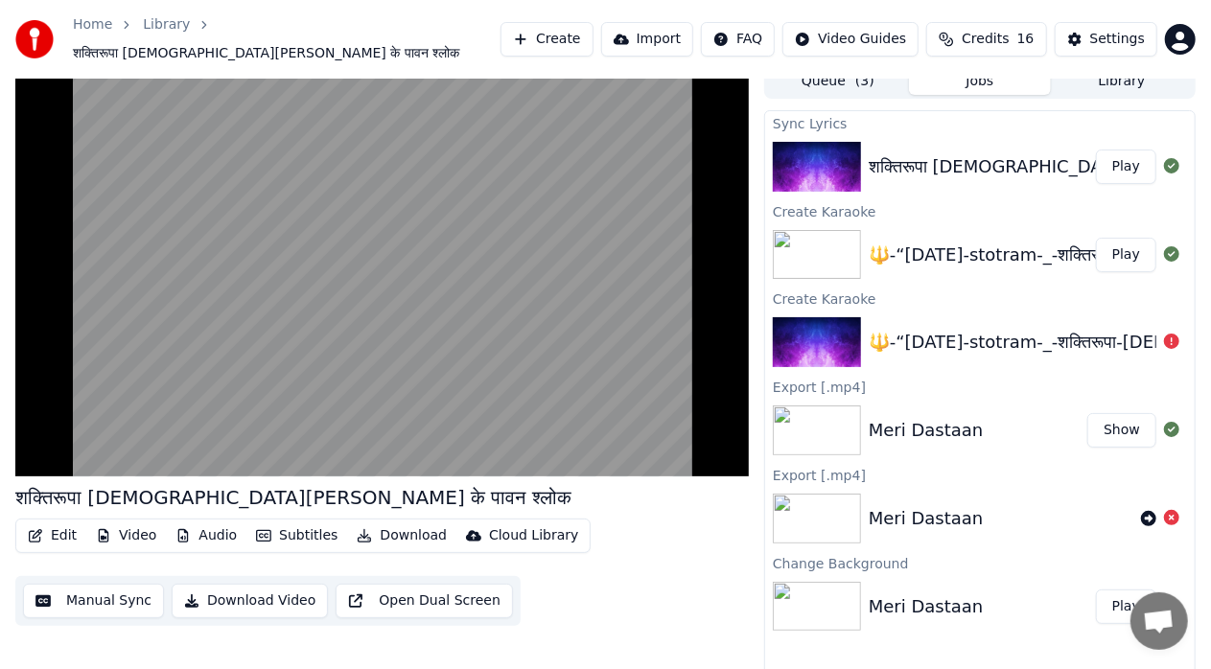
click at [976, 248] on div "🔱-“[DATE]-stotram-_-शक्तिरूपा-[DEMOGRAPHIC_DATA][PERSON_NAME]-के-पावन-श्लोक" at bounding box center [1214, 255] width 690 height 27
click at [1133, 247] on button "Play" at bounding box center [1126, 255] width 60 height 35
click at [1120, 157] on button "Play" at bounding box center [1126, 167] width 60 height 35
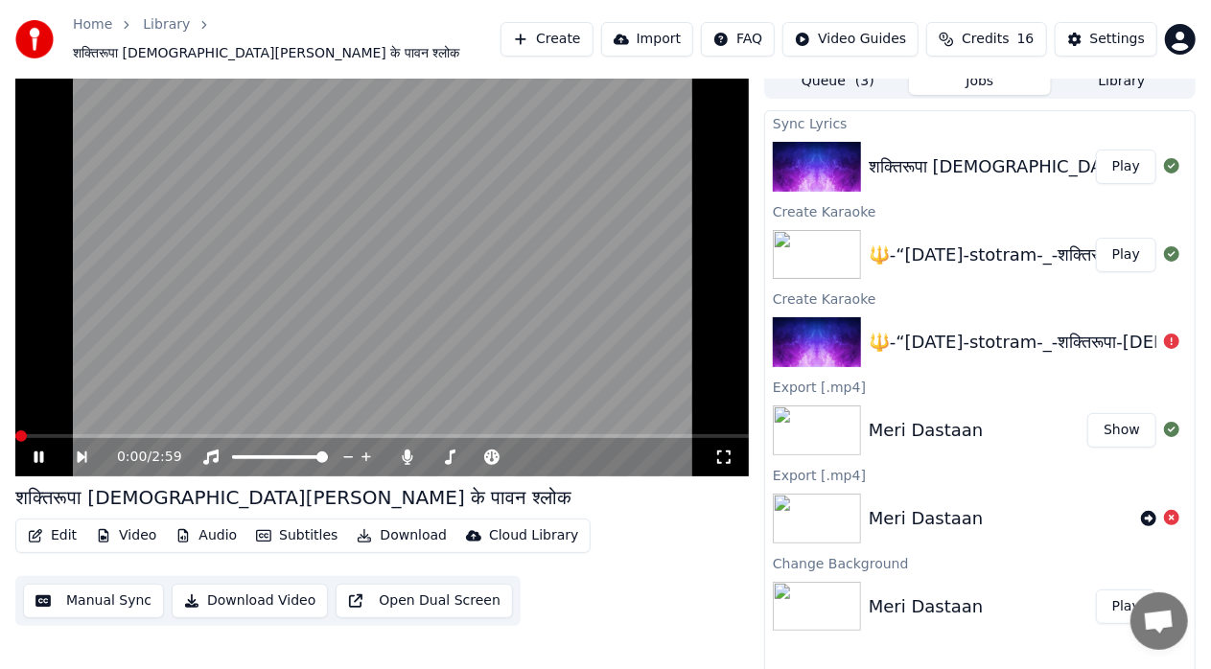
click at [729, 450] on icon at bounding box center [723, 457] width 19 height 15
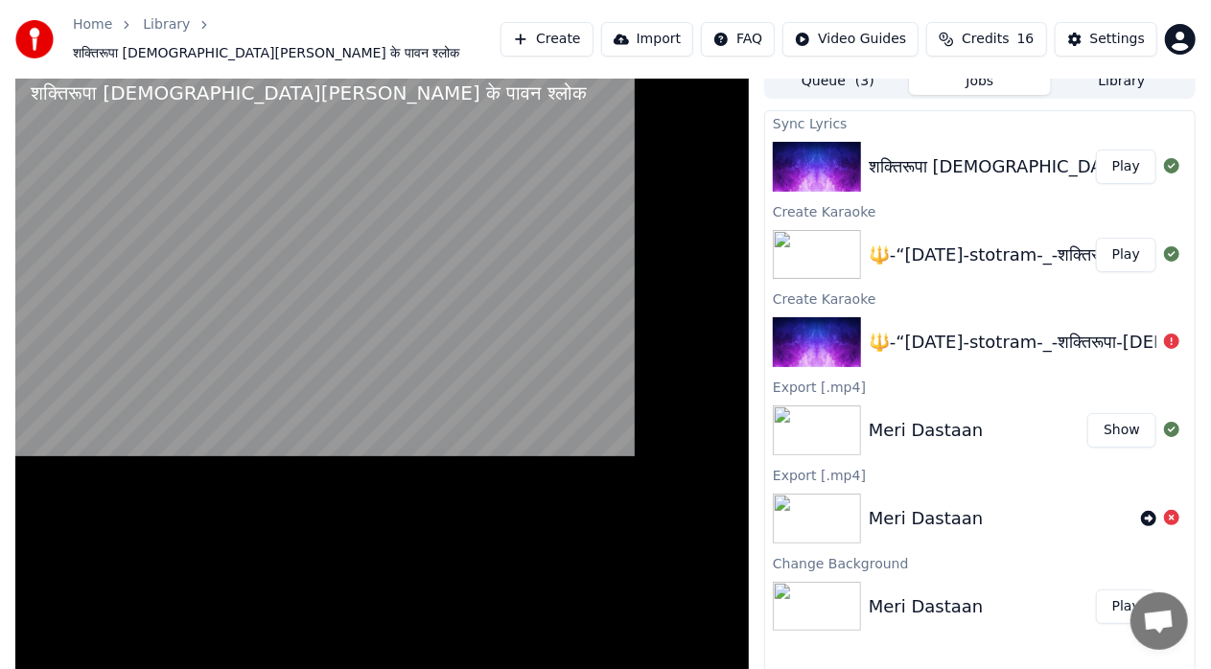
scroll to position [12, 0]
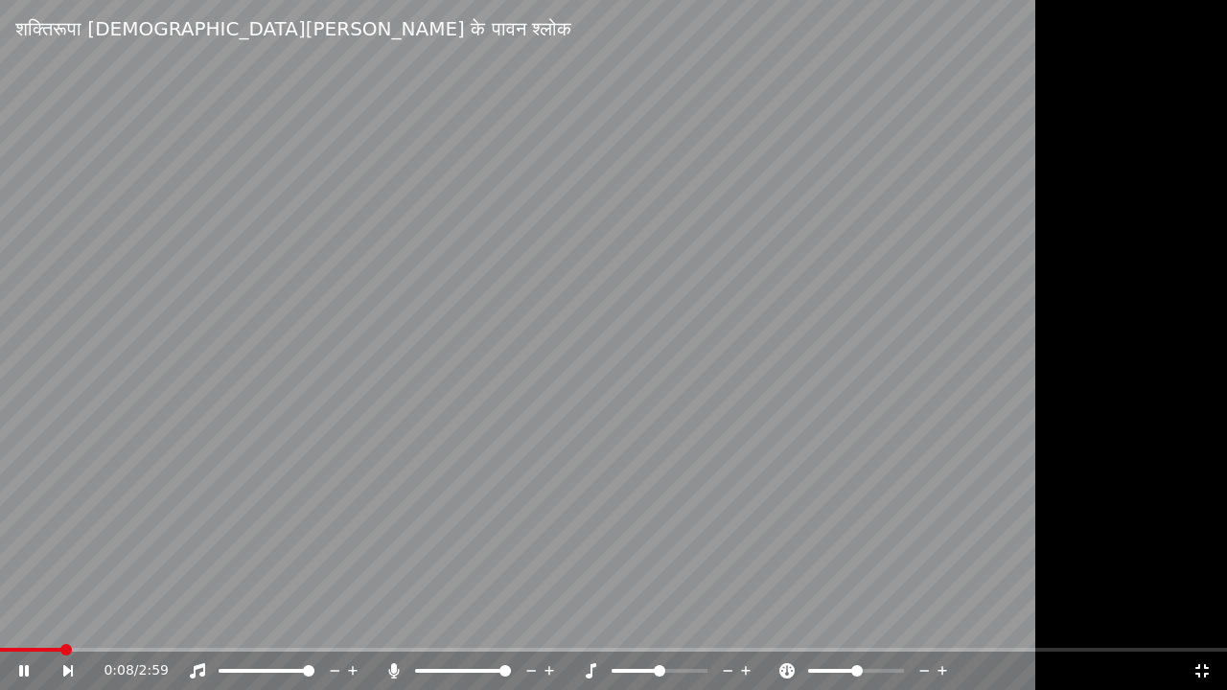
click at [1206, 668] on icon at bounding box center [1202, 671] width 19 height 15
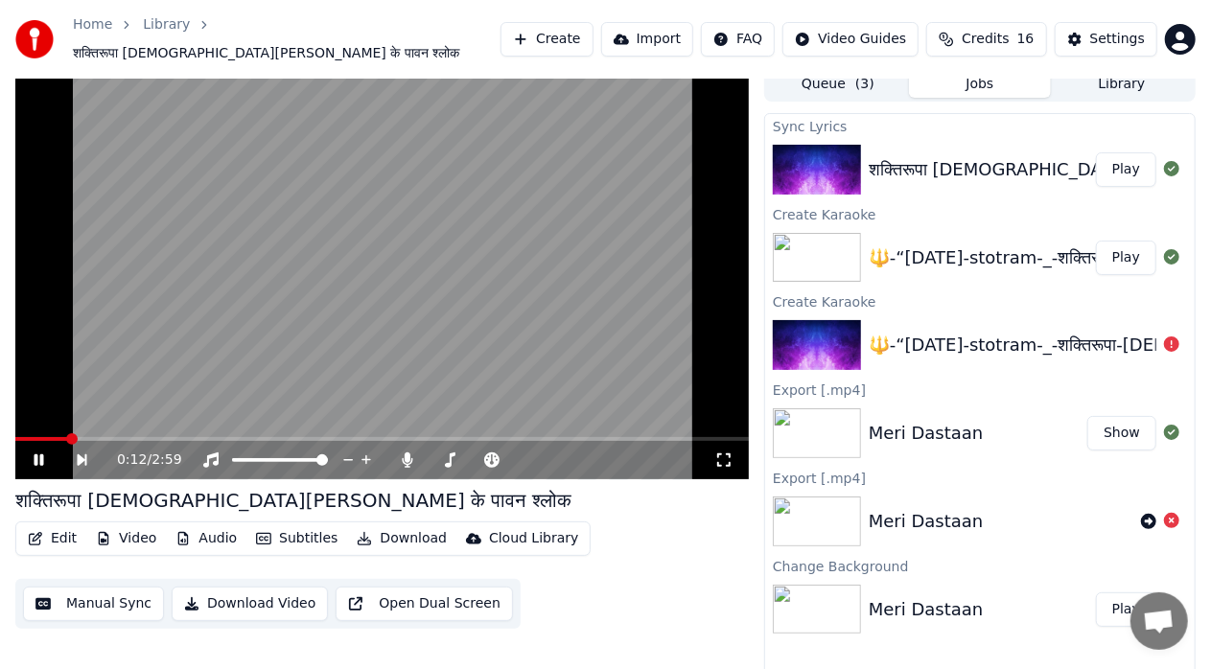
click at [125, 545] on div "Edit Video Audio Subtitles Download Cloud Library" at bounding box center [302, 539] width 575 height 35
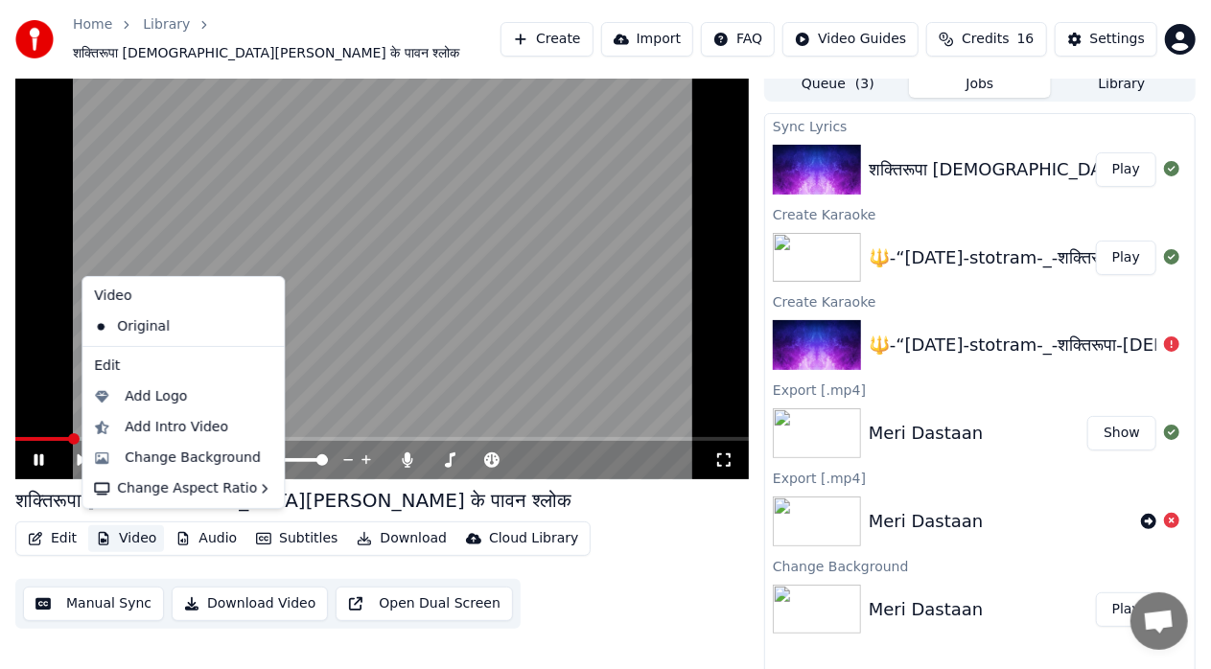
click at [123, 529] on button "Video" at bounding box center [126, 539] width 76 height 27
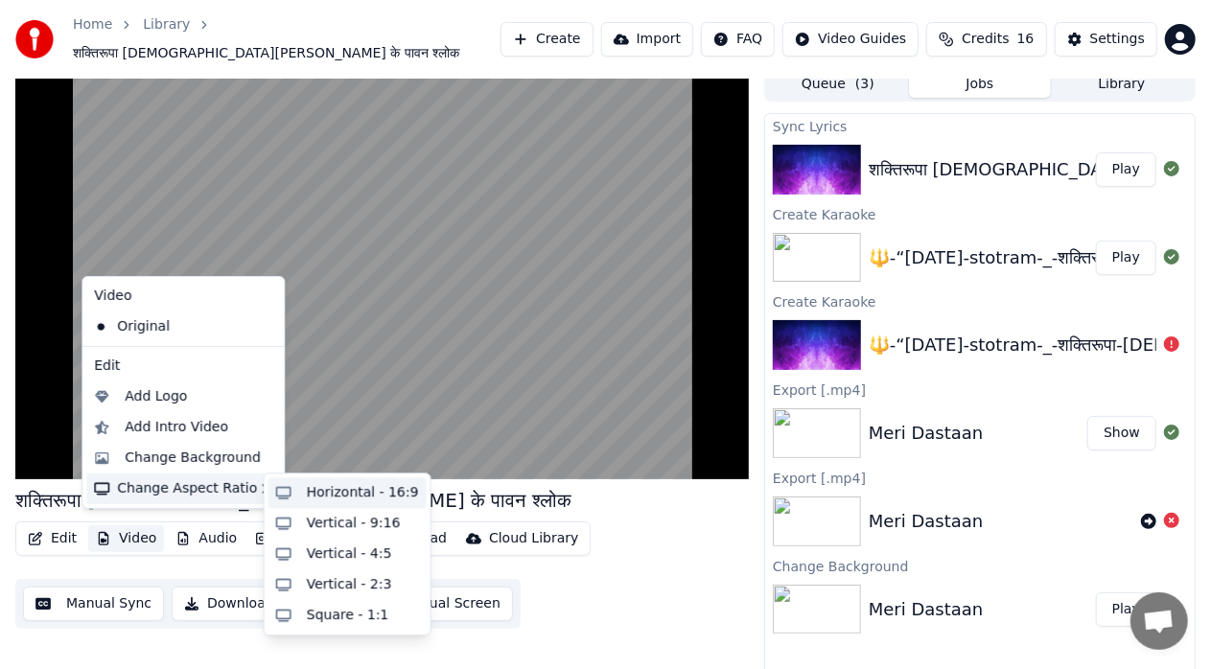
click at [335, 491] on div "Horizontal - 16:9" at bounding box center [363, 492] width 112 height 19
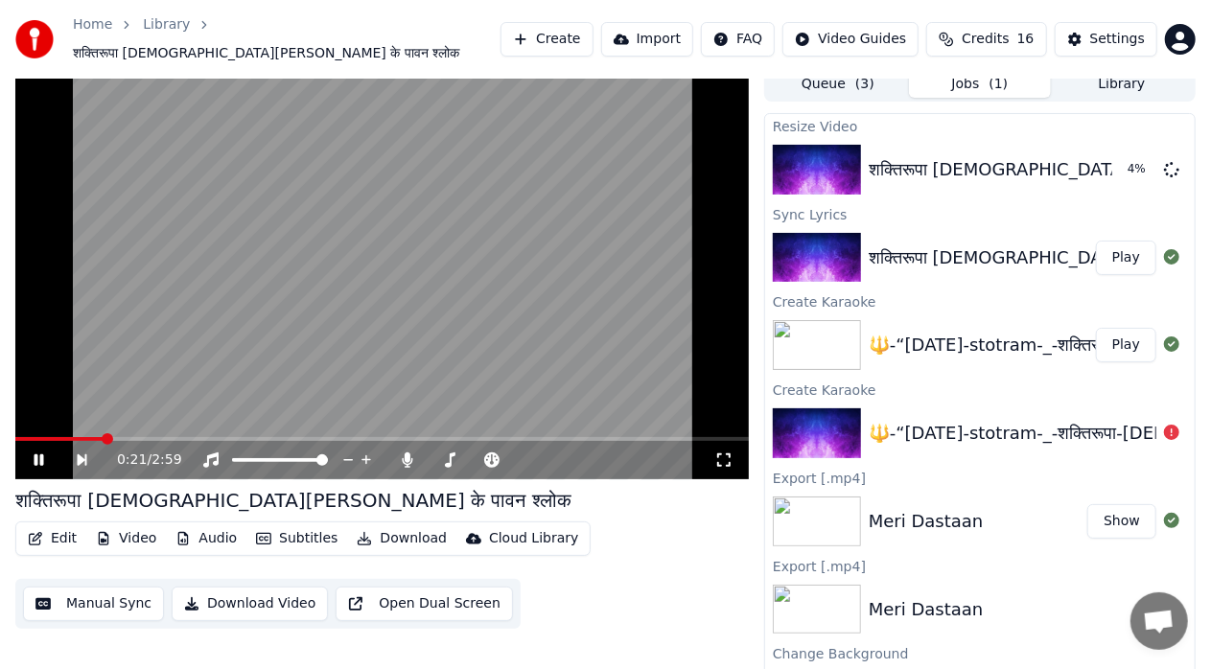
click at [730, 457] on icon at bounding box center [723, 460] width 13 height 13
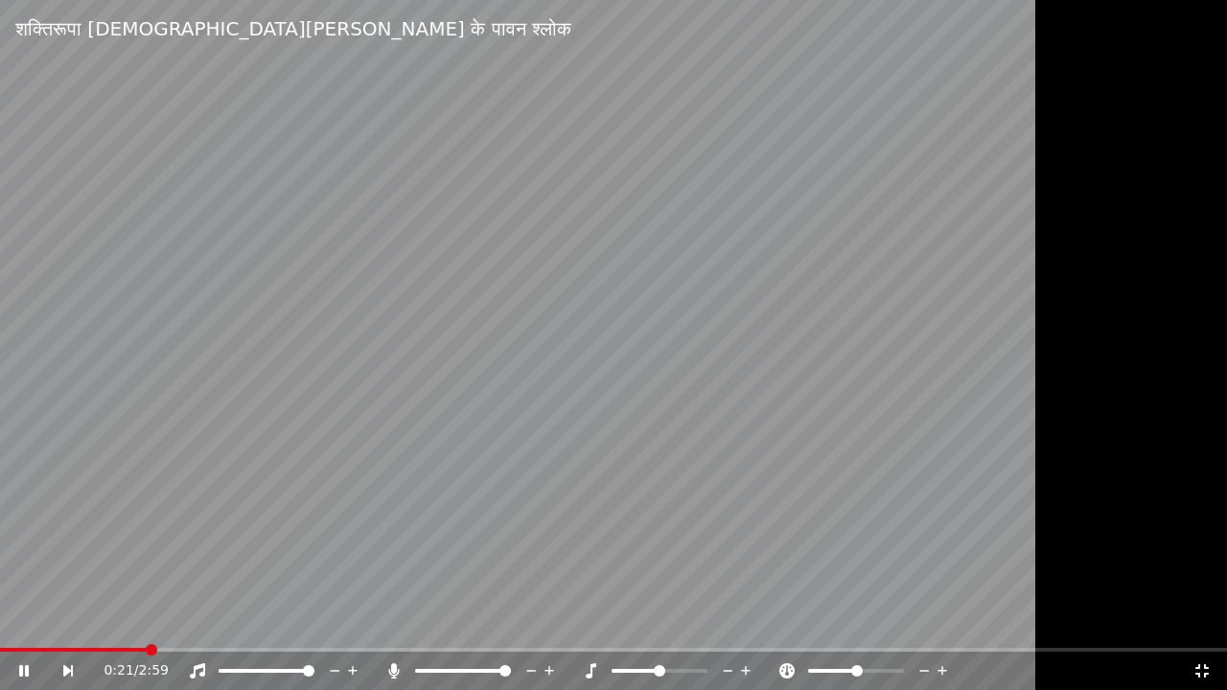
click at [1210, 668] on div "0:21 / 2:59" at bounding box center [613, 671] width 1227 height 38
click at [1208, 668] on icon at bounding box center [1202, 671] width 19 height 15
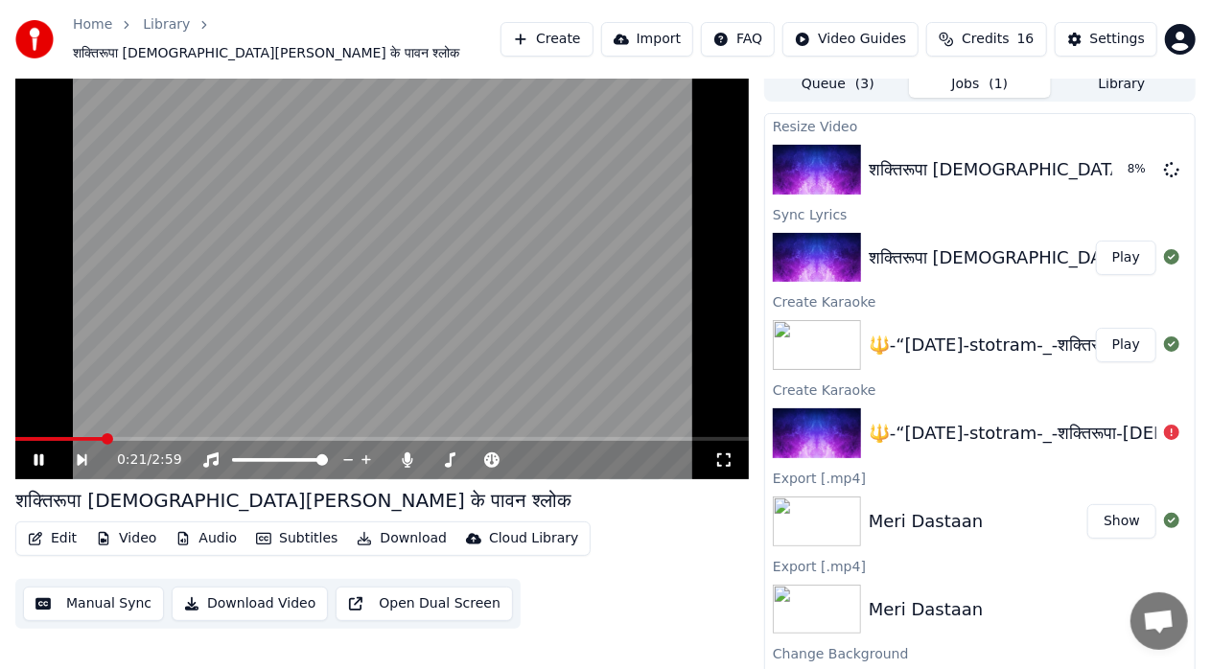
click at [39, 453] on icon at bounding box center [52, 460] width 43 height 15
click at [139, 529] on button "Video" at bounding box center [126, 539] width 76 height 27
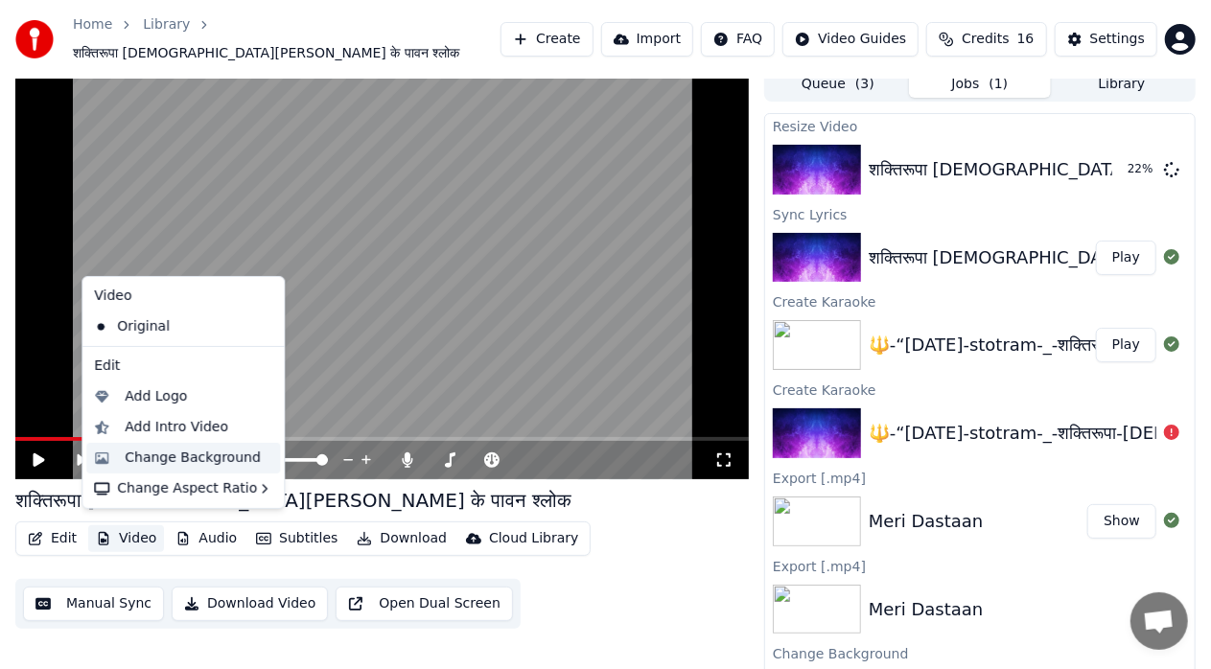
click at [207, 464] on div "Change Background" at bounding box center [193, 458] width 136 height 19
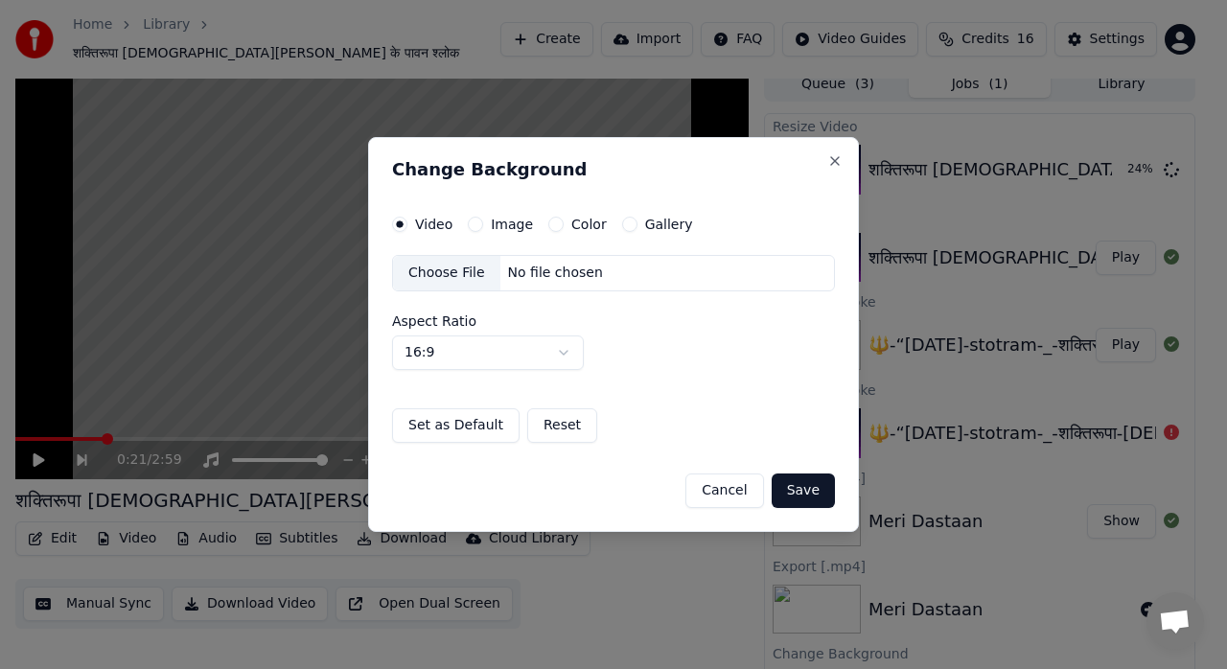
click at [729, 485] on button "Cancel" at bounding box center [725, 491] width 78 height 35
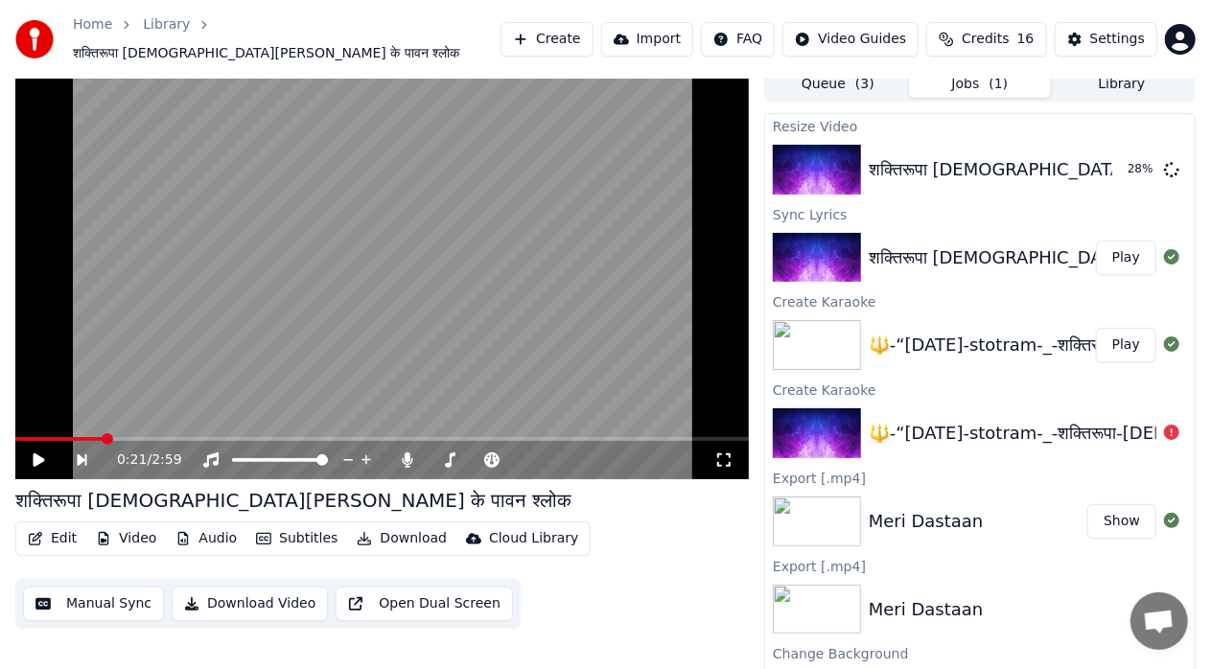
click at [41, 454] on icon at bounding box center [40, 460] width 12 height 13
click at [724, 455] on icon at bounding box center [723, 460] width 19 height 15
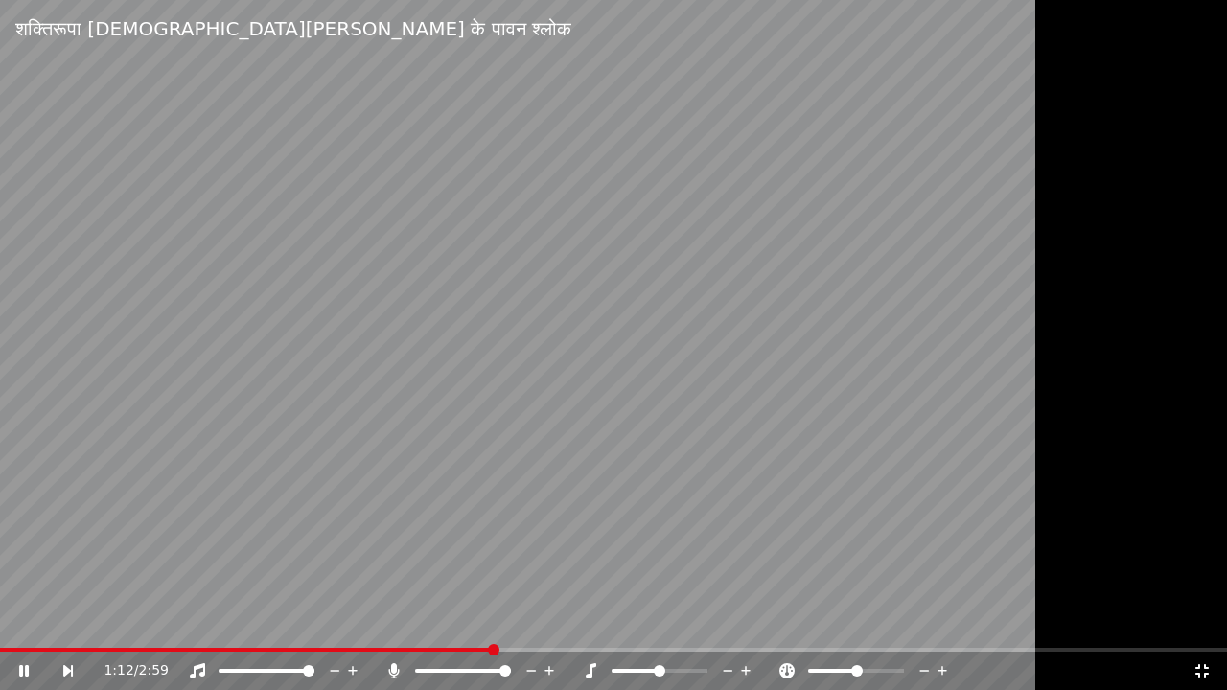
click at [985, 388] on video at bounding box center [613, 345] width 1227 height 690
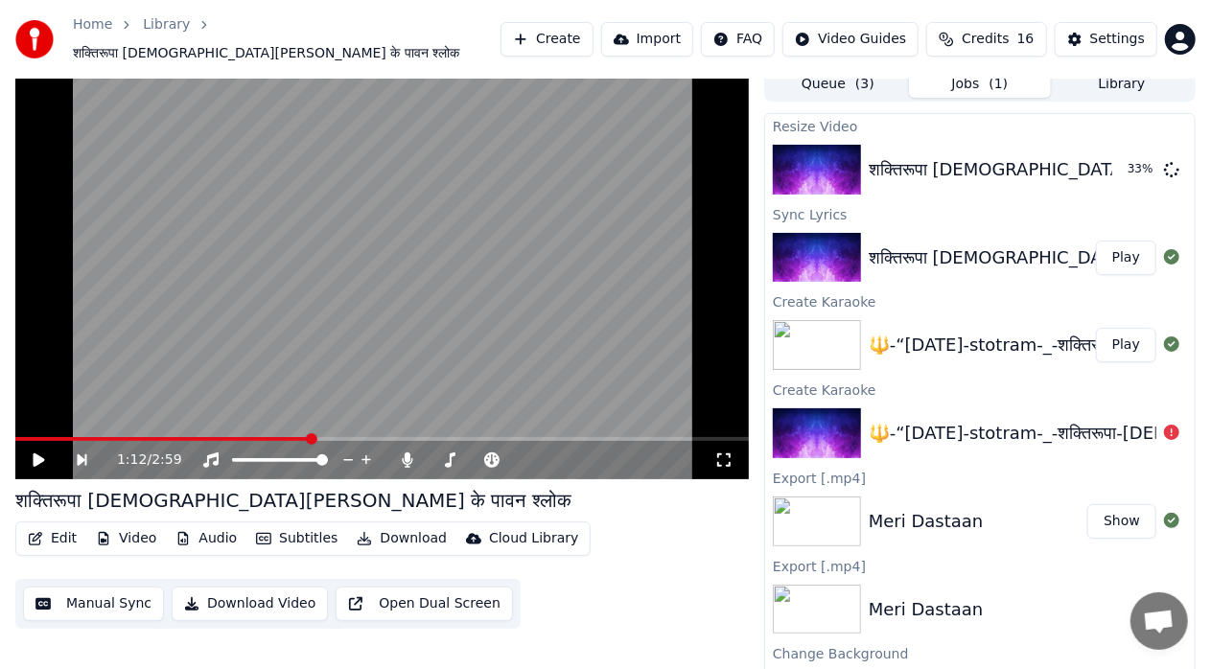
click at [600, 292] on video at bounding box center [382, 273] width 734 height 412
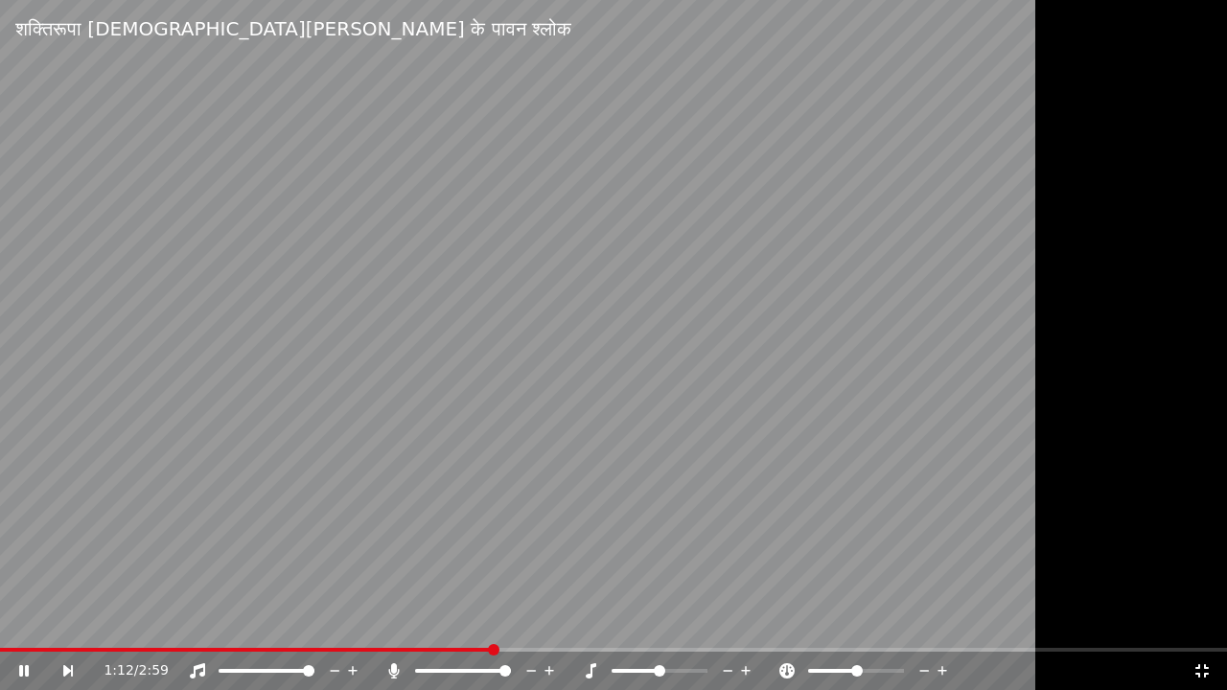
click at [1197, 668] on icon at bounding box center [1202, 671] width 13 height 13
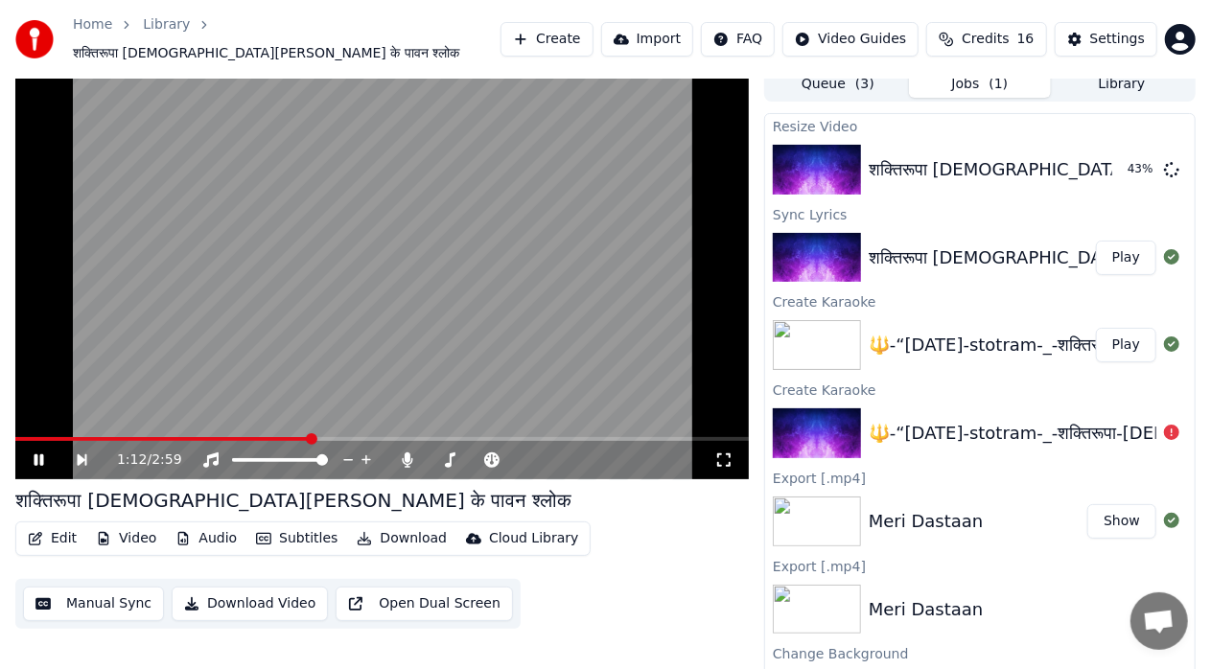
click at [44, 455] on icon at bounding box center [52, 460] width 43 height 15
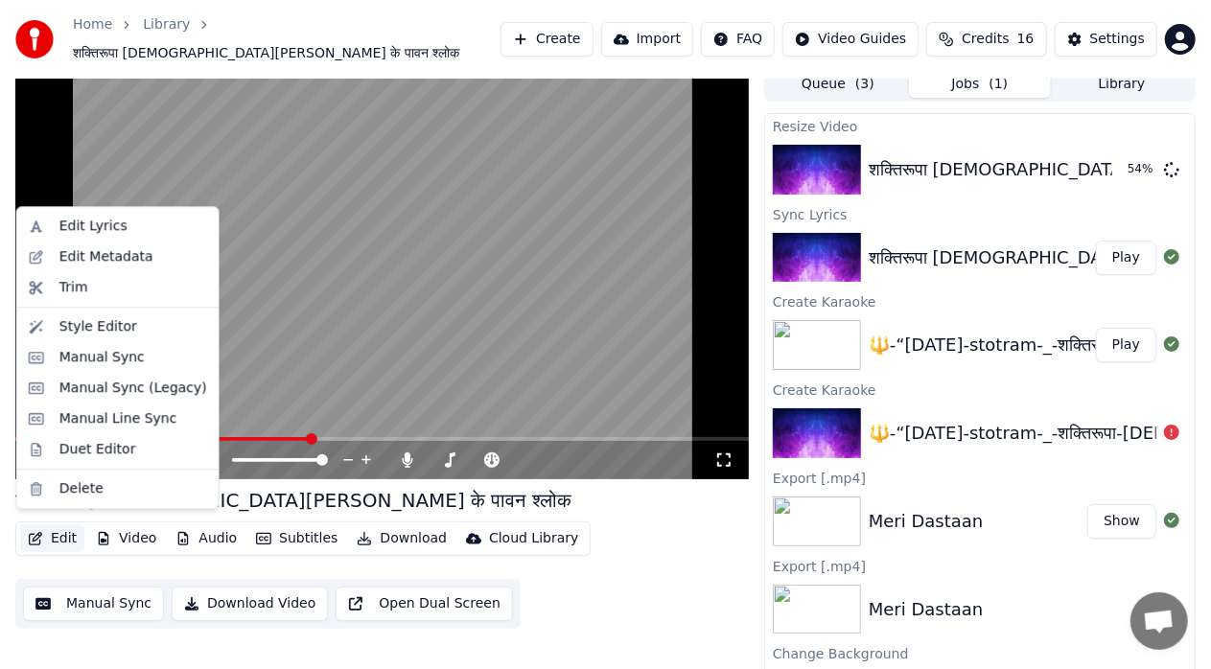
click at [66, 532] on button "Edit" at bounding box center [52, 539] width 64 height 27
click at [102, 329] on div "Style Editor" at bounding box center [98, 326] width 78 height 19
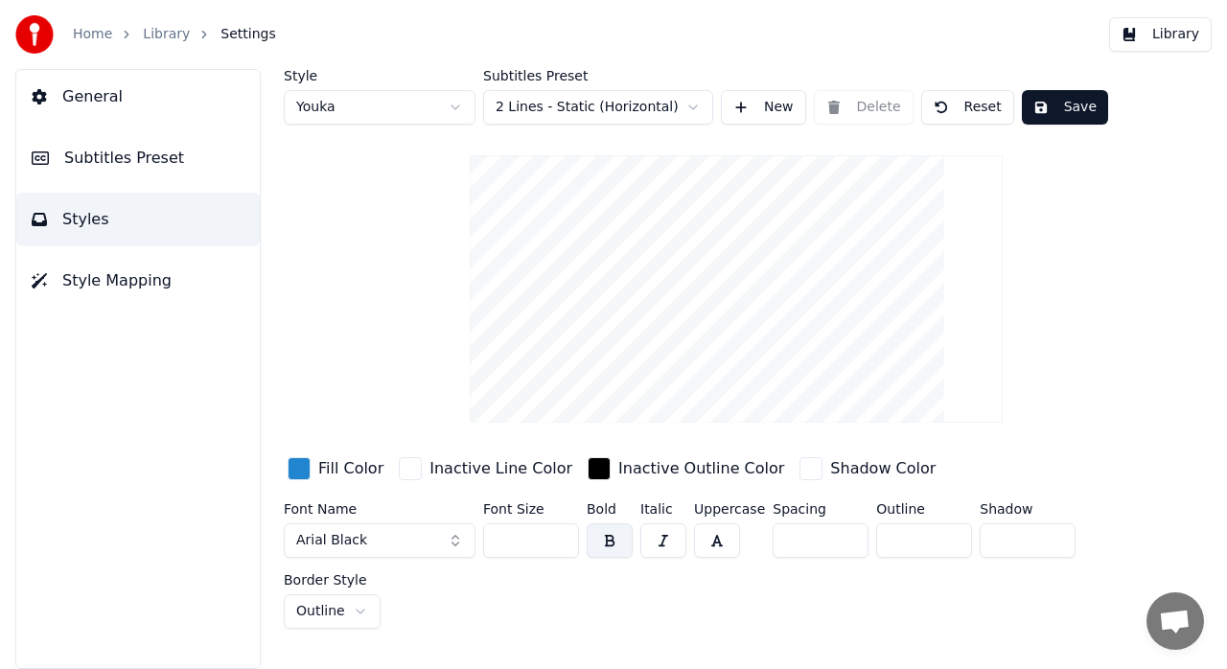
click at [119, 277] on span "Style Mapping" at bounding box center [116, 280] width 109 height 23
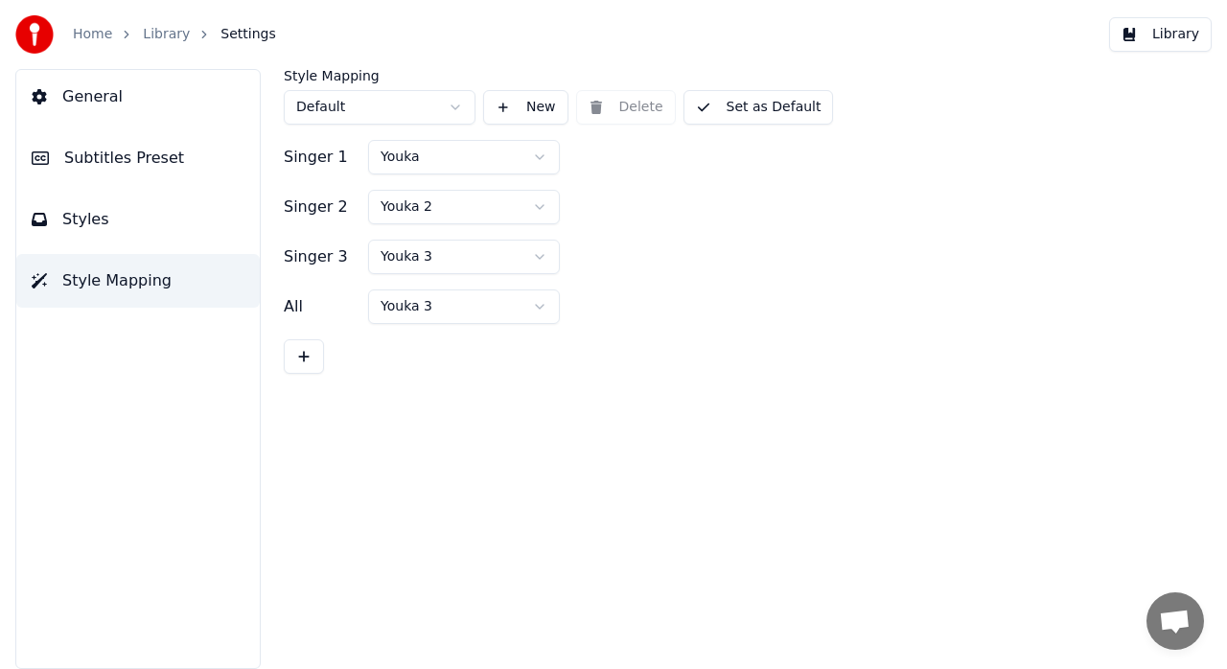
click at [120, 152] on span "Subtitles Preset" at bounding box center [124, 158] width 120 height 23
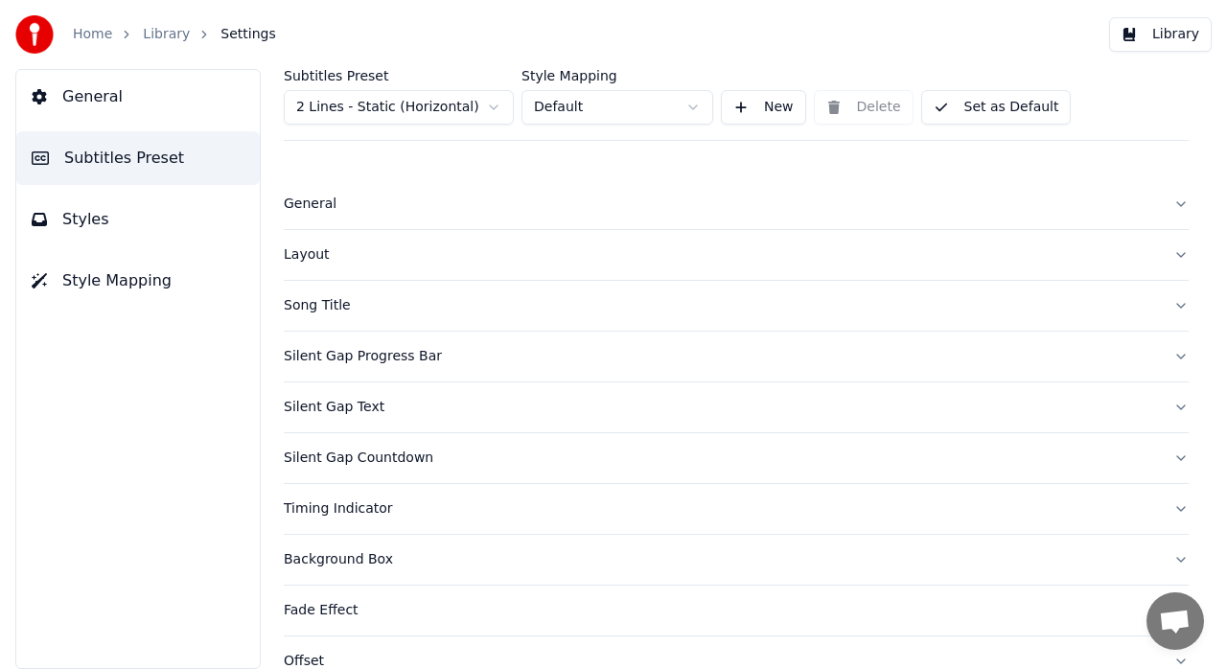
click at [1163, 262] on button "Layout" at bounding box center [736, 255] width 905 height 50
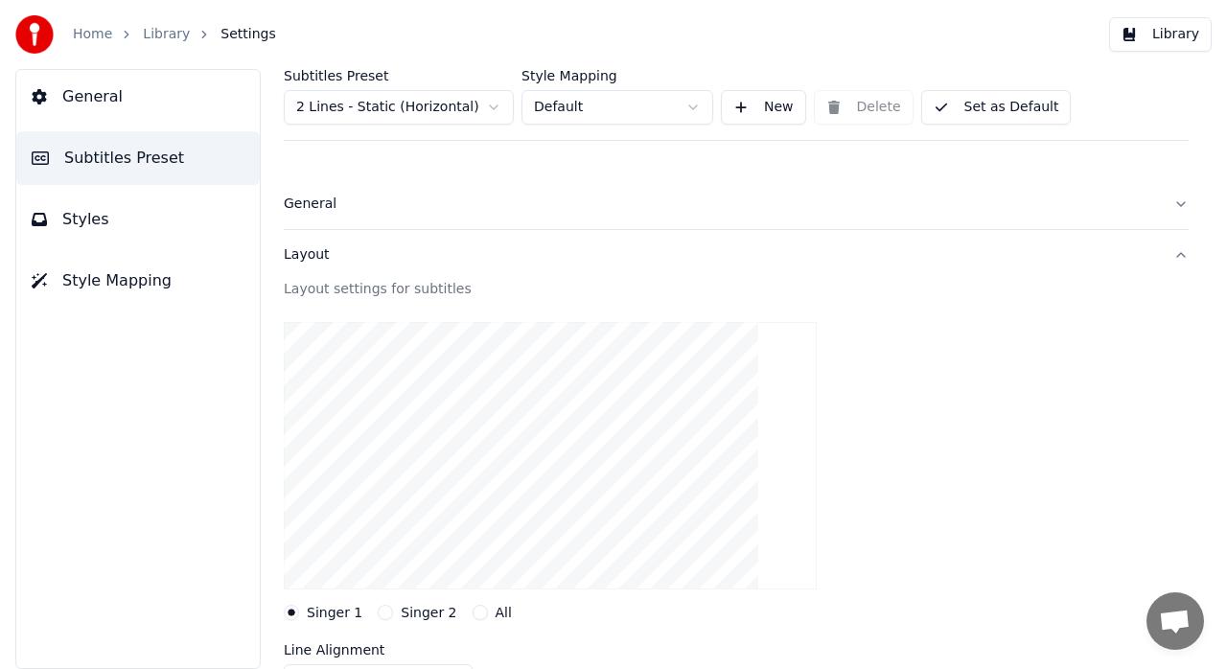
click at [1163, 262] on button "Layout" at bounding box center [736, 255] width 905 height 50
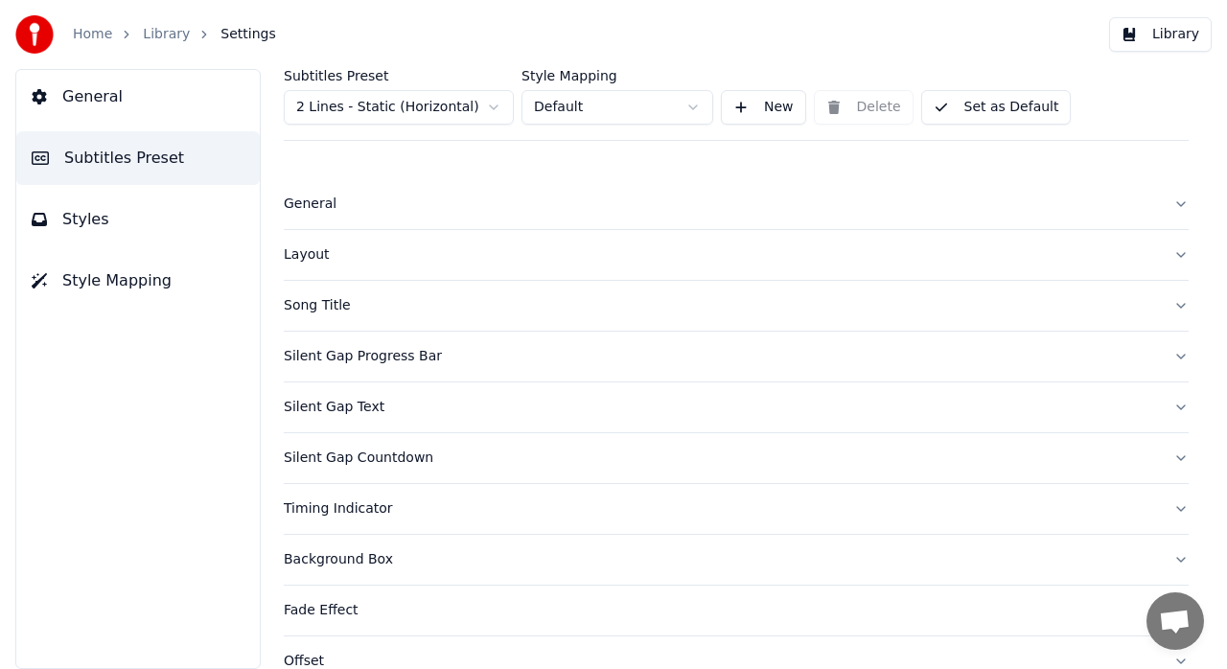
click at [1157, 309] on button "Song Title" at bounding box center [736, 306] width 905 height 50
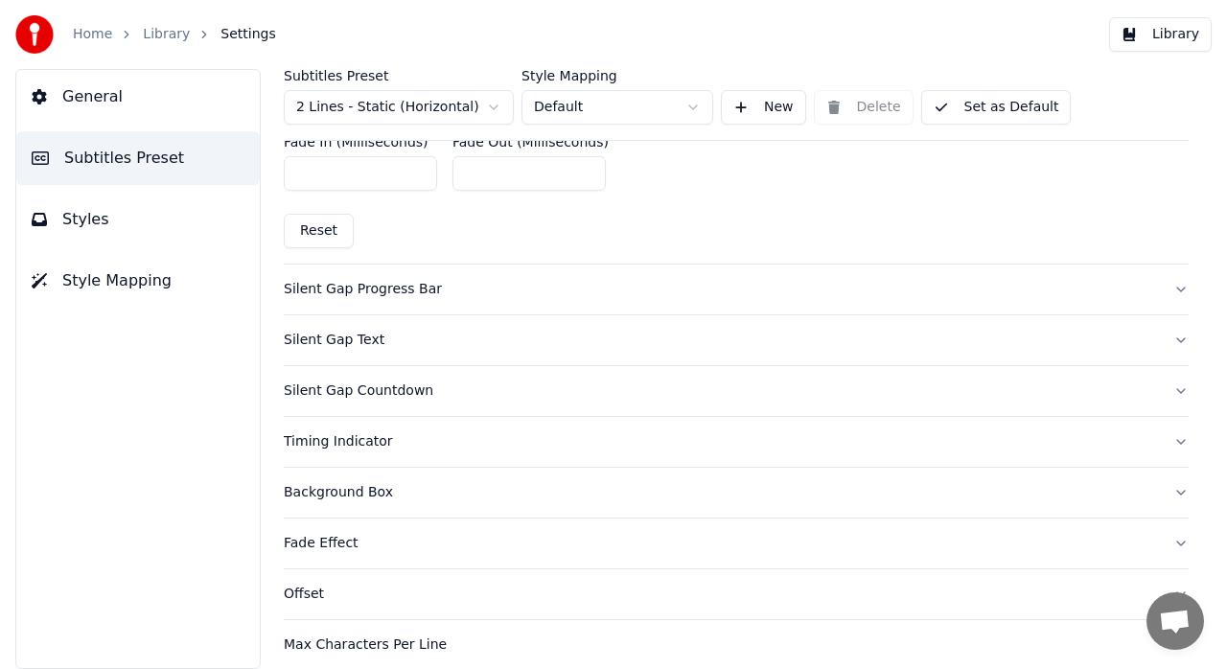
scroll to position [1176, 0]
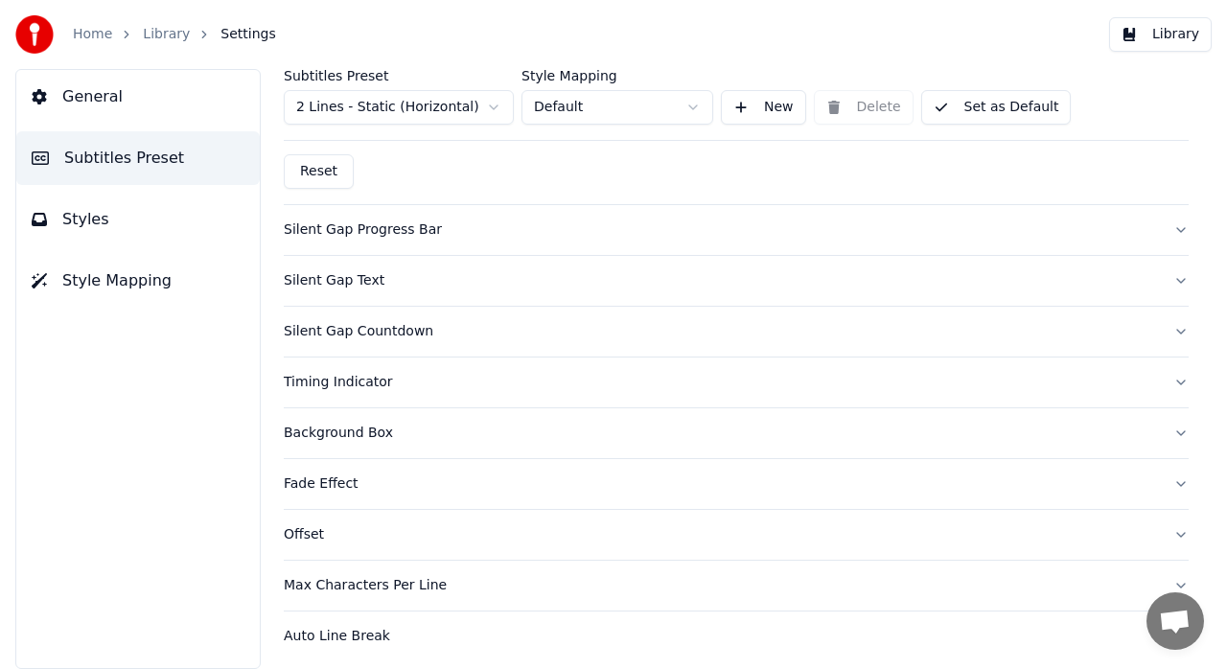
click at [1163, 424] on button "Background Box" at bounding box center [736, 434] width 905 height 50
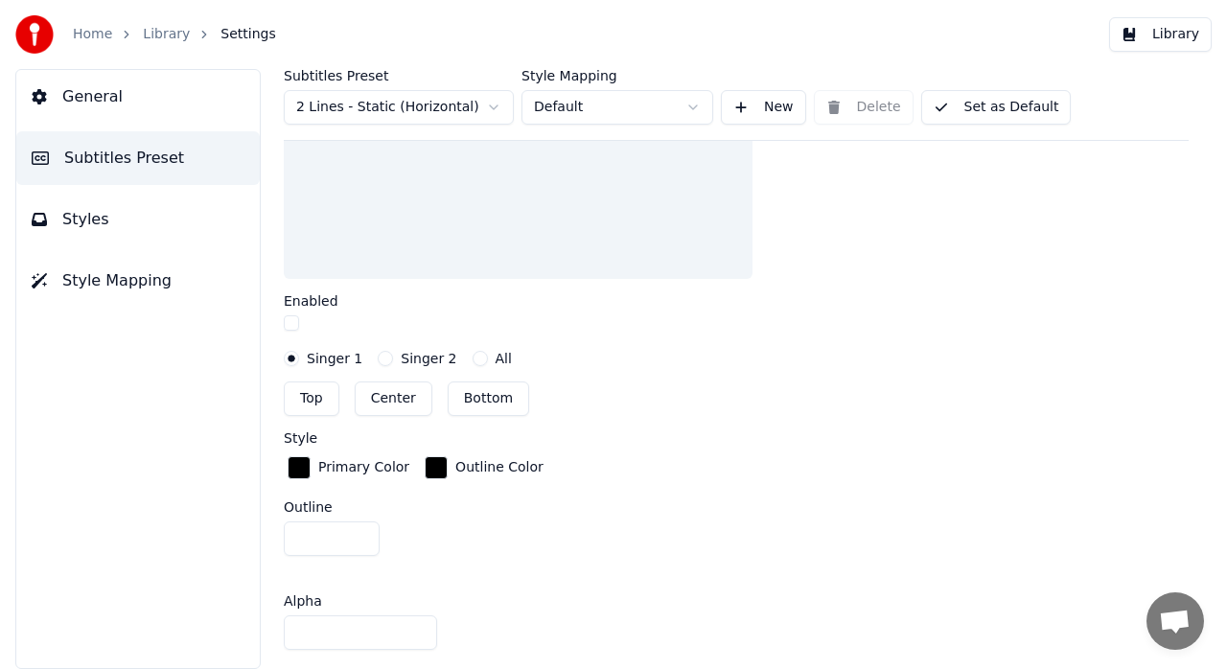
scroll to position [75, 0]
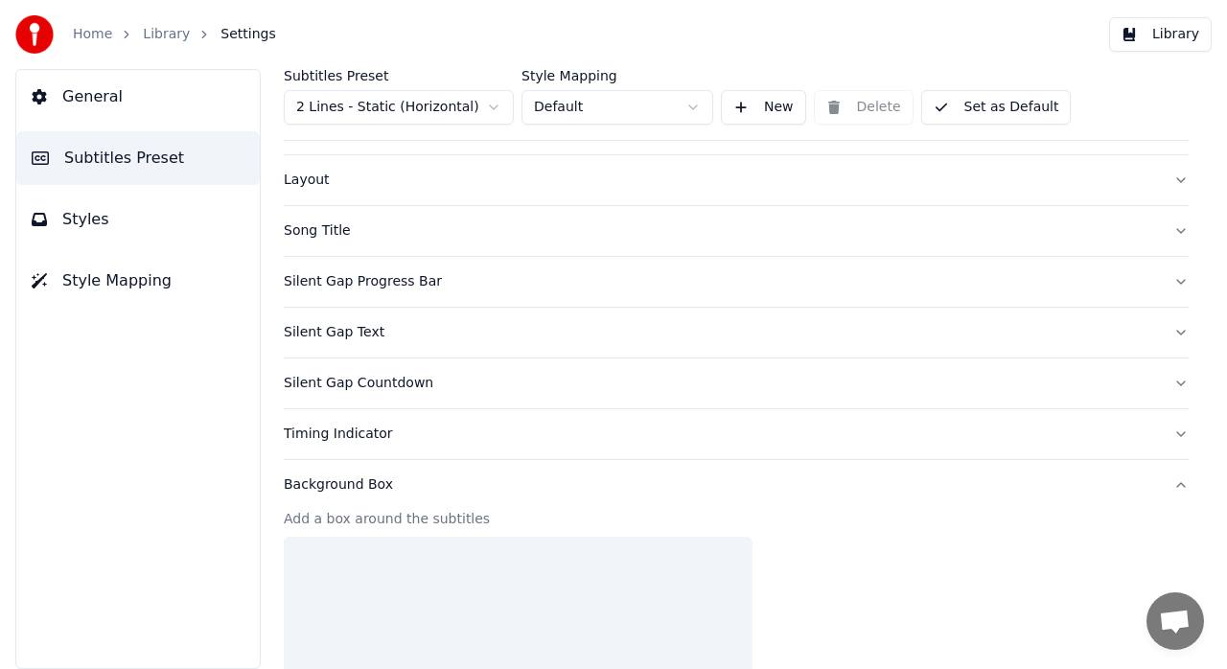
click at [1168, 289] on button "Silent Gap Progress Bar" at bounding box center [736, 282] width 905 height 50
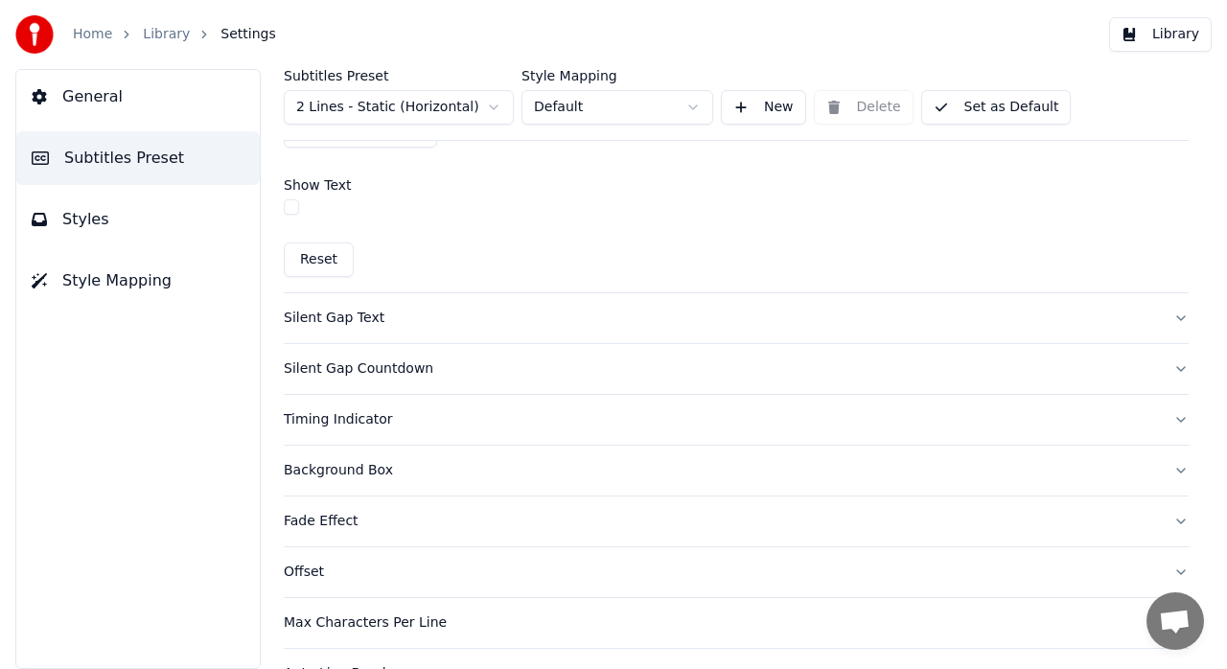
scroll to position [1260, 0]
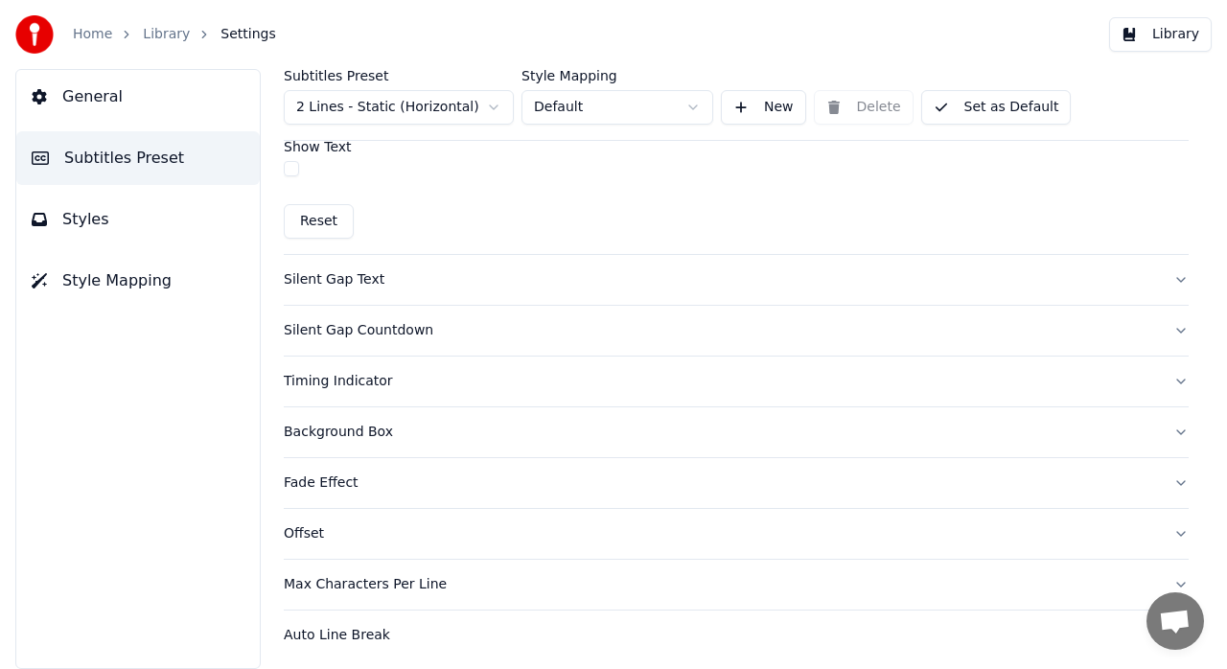
click at [1180, 377] on div "Subtitles Preset 2 Lines - Static (Horizontal) Style Mapping Default New Delete…" at bounding box center [736, 369] width 982 height 600
click at [1164, 377] on button "Timing Indicator" at bounding box center [736, 382] width 905 height 50
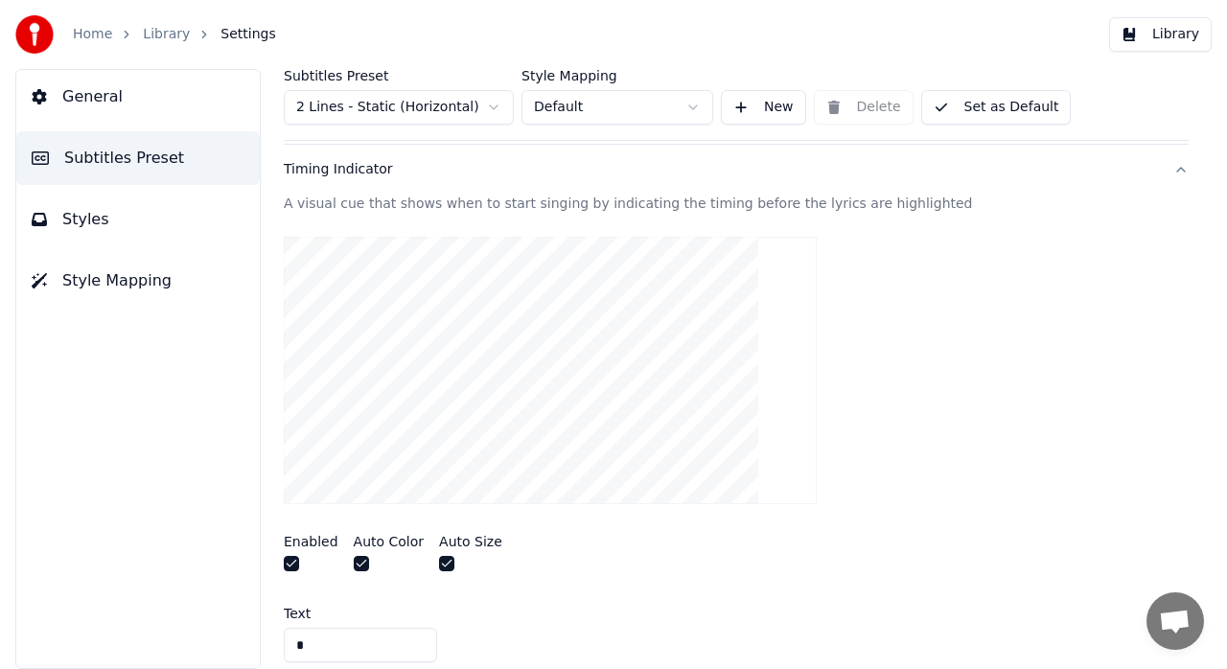
scroll to position [0, 0]
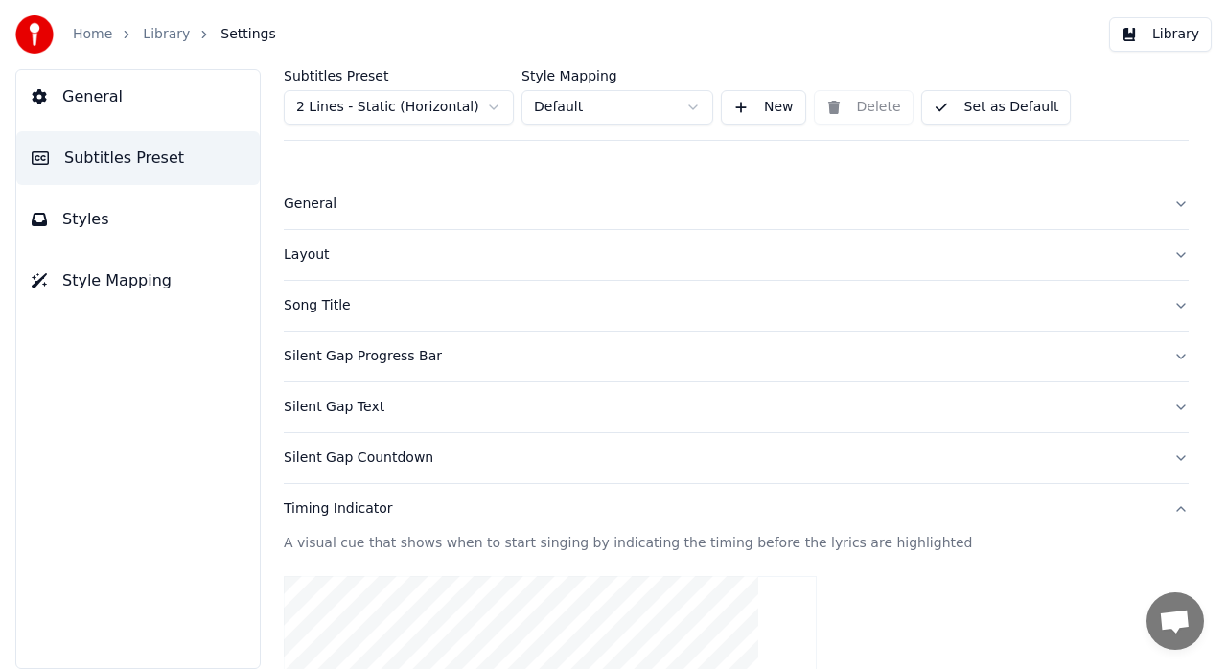
click at [1147, 211] on button "General" at bounding box center [736, 204] width 905 height 50
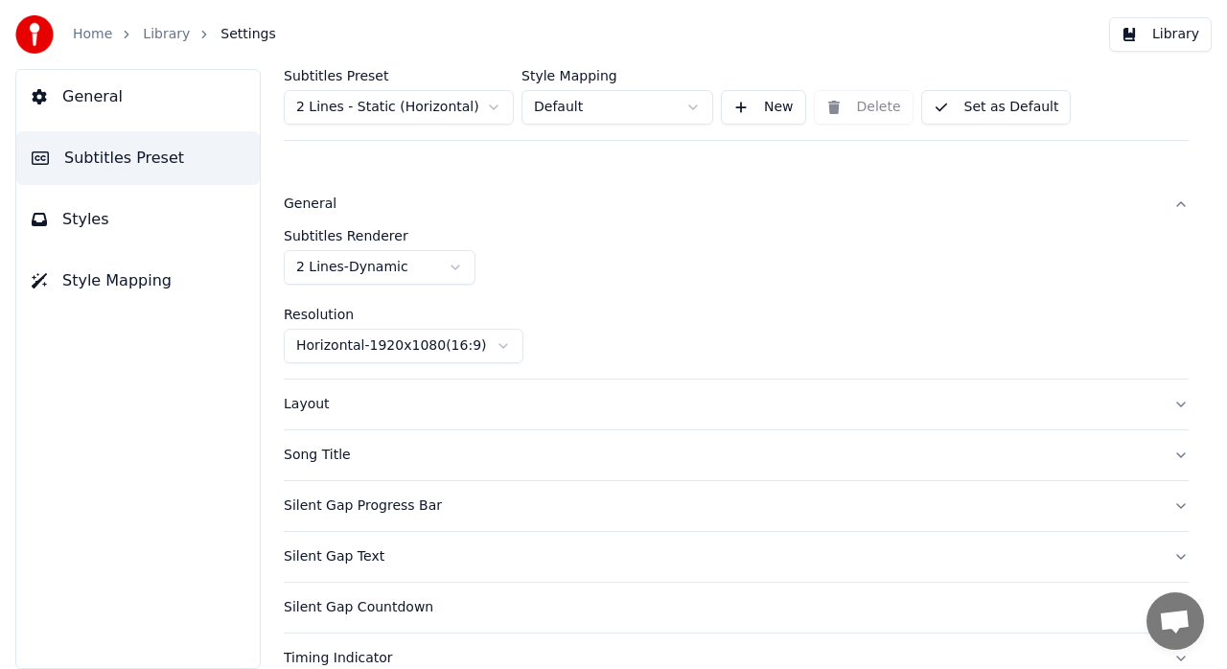
click at [153, 40] on link "Library" at bounding box center [166, 34] width 47 height 19
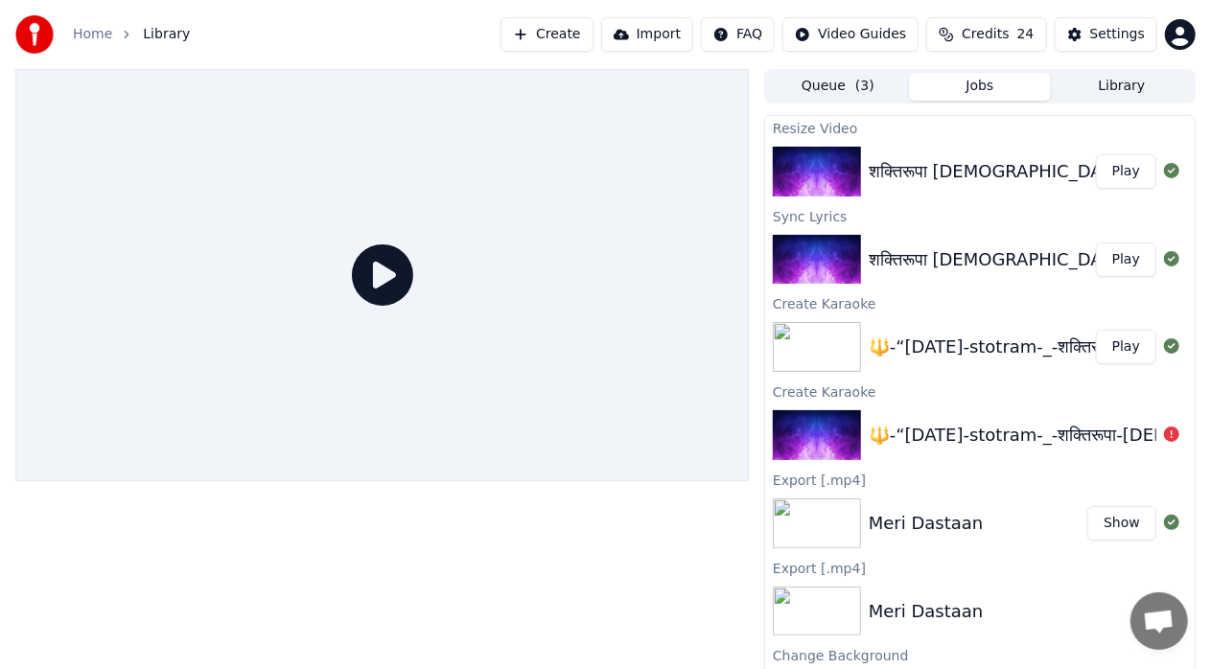
click at [1100, 175] on button "Play" at bounding box center [1126, 171] width 60 height 35
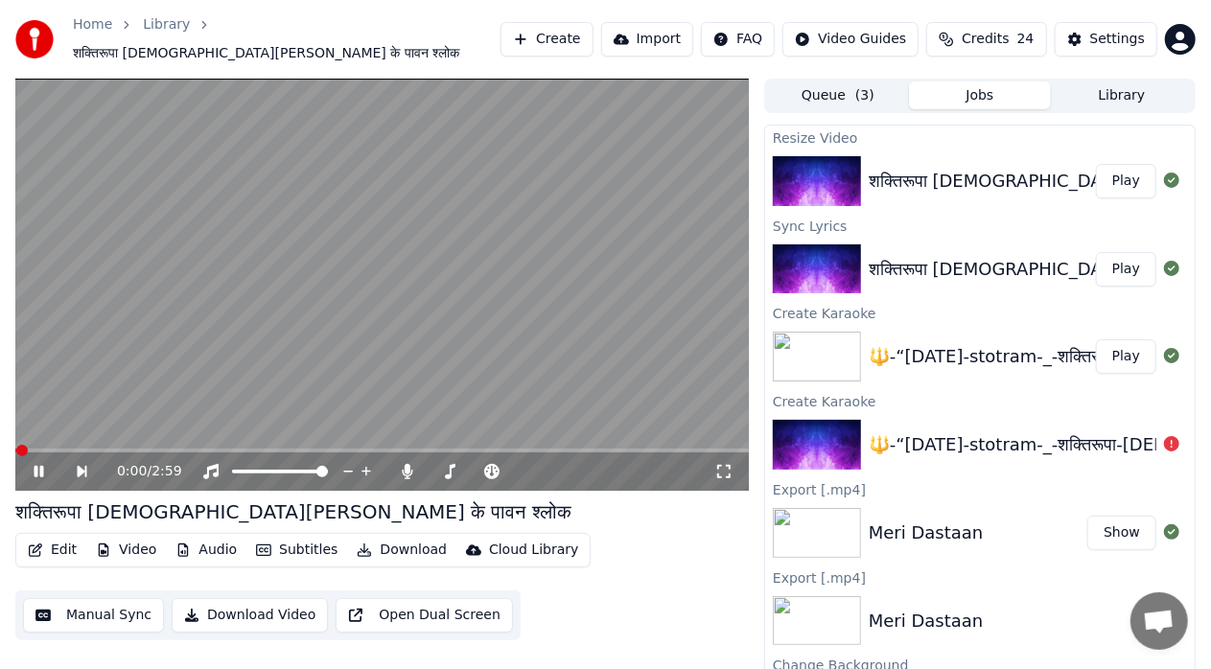
click at [732, 468] on icon at bounding box center [723, 471] width 19 height 15
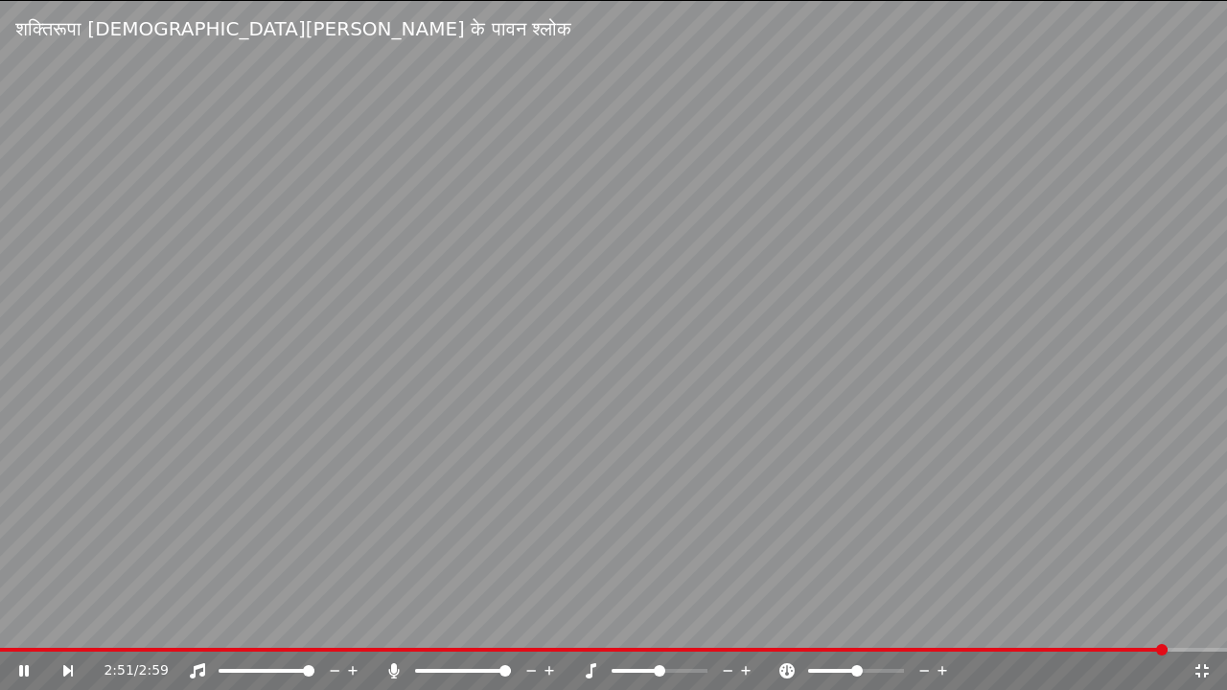
click at [1202, 668] on icon at bounding box center [1202, 671] width 19 height 15
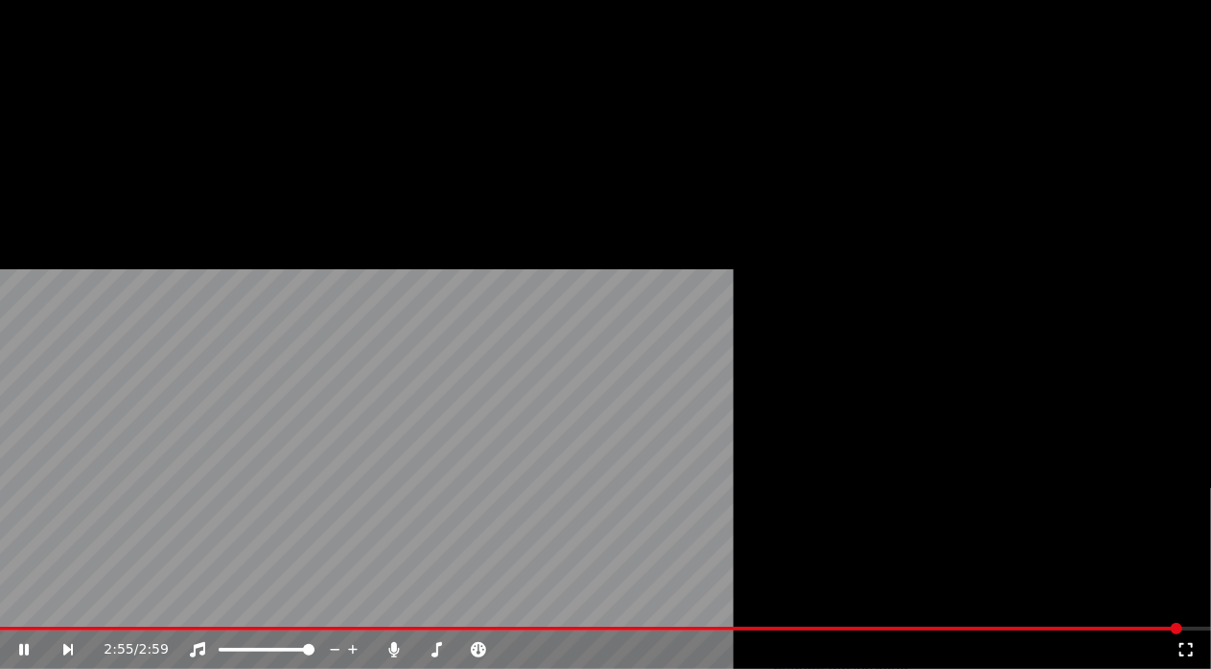
click at [58, 152] on button "Edit" at bounding box center [52, 138] width 64 height 27
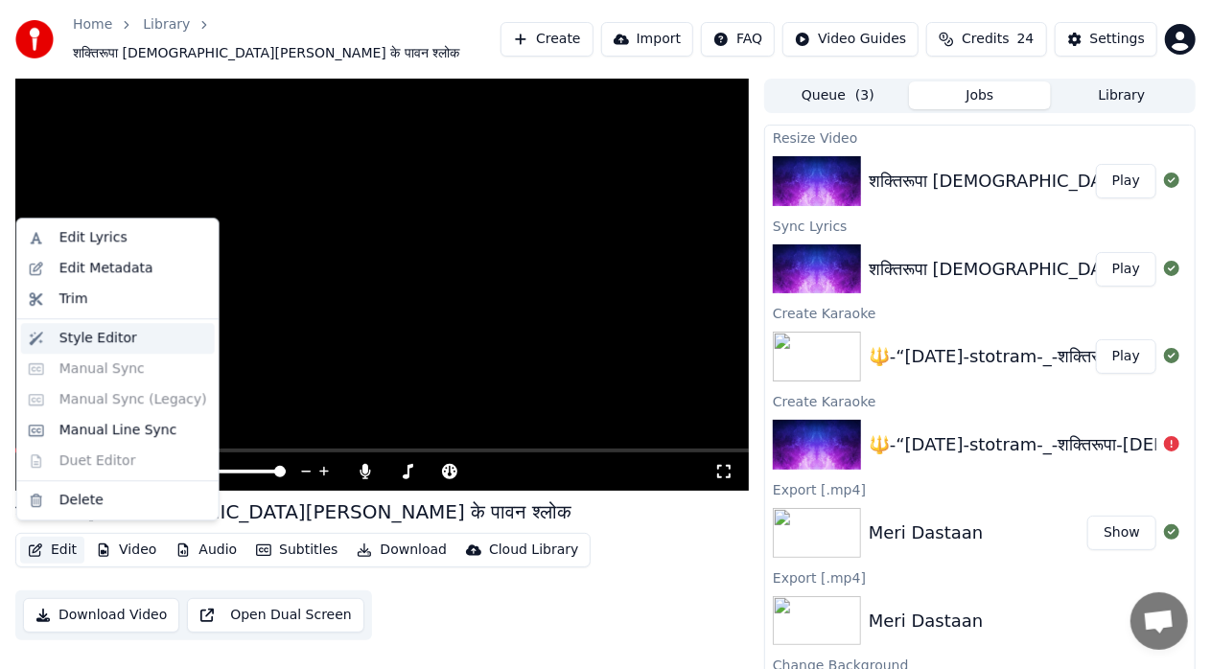
click at [123, 343] on div "Style Editor" at bounding box center [98, 338] width 78 height 19
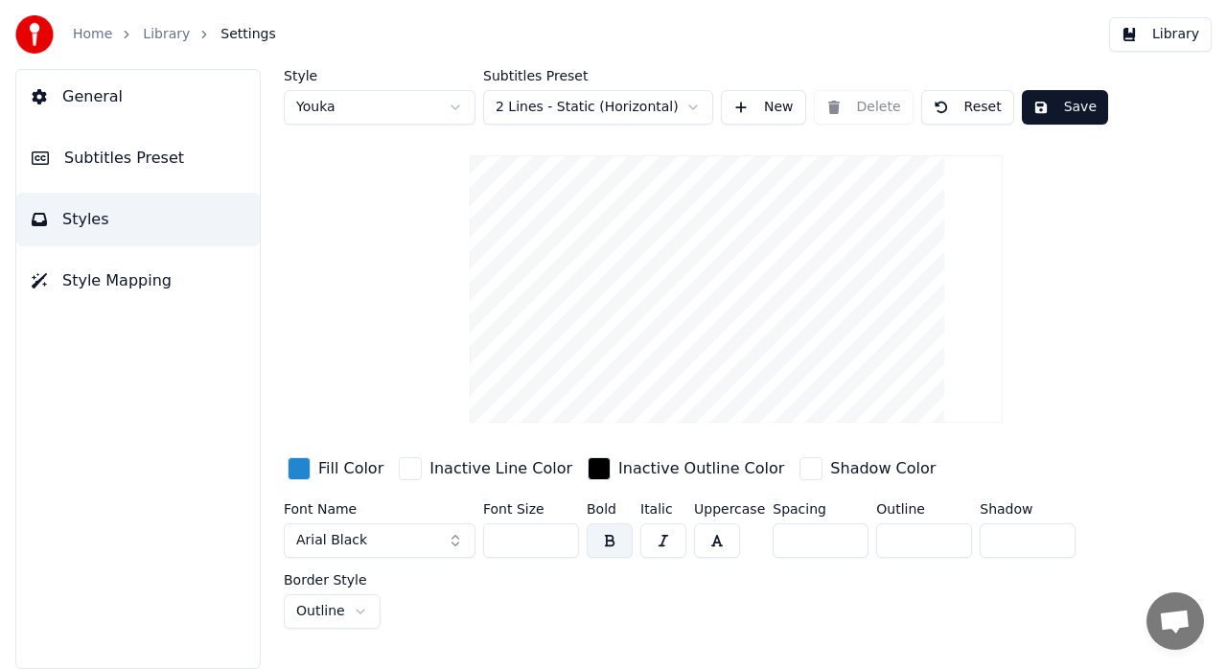
click at [1210, 382] on div "Style Youka Subtitles Preset 2 Lines - Static (Horizontal) New Delete Reset Sav…" at bounding box center [736, 369] width 982 height 600
click at [133, 155] on span "Subtitles Preset" at bounding box center [124, 158] width 120 height 23
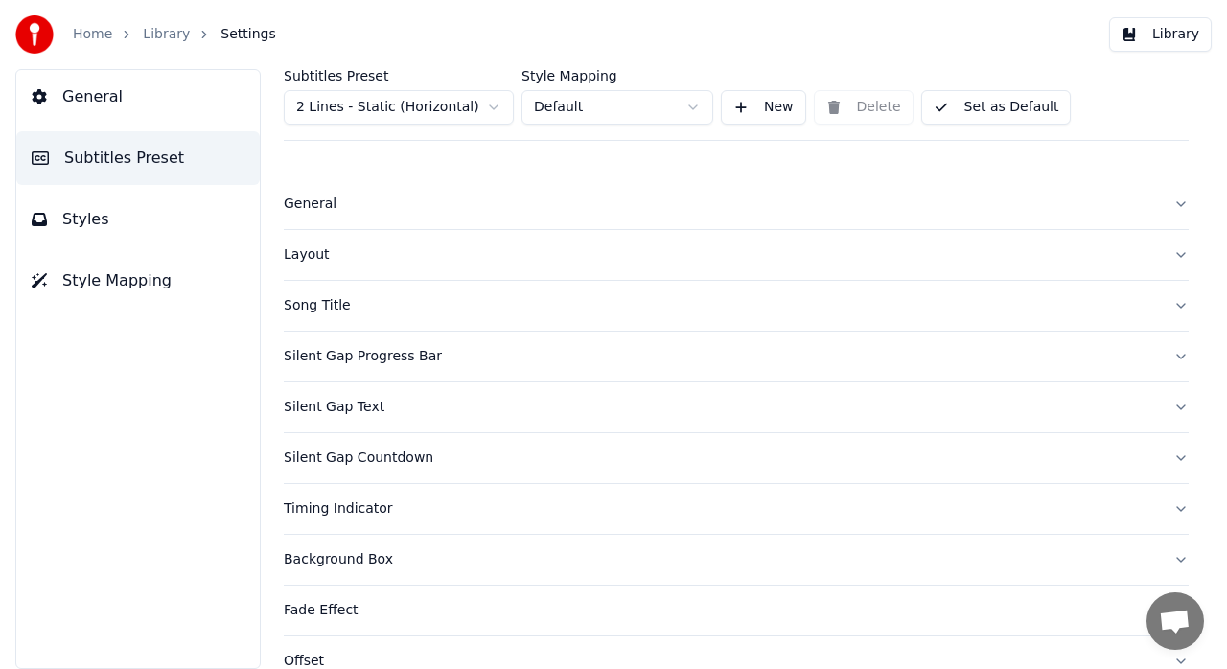
click at [1172, 455] on button "Silent Gap Countdown" at bounding box center [736, 458] width 905 height 50
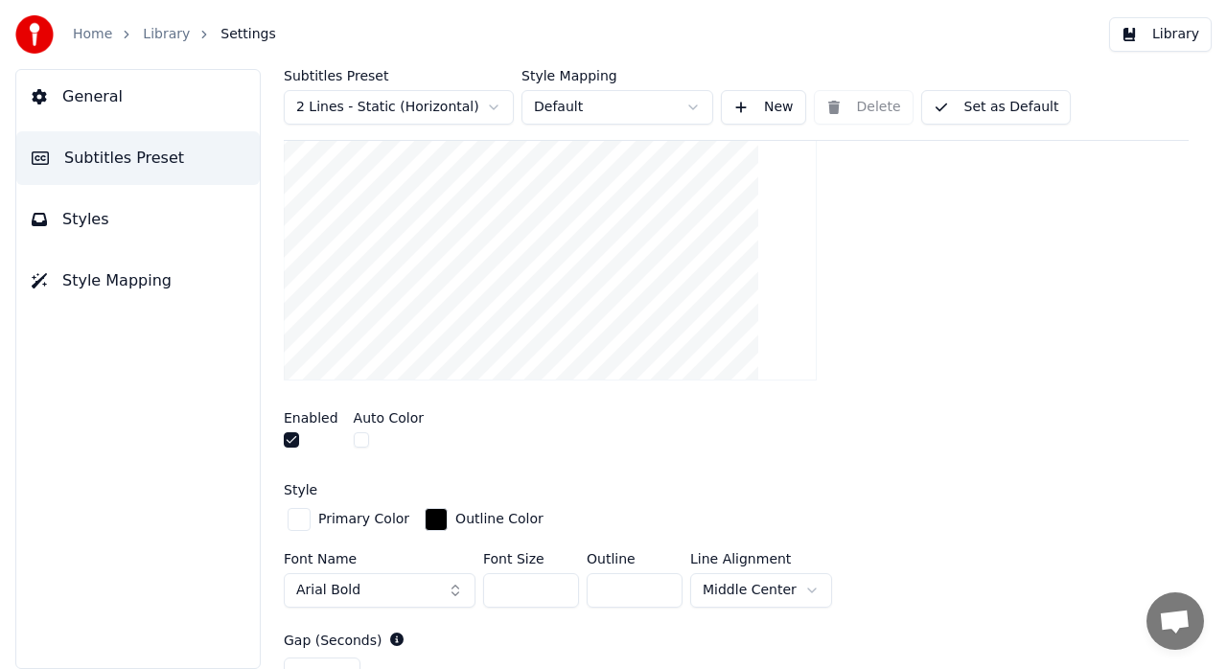
scroll to position [460, 0]
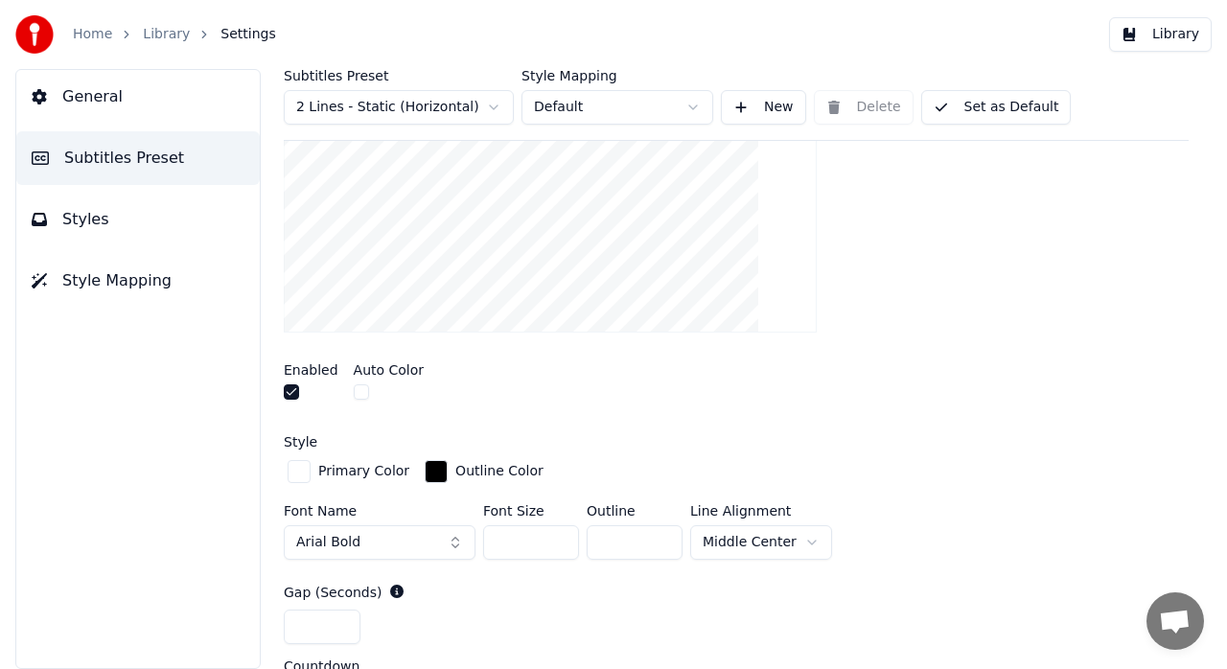
click at [292, 389] on button "button" at bounding box center [291, 392] width 15 height 15
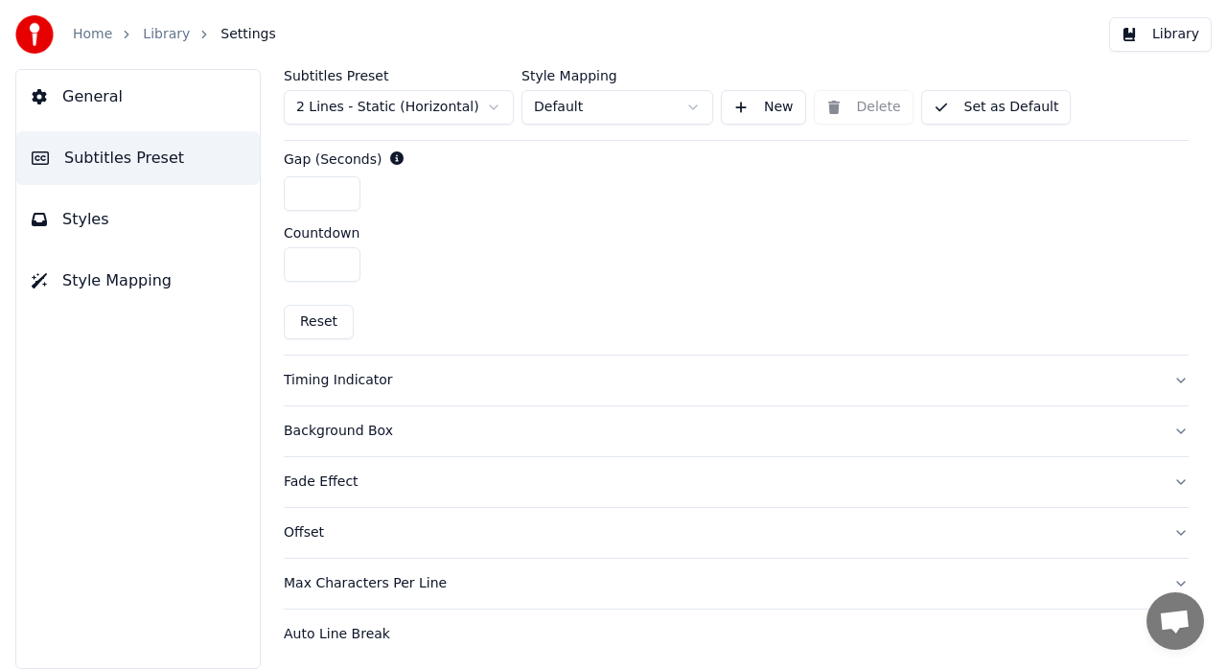
scroll to position [836, 0]
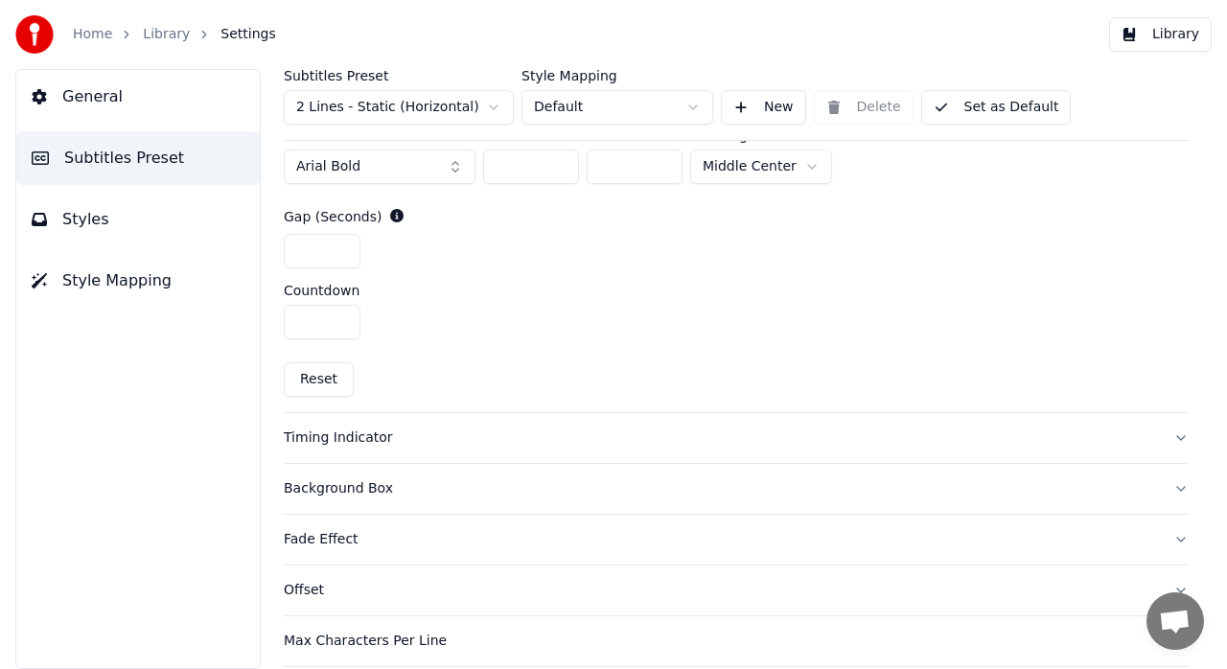
click at [102, 216] on button "Styles" at bounding box center [138, 220] width 244 height 54
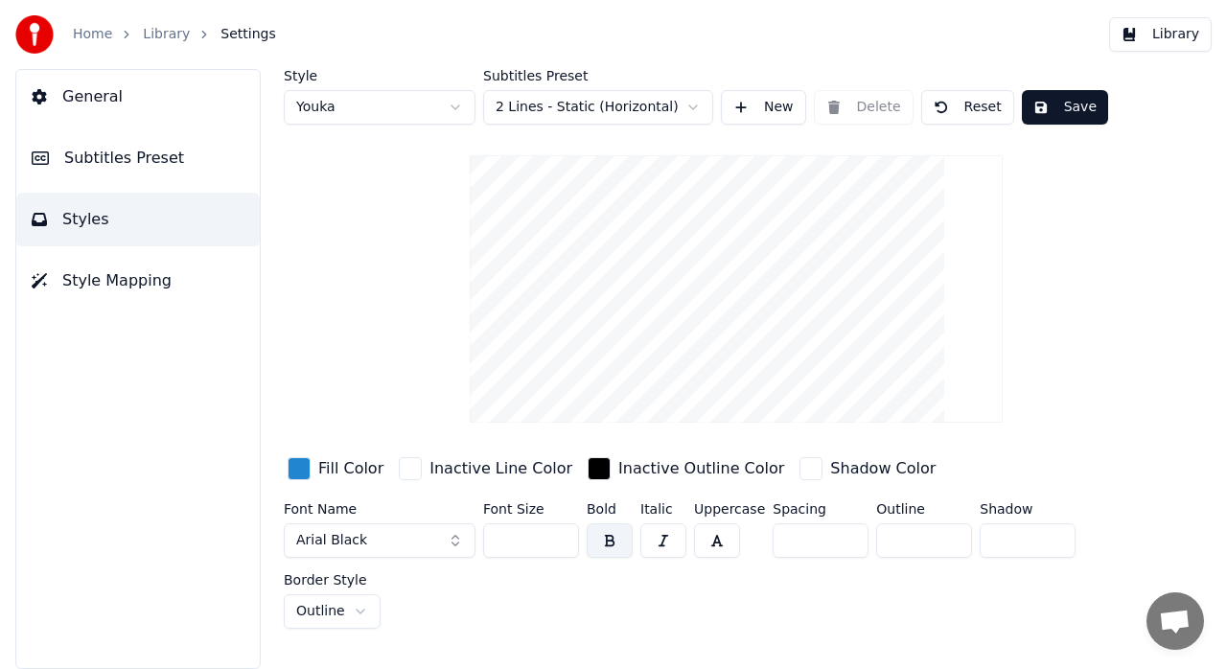
scroll to position [0, 0]
click at [125, 156] on span "Subtitles Preset" at bounding box center [124, 158] width 120 height 23
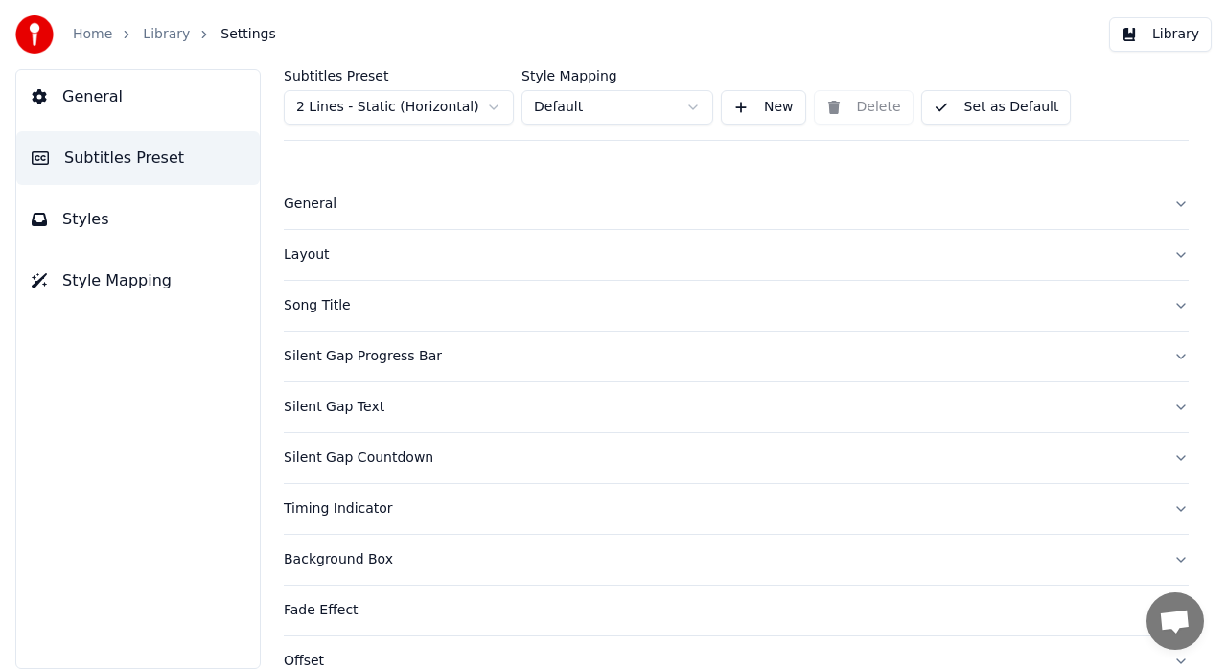
click at [1159, 409] on button "Silent Gap Text" at bounding box center [736, 408] width 905 height 50
click at [1170, 407] on button "Silent Gap Text" at bounding box center [736, 408] width 905 height 50
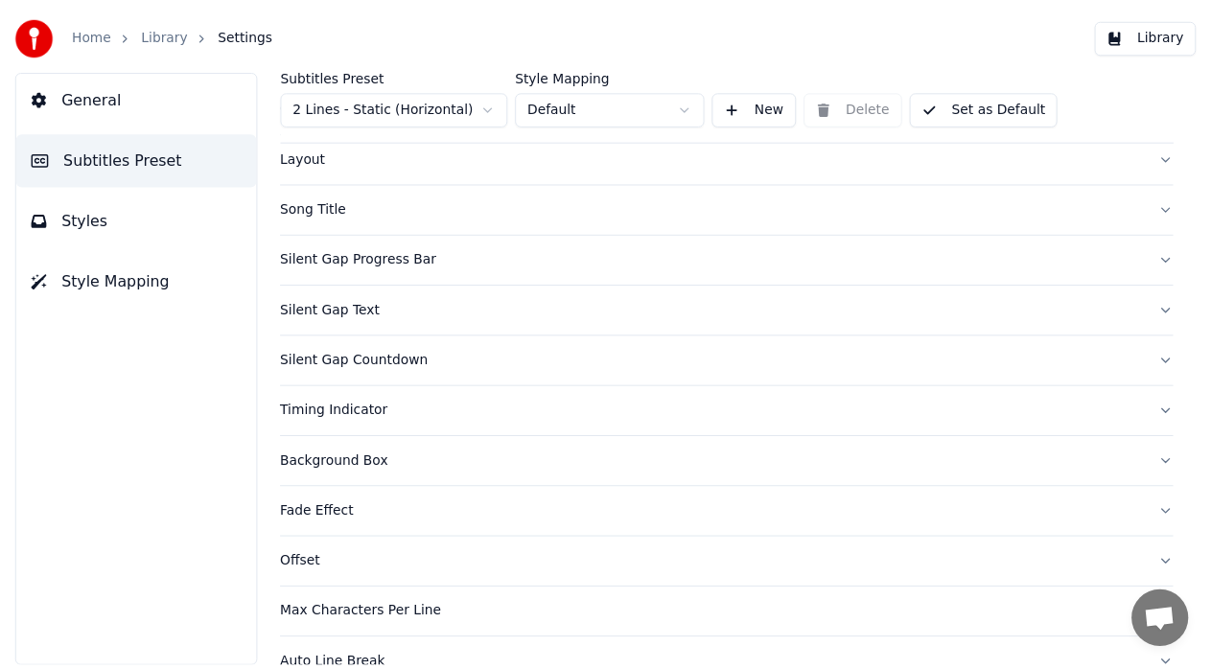
scroll to position [130, 0]
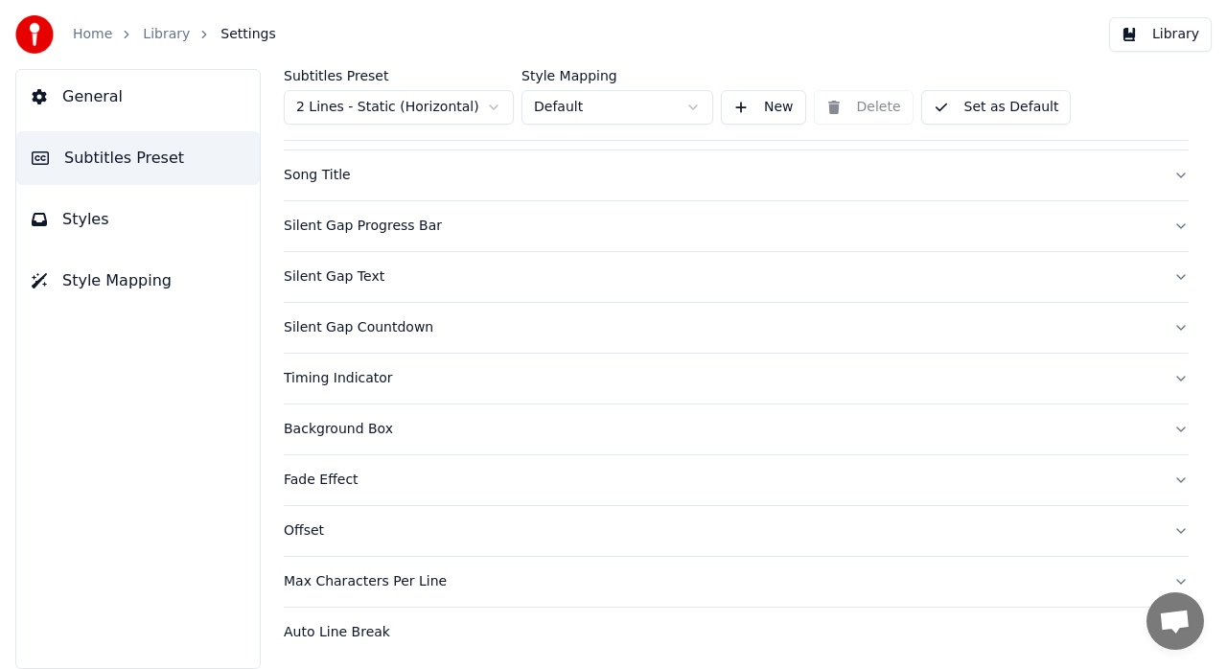
click at [166, 37] on link "Library" at bounding box center [166, 34] width 47 height 19
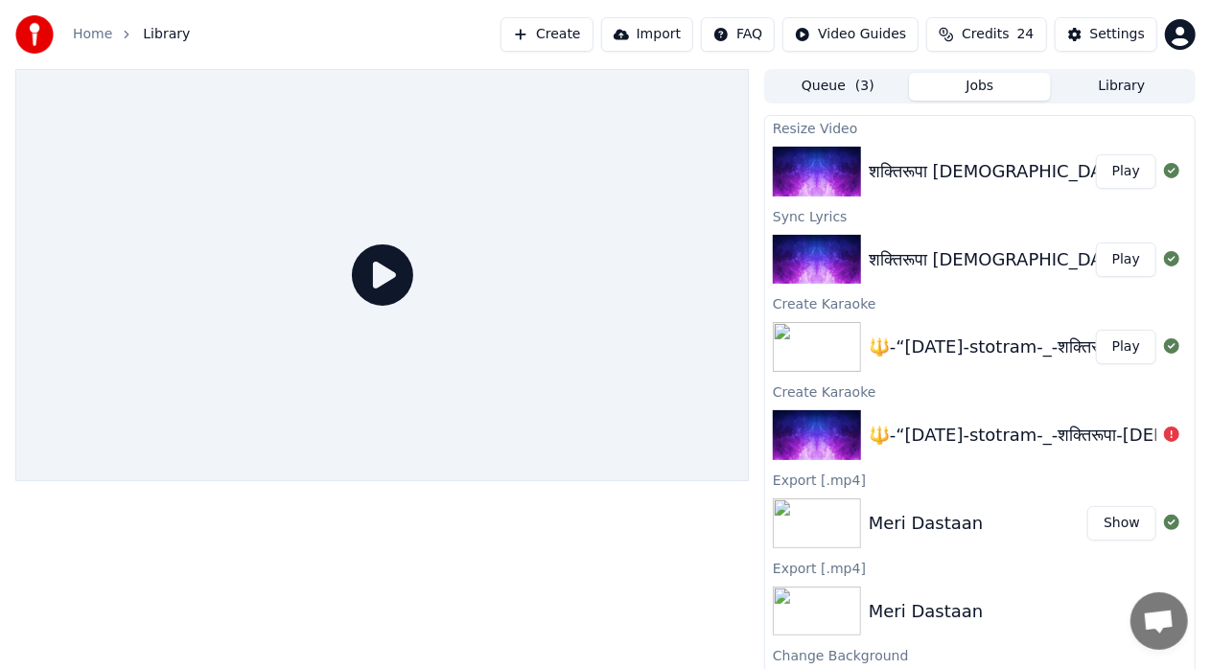
click at [1119, 179] on button "Play" at bounding box center [1126, 171] width 60 height 35
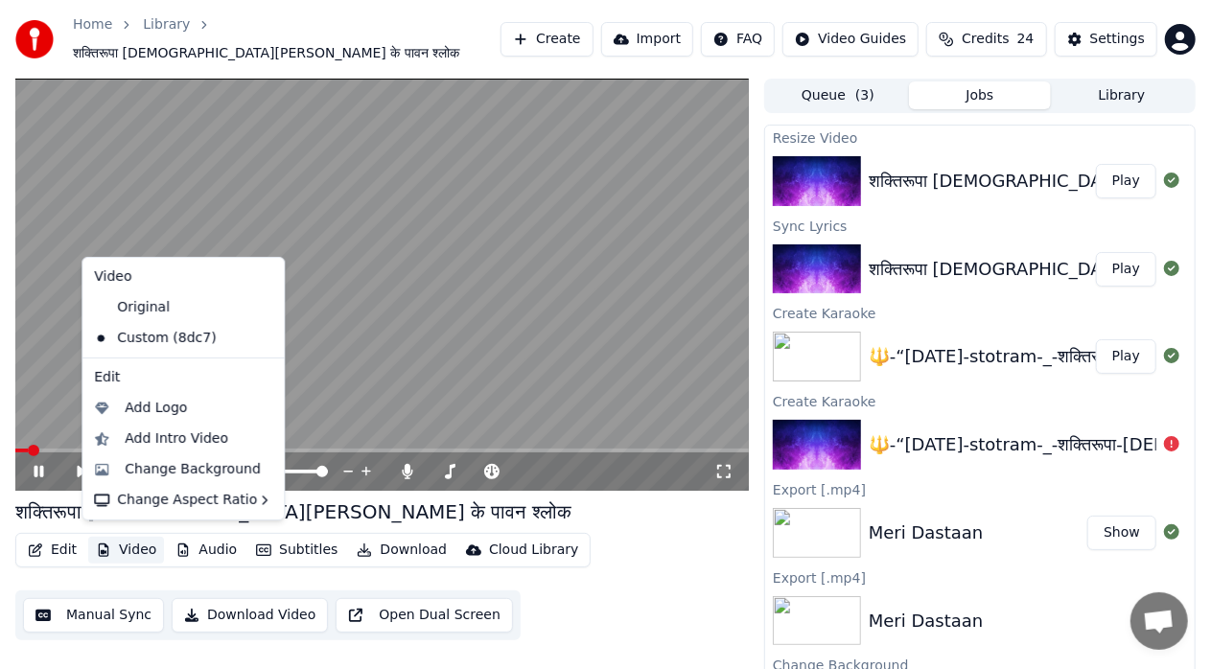
click at [134, 543] on button "Video" at bounding box center [126, 550] width 76 height 27
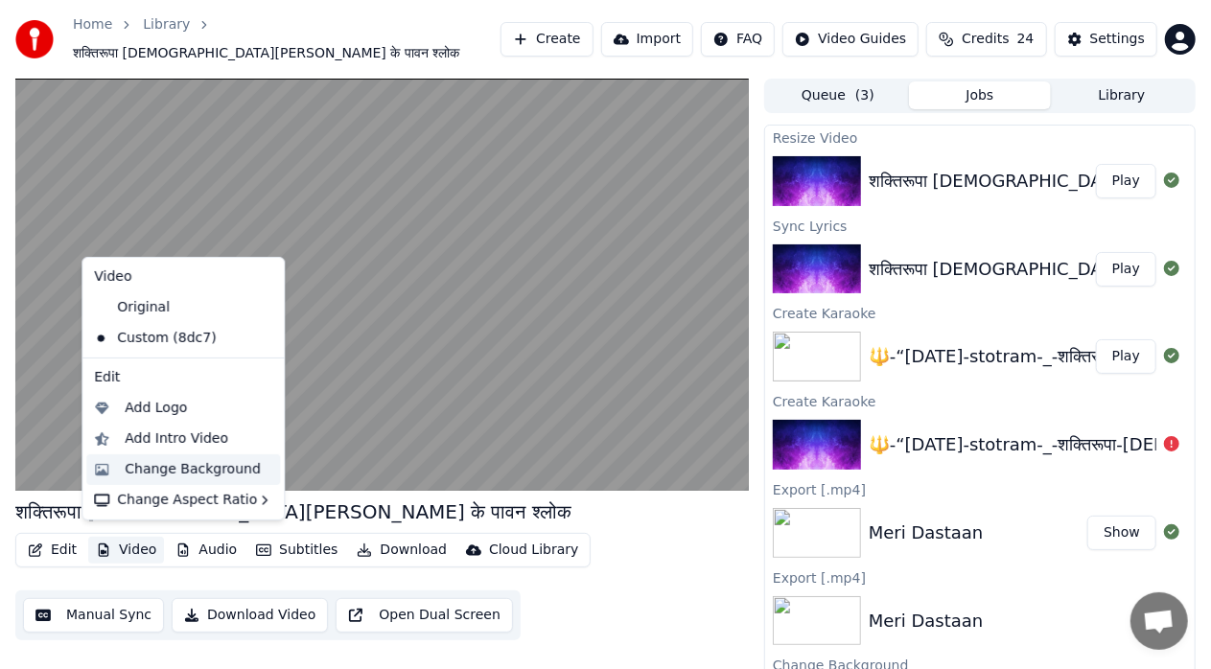
click at [180, 467] on div "Change Background" at bounding box center [193, 469] width 136 height 19
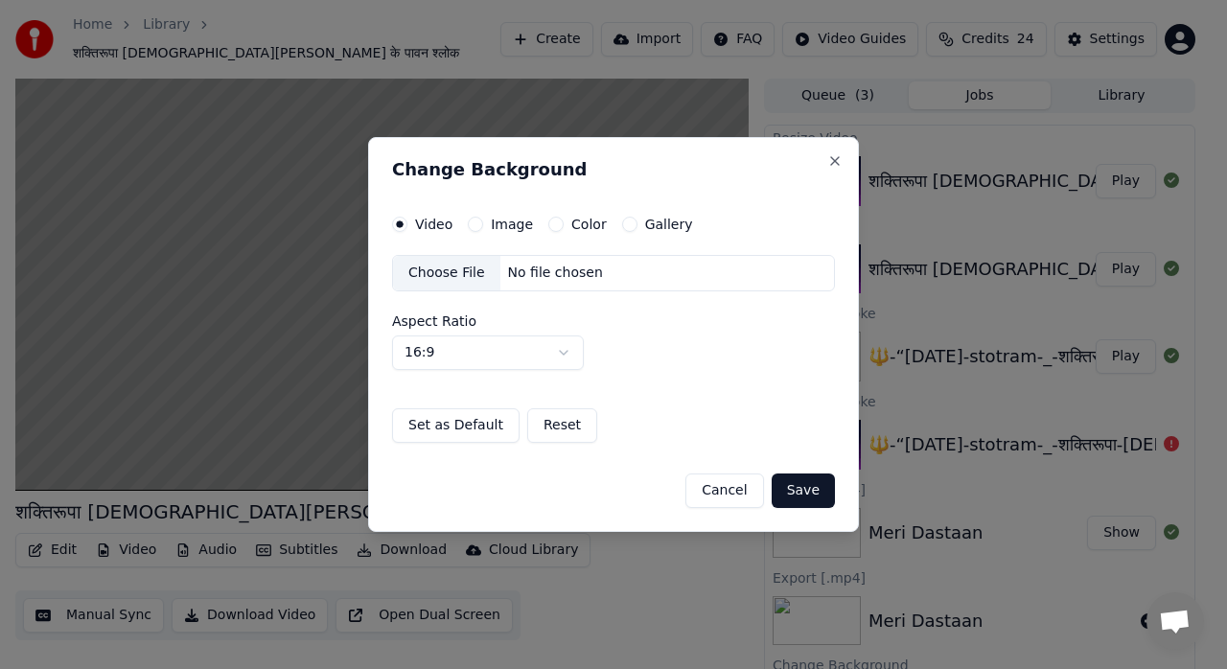
click at [506, 222] on label "Image" at bounding box center [512, 224] width 42 height 13
click at [483, 222] on button "Image" at bounding box center [475, 224] width 15 height 15
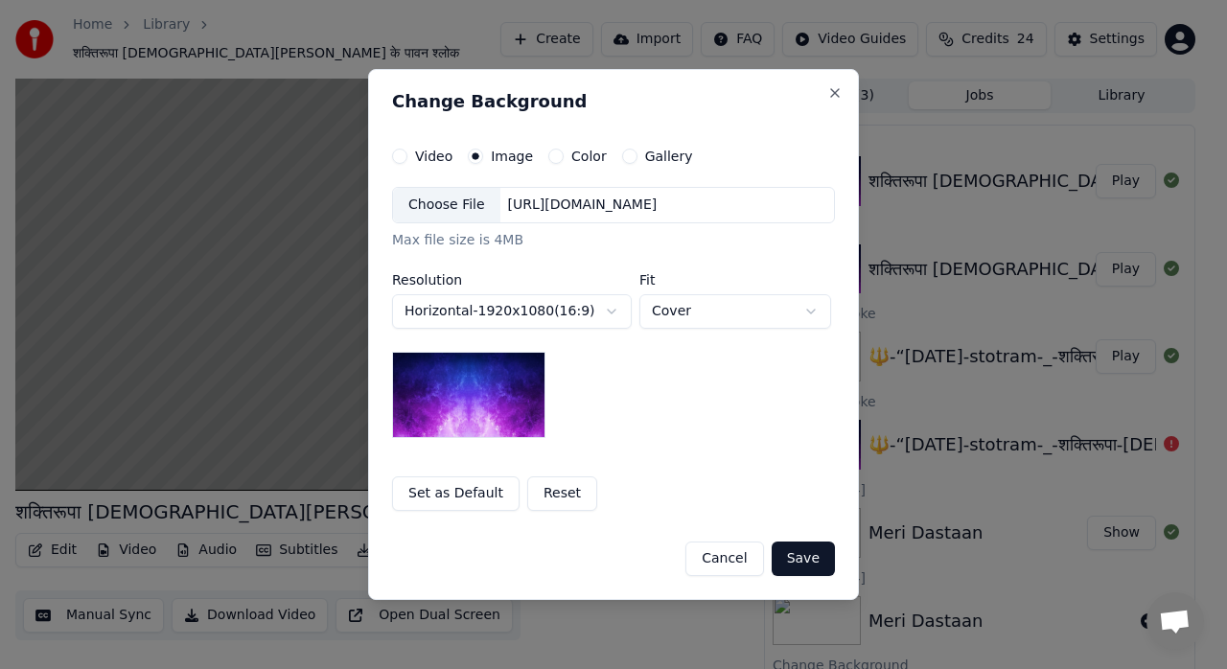
click at [456, 206] on div "Choose File" at bounding box center [446, 205] width 107 height 35
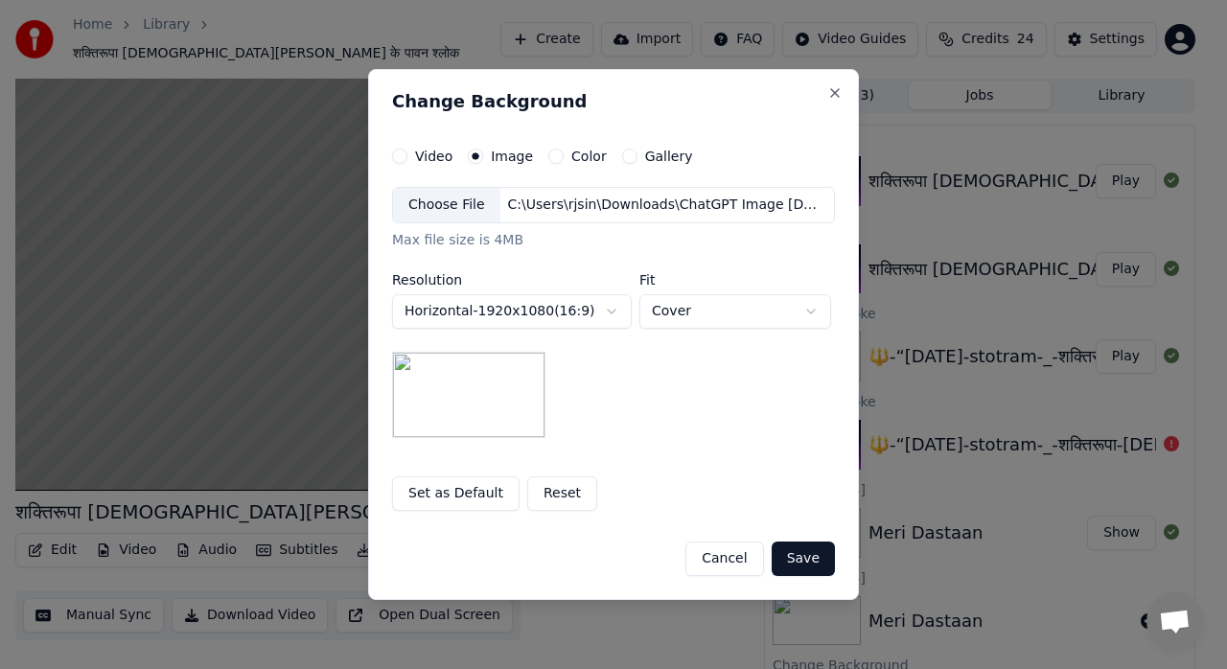
click at [819, 561] on button "Save" at bounding box center [803, 559] width 63 height 35
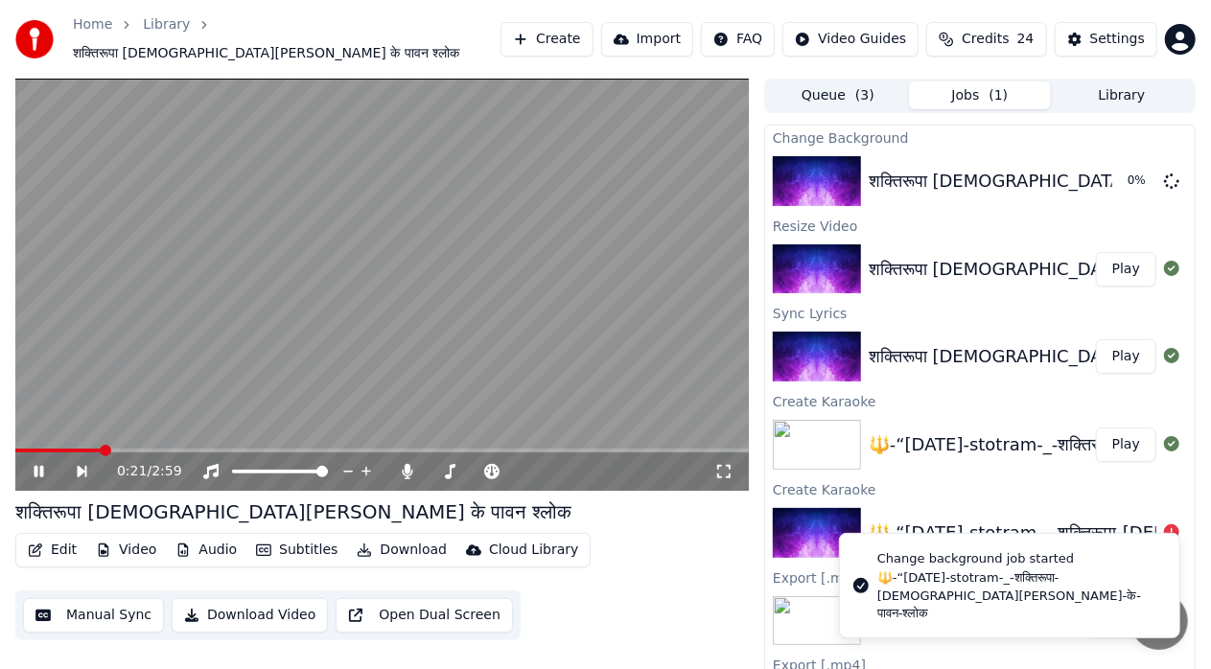
click at [38, 466] on icon at bounding box center [52, 471] width 43 height 15
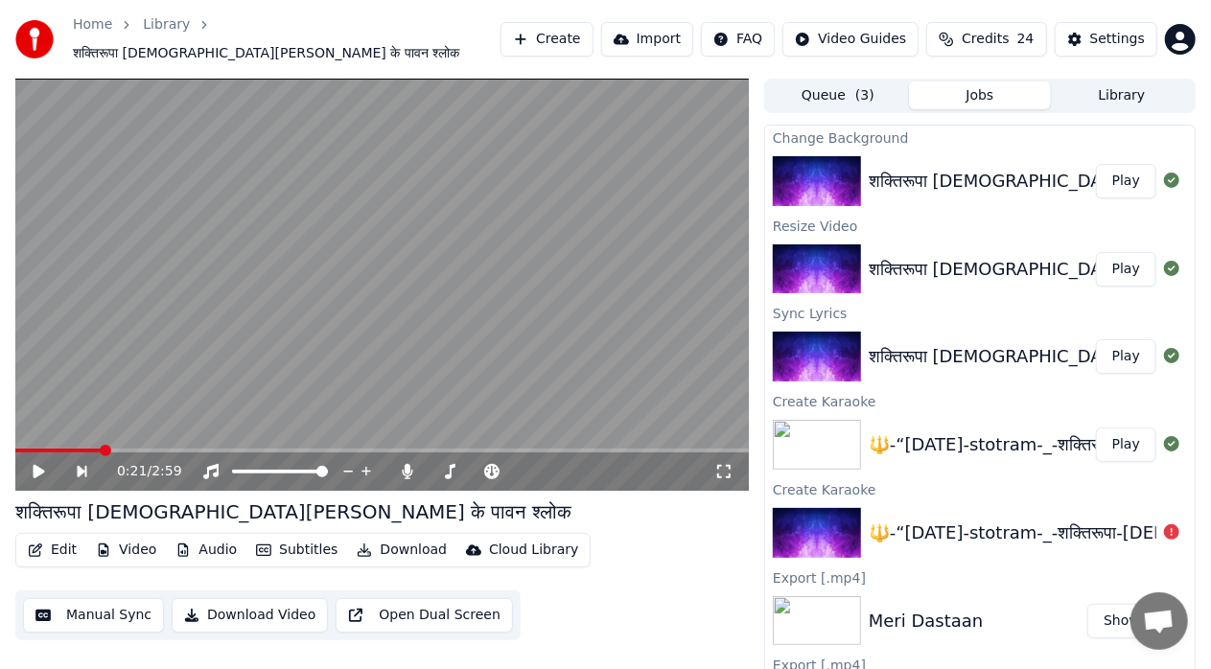
click at [1112, 175] on button "Play" at bounding box center [1126, 181] width 60 height 35
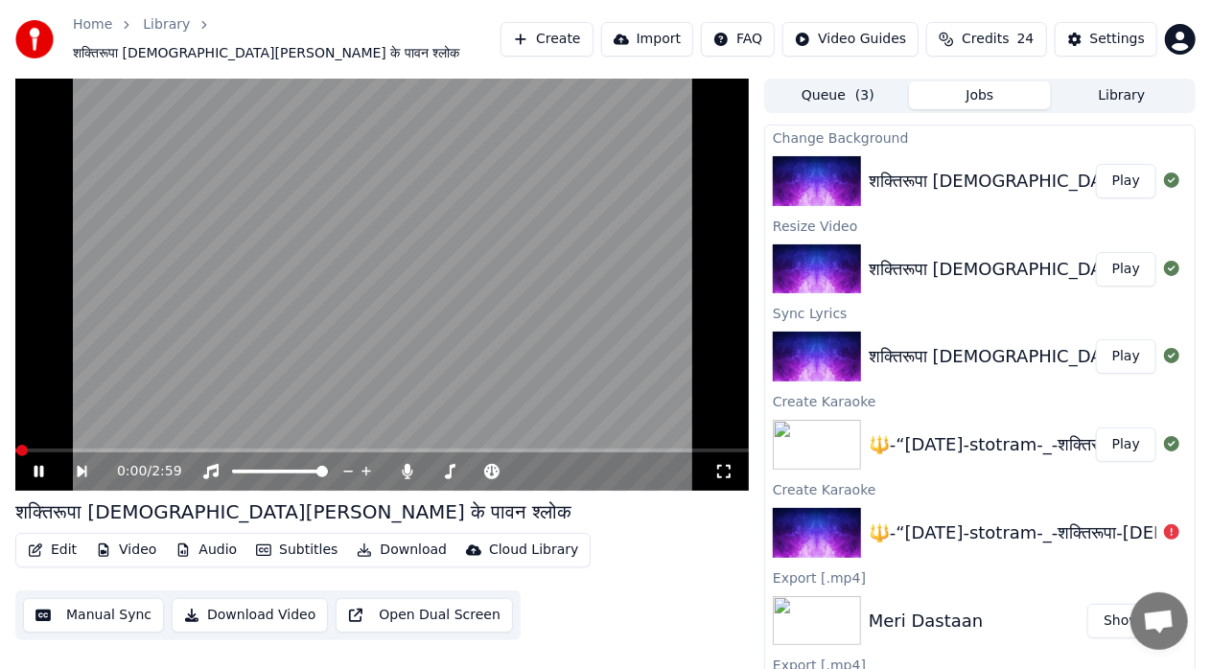
click at [725, 464] on icon at bounding box center [723, 471] width 19 height 15
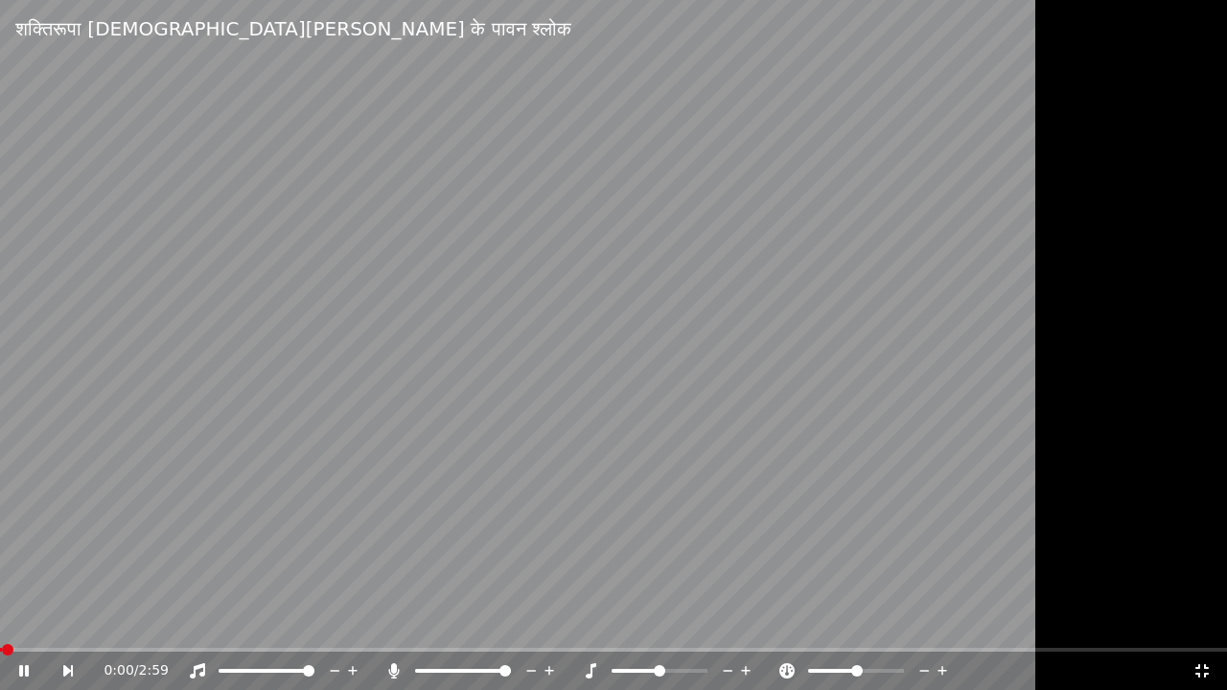
click at [1029, 510] on video at bounding box center [613, 345] width 1227 height 690
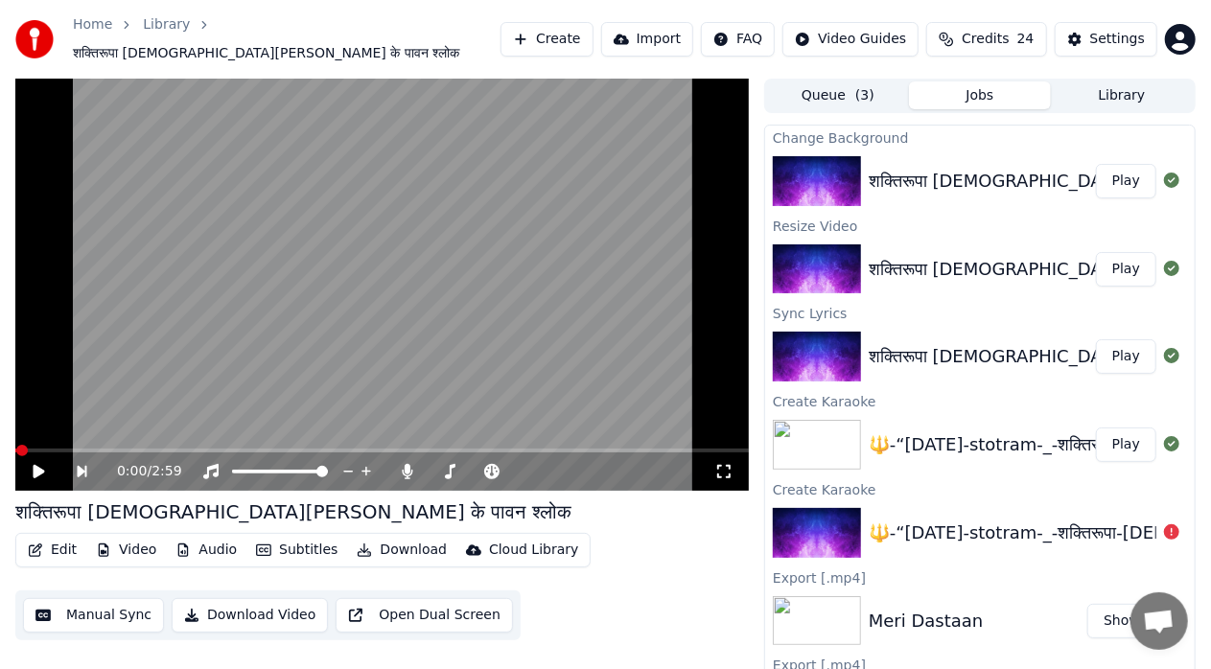
click at [38, 469] on icon at bounding box center [52, 471] width 43 height 15
click at [42, 466] on icon at bounding box center [40, 472] width 10 height 12
click at [143, 550] on button "Video" at bounding box center [126, 550] width 76 height 27
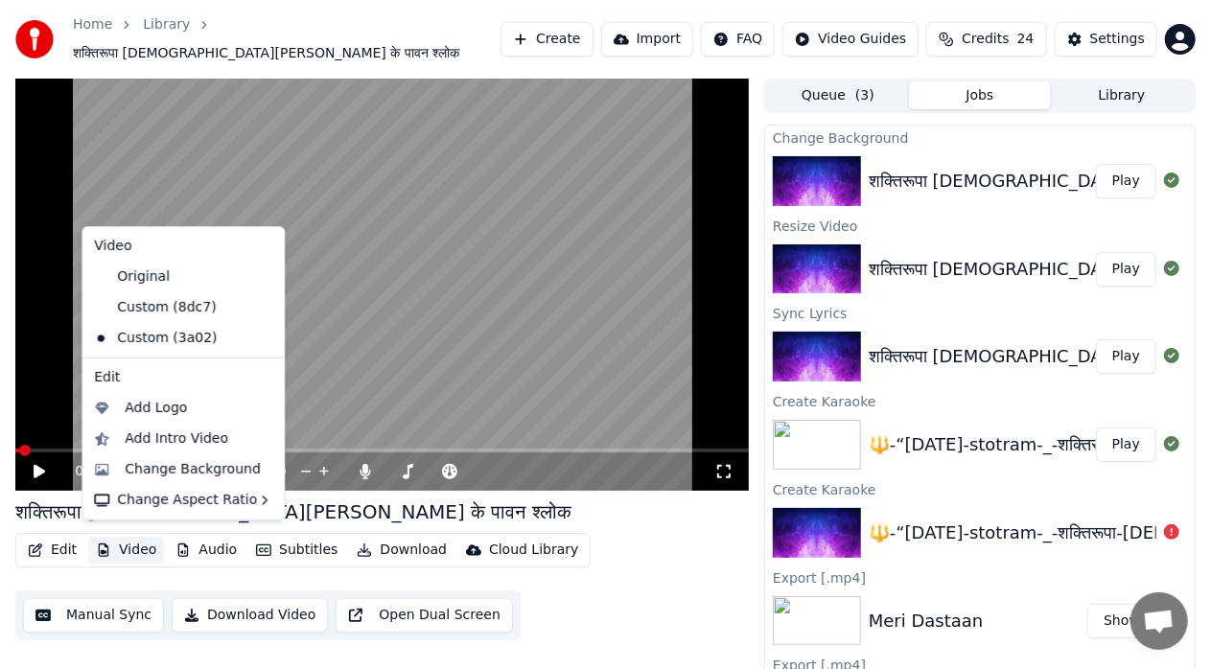
click at [143, 550] on button "Video" at bounding box center [126, 550] width 76 height 27
click at [200, 464] on div "Change Background" at bounding box center [193, 469] width 136 height 19
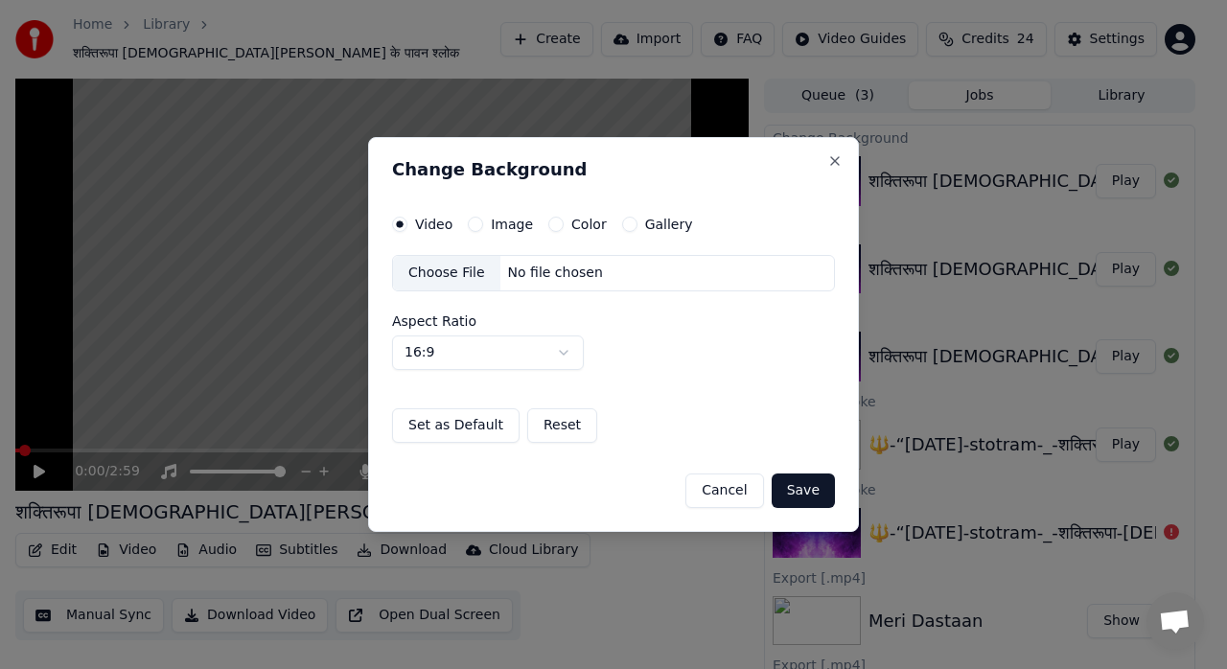
click at [474, 222] on button "Image" at bounding box center [475, 224] width 15 height 15
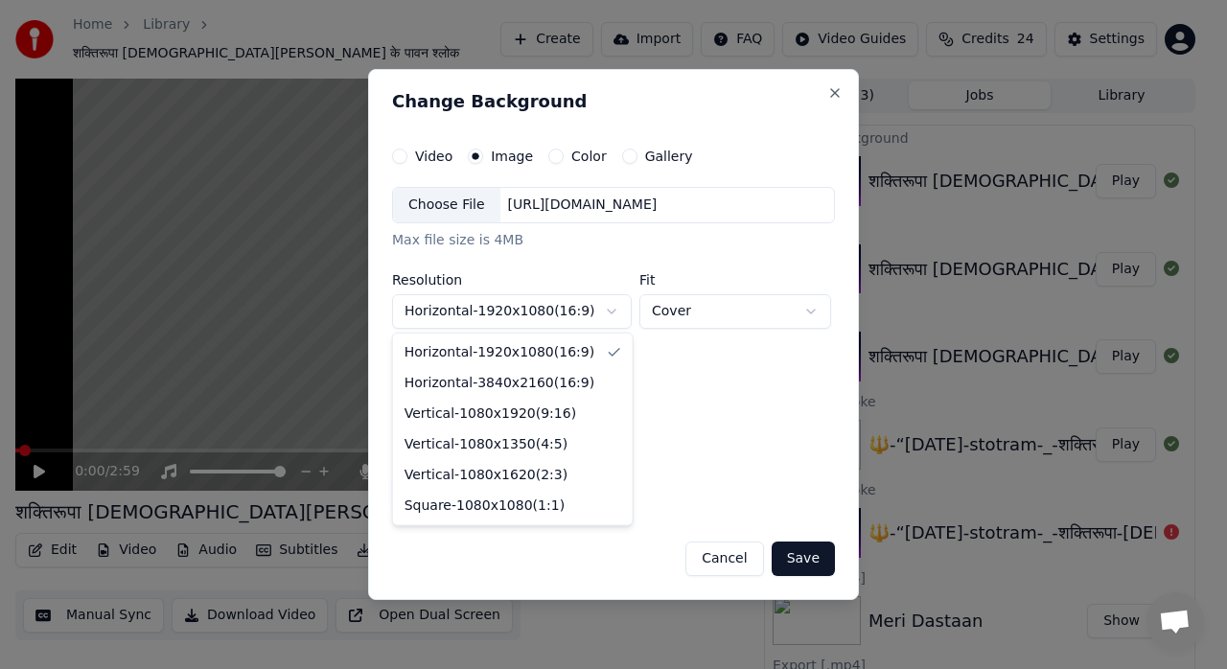
click at [614, 309] on body "Home Library शक्तिरूपा [DEMOGRAPHIC_DATA][PERSON_NAME] के पावन श्लोक Create Imp…" at bounding box center [605, 334] width 1211 height 669
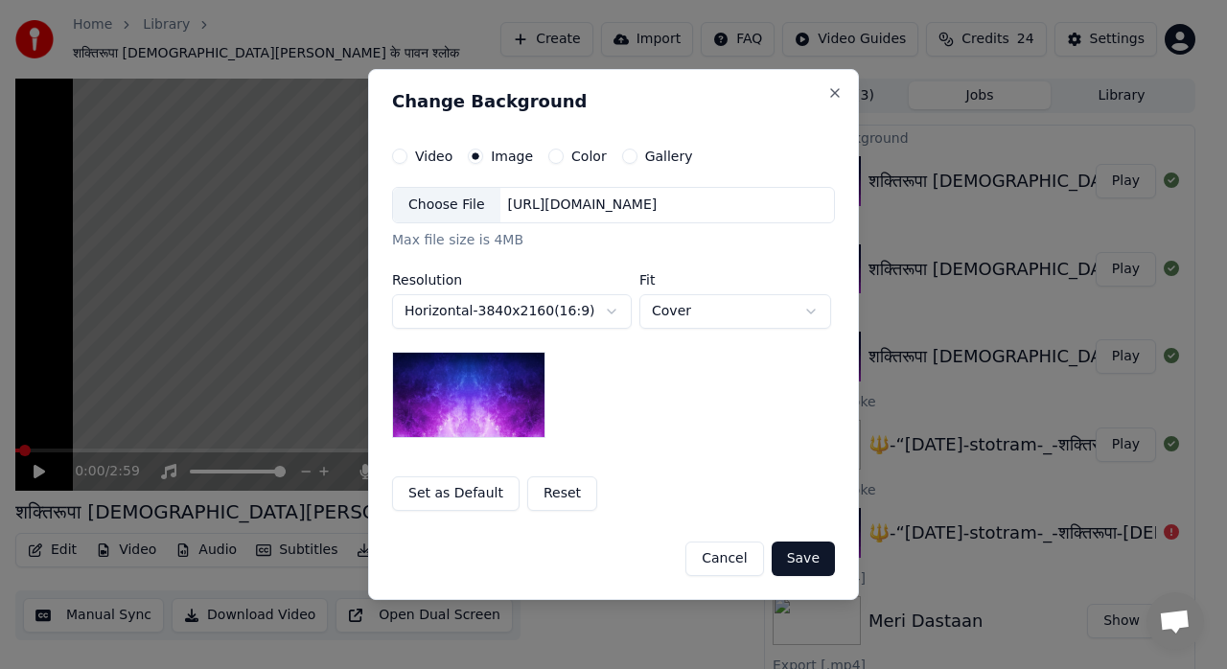
click at [596, 322] on body "Home Library शक्तिरूपा [DEMOGRAPHIC_DATA][PERSON_NAME] के पावन श्लोक Create Imp…" at bounding box center [605, 334] width 1211 height 669
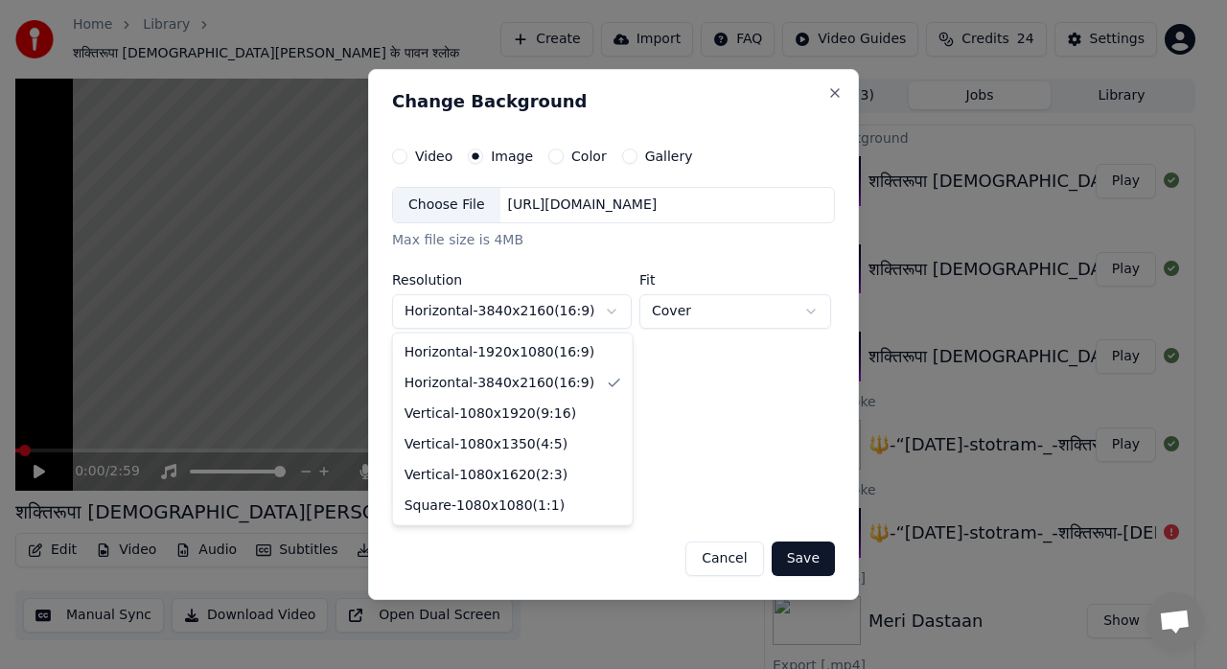
select select "*********"
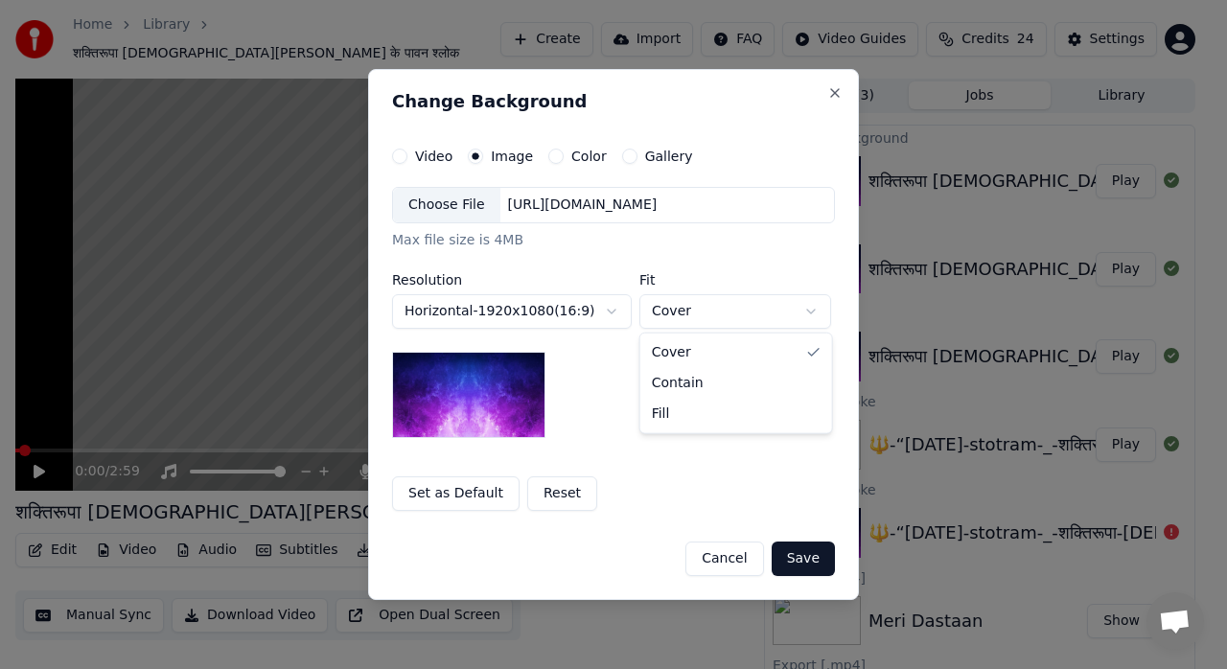
click at [703, 319] on body "Home Library शक्तिरूपा [DEMOGRAPHIC_DATA][PERSON_NAME] के पावन श्लोक Create Imp…" at bounding box center [605, 334] width 1211 height 669
click at [454, 215] on div "Choose File" at bounding box center [446, 205] width 107 height 35
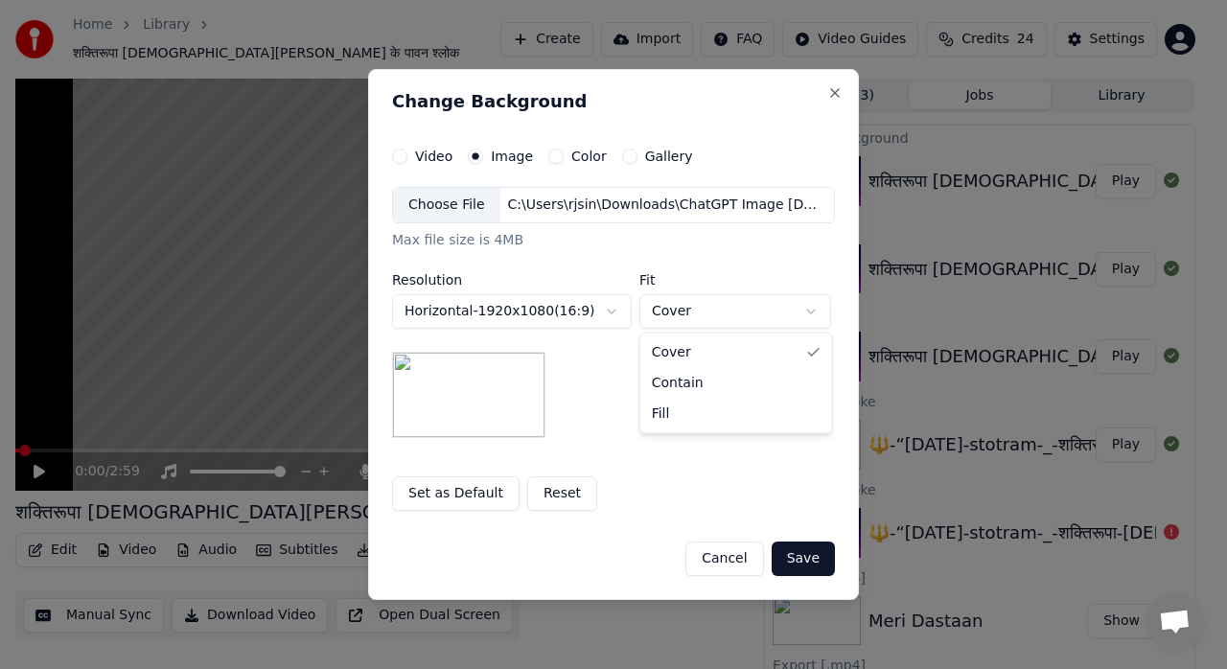
click at [715, 312] on body "Home Library शक्तिरूपा [DEMOGRAPHIC_DATA][PERSON_NAME] के पावन श्लोक Create Imp…" at bounding box center [605, 334] width 1211 height 669
click at [694, 309] on body "Home Library शक्तिरूपा [DEMOGRAPHIC_DATA][PERSON_NAME] के पावन श्लोक Create Imp…" at bounding box center [605, 334] width 1211 height 669
click at [742, 324] on body "Home Library शक्तिरूपा [DEMOGRAPHIC_DATA][PERSON_NAME] के पावन श्लोक Create Imp…" at bounding box center [605, 334] width 1211 height 669
click at [731, 313] on body "Home Library शक्तिरूपा [DEMOGRAPHIC_DATA][PERSON_NAME] के पावन श्लोक Create Imp…" at bounding box center [605, 334] width 1211 height 669
select select "****"
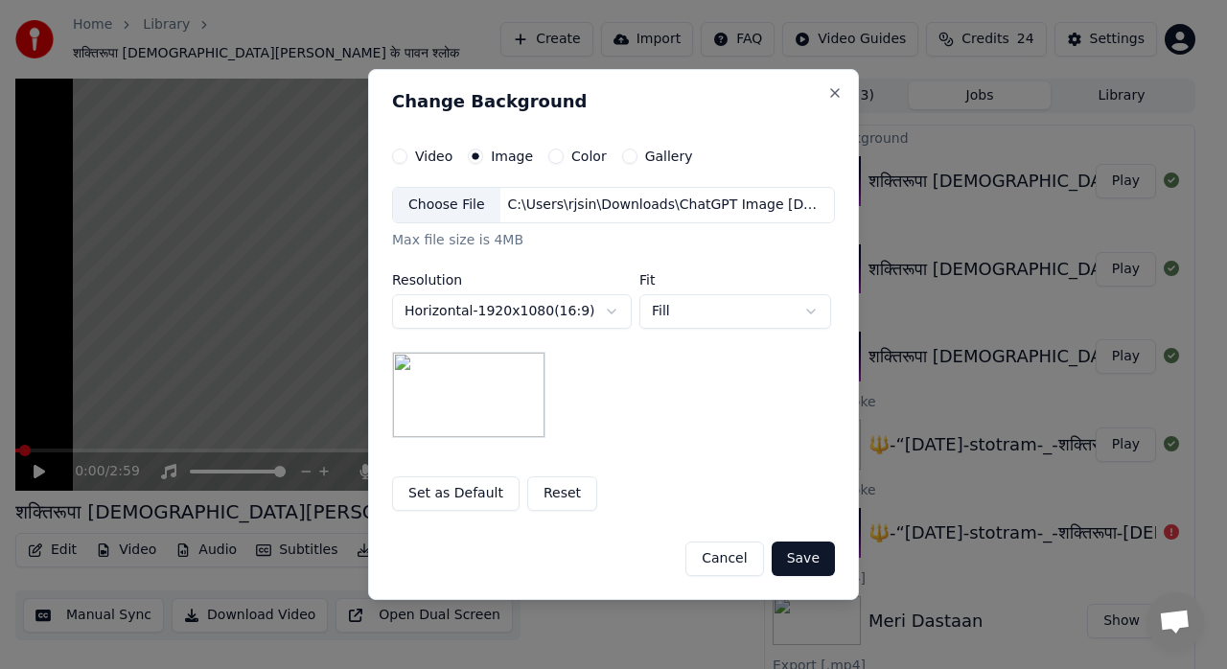
click at [608, 311] on body "Home Library शक्तिरूपा [DEMOGRAPHIC_DATA][PERSON_NAME] के पावन श्लोक Create Imp…" at bounding box center [605, 334] width 1211 height 669
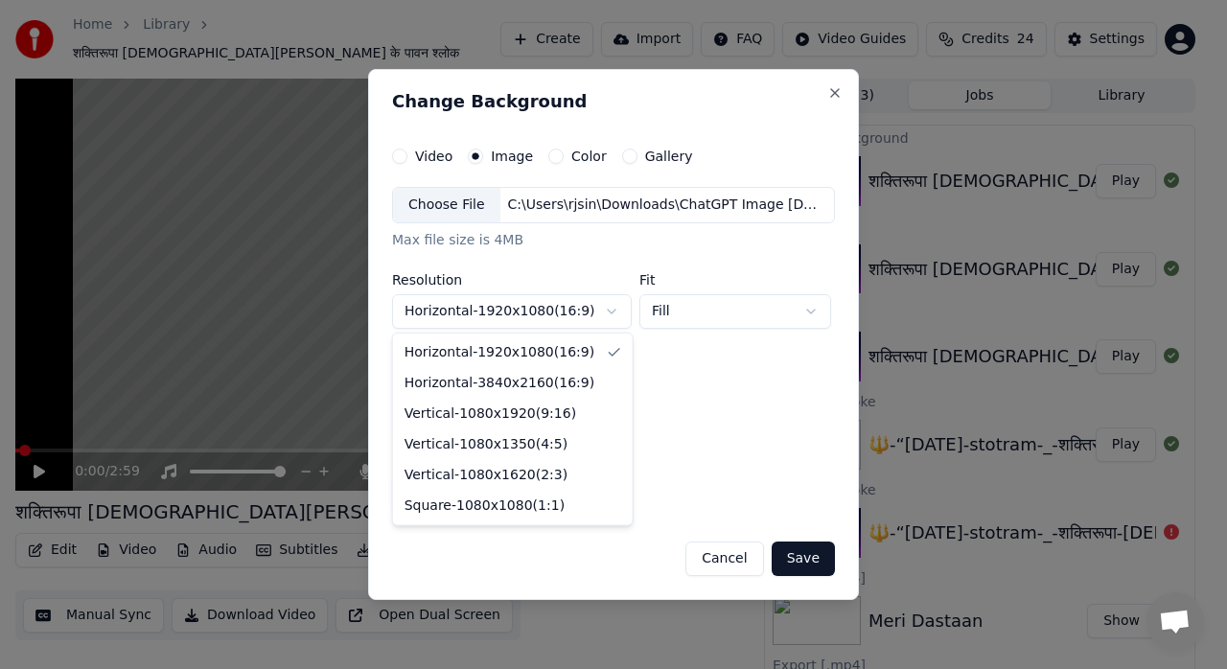
select select "*********"
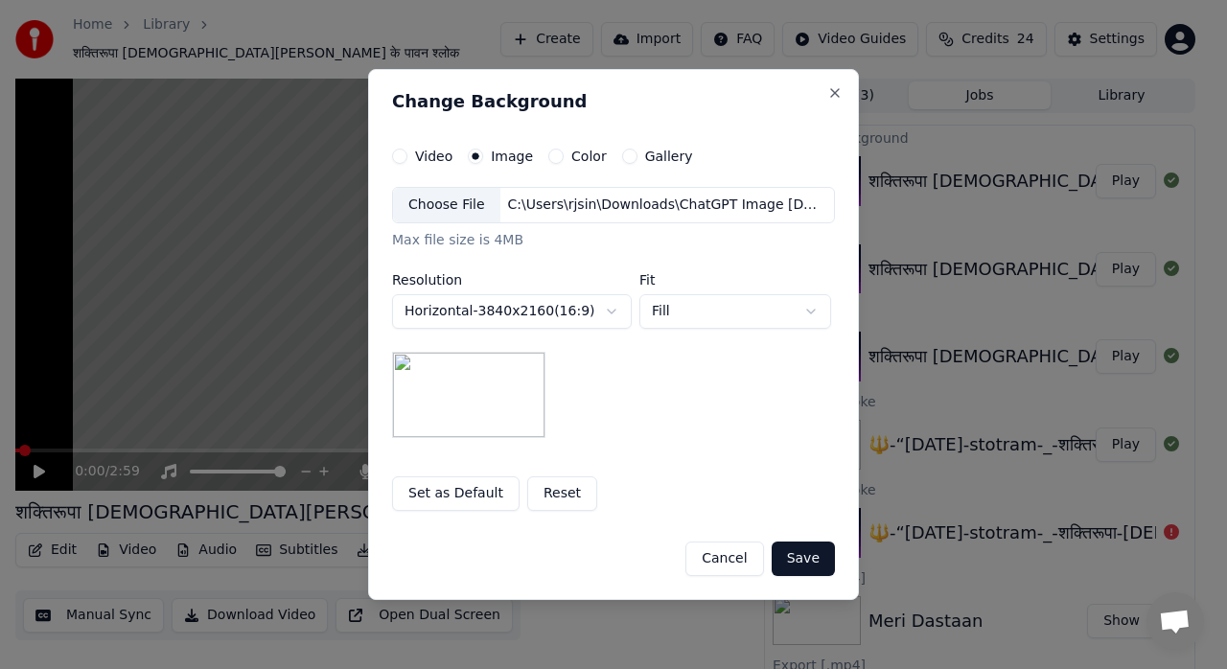
click at [663, 399] on div "**********" at bounding box center [613, 312] width 443 height 251
click at [804, 559] on button "Save" at bounding box center [803, 559] width 63 height 35
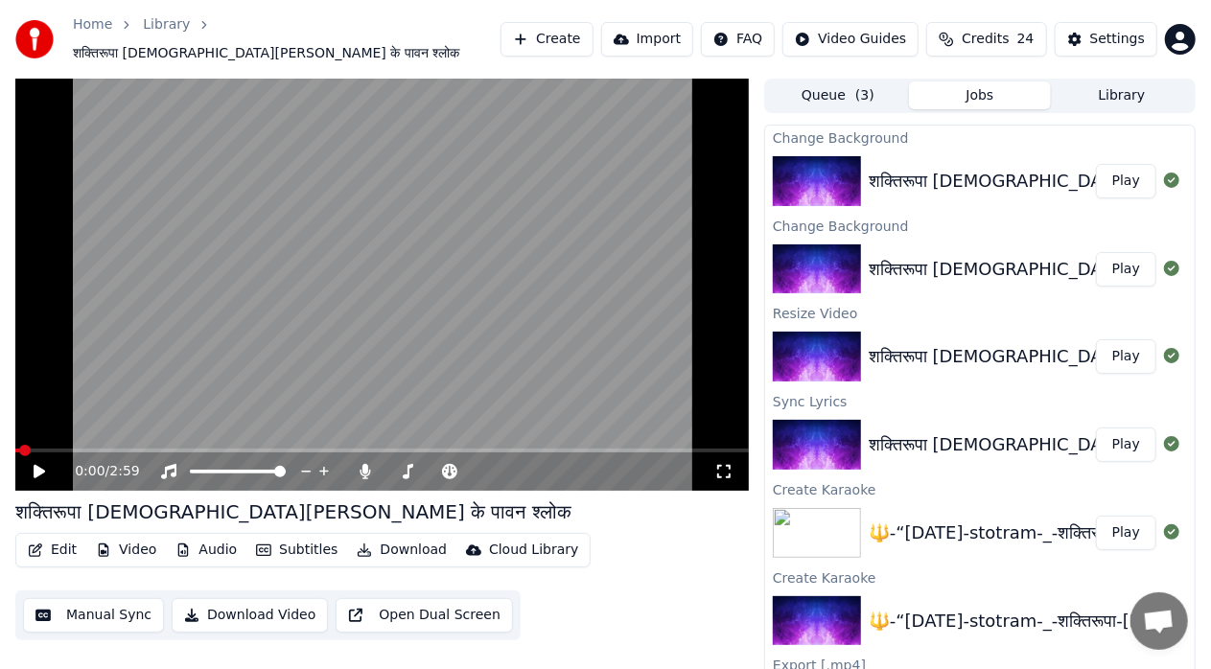
click at [1112, 178] on button "Play" at bounding box center [1126, 181] width 60 height 35
click at [374, 545] on button "Download" at bounding box center [401, 550] width 105 height 27
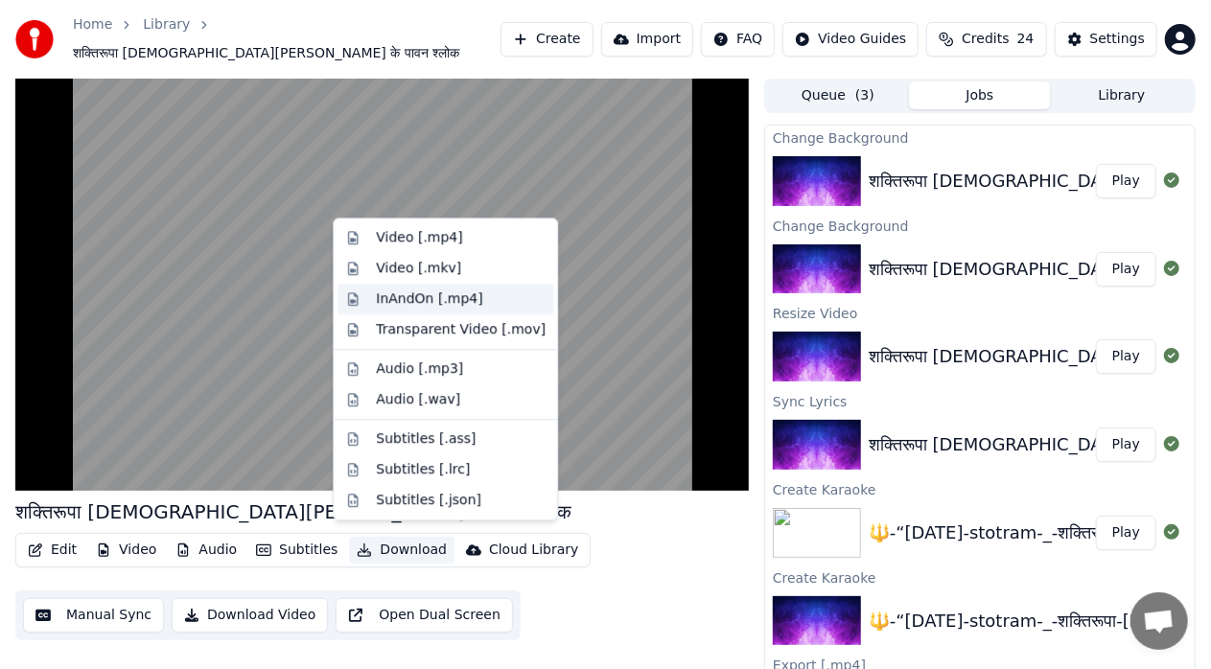
click at [423, 307] on div "InAndOn [.mp4]" at bounding box center [429, 299] width 107 height 19
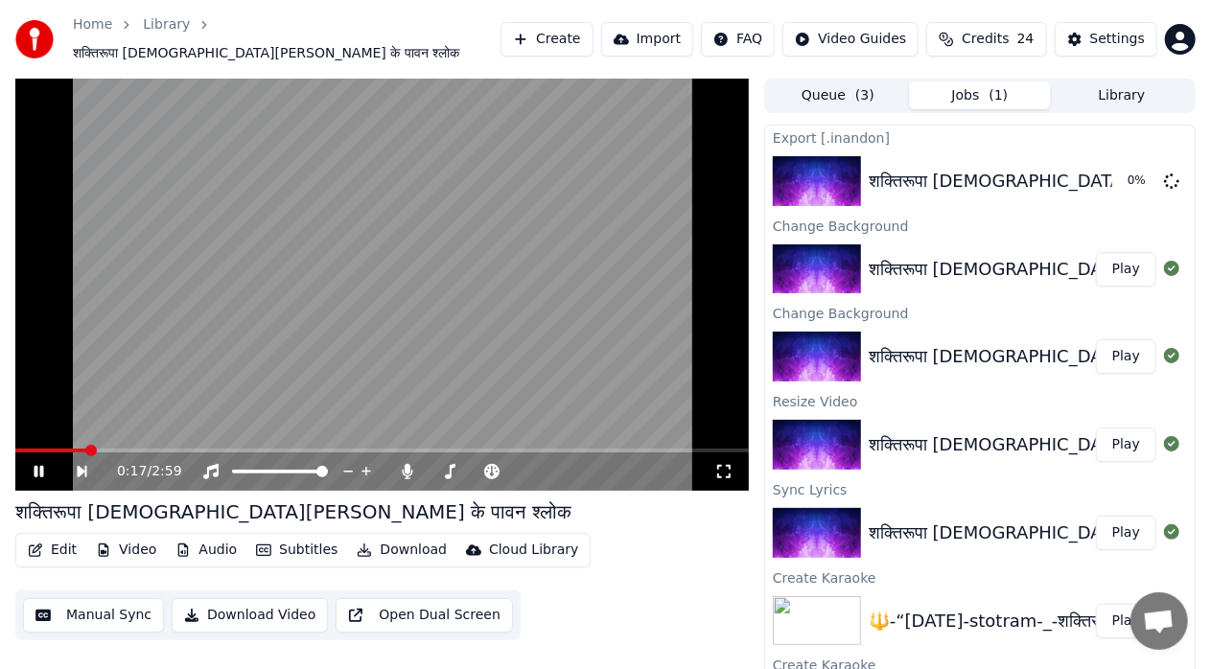
click at [725, 466] on icon at bounding box center [723, 471] width 19 height 15
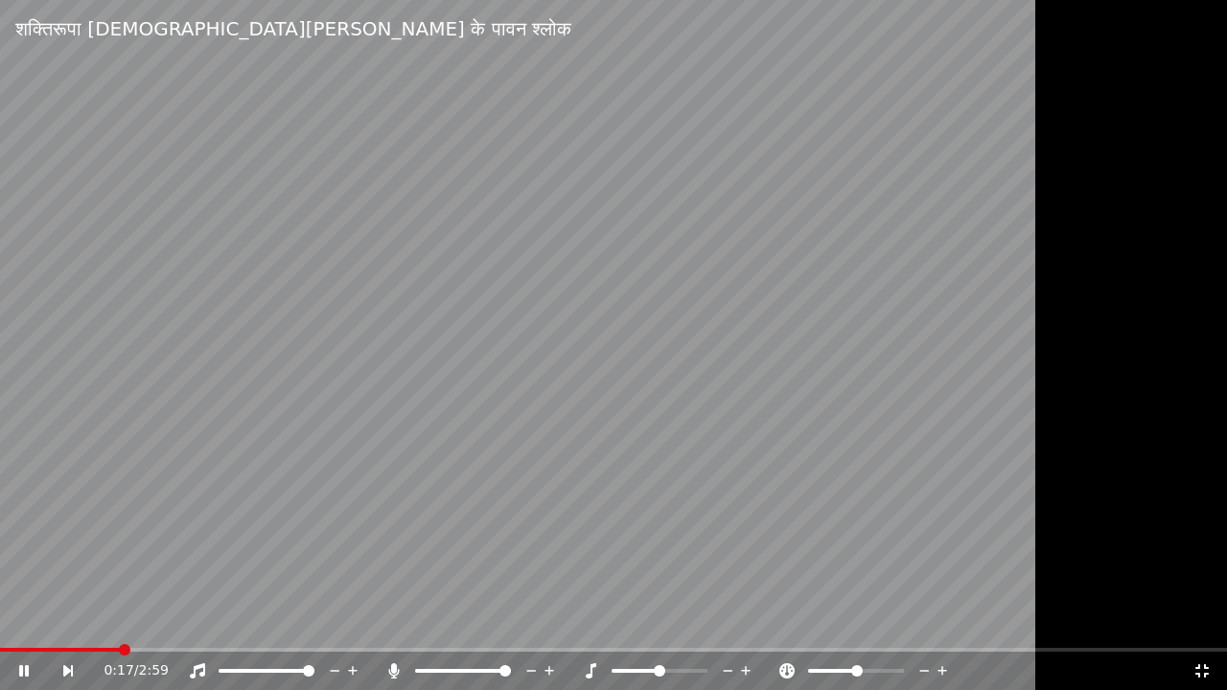
click at [1204, 668] on icon at bounding box center [1202, 671] width 19 height 15
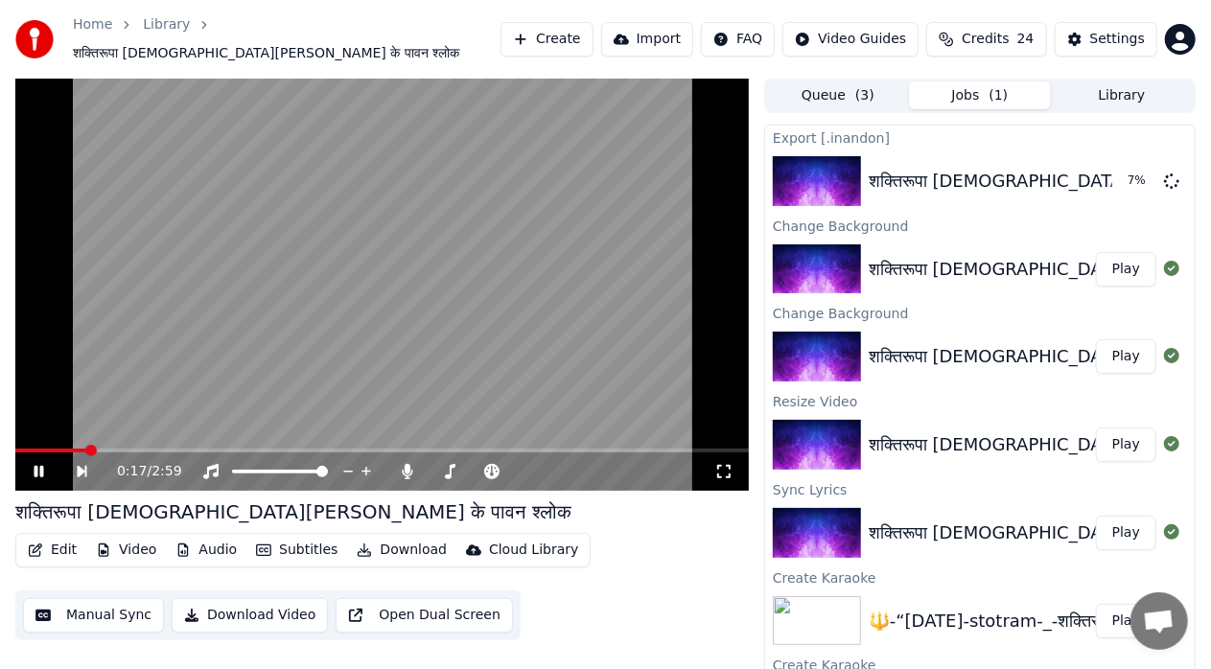
click at [42, 466] on icon at bounding box center [40, 472] width 10 height 12
click at [23, 449] on span at bounding box center [19, 451] width 9 height 4
click at [15, 447] on span at bounding box center [21, 451] width 12 height 12
